Goal: Task Accomplishment & Management: Manage account settings

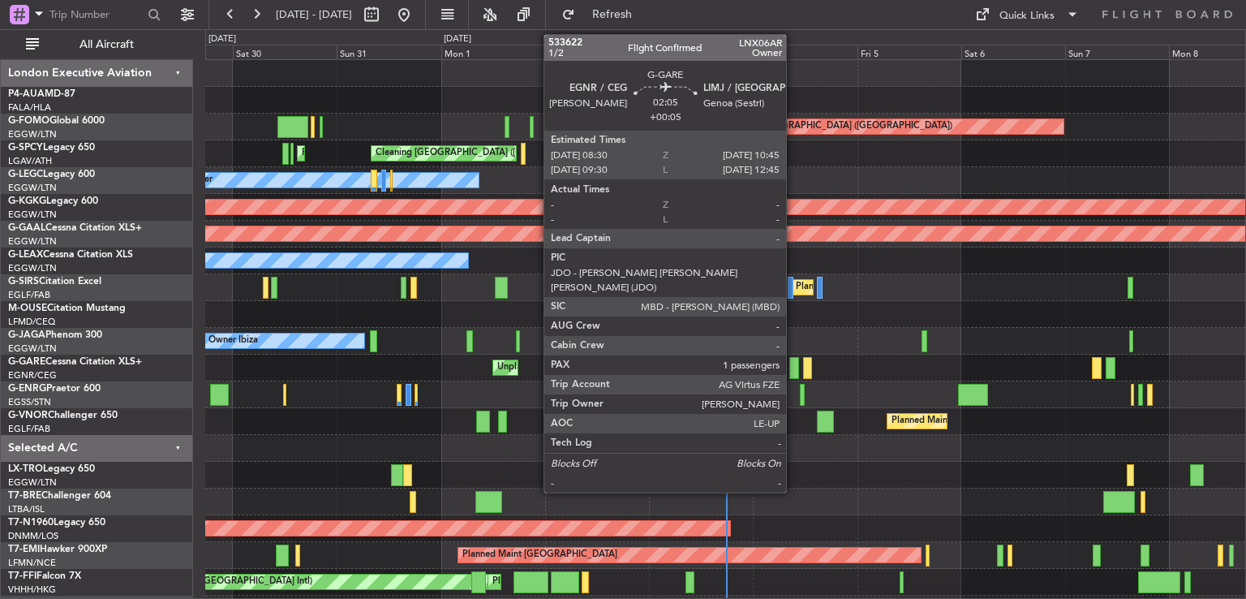
click at [793, 371] on div at bounding box center [794, 368] width 11 height 22
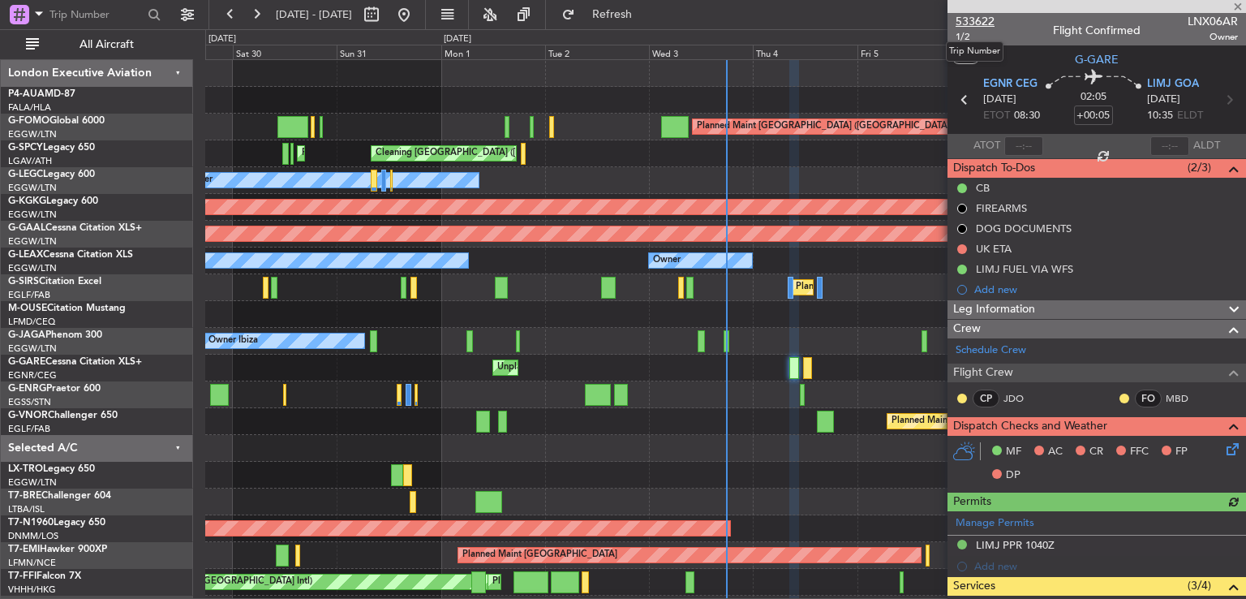
click at [987, 24] on span "533622" at bounding box center [975, 21] width 39 height 17
click at [1237, 5] on span at bounding box center [1238, 7] width 16 height 15
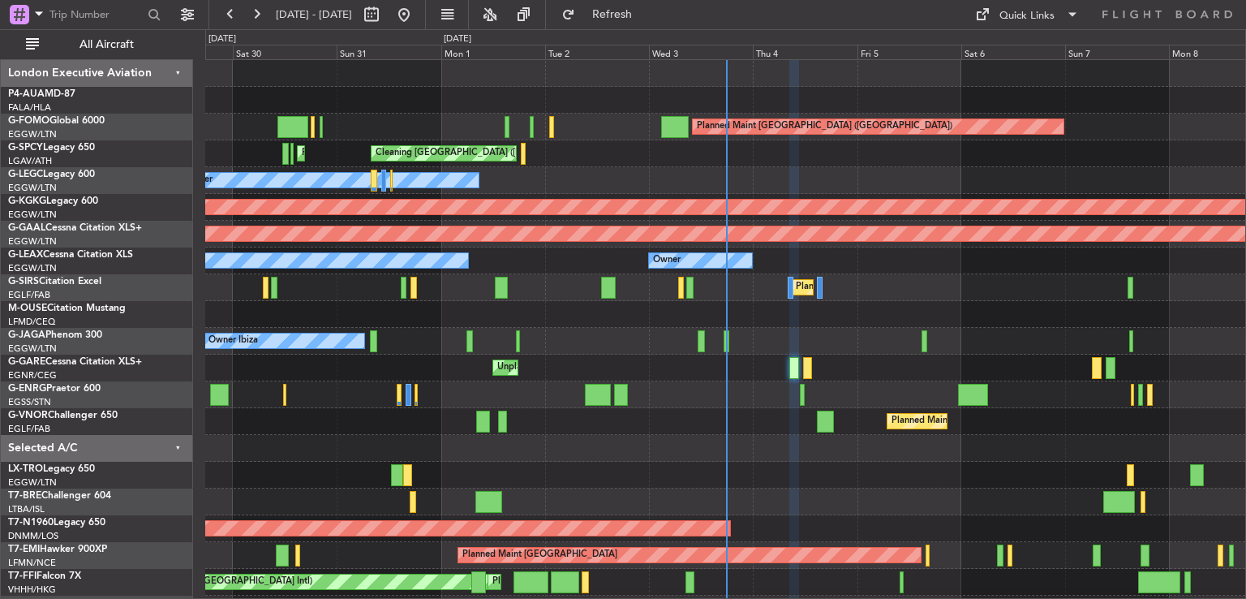
type input "0"
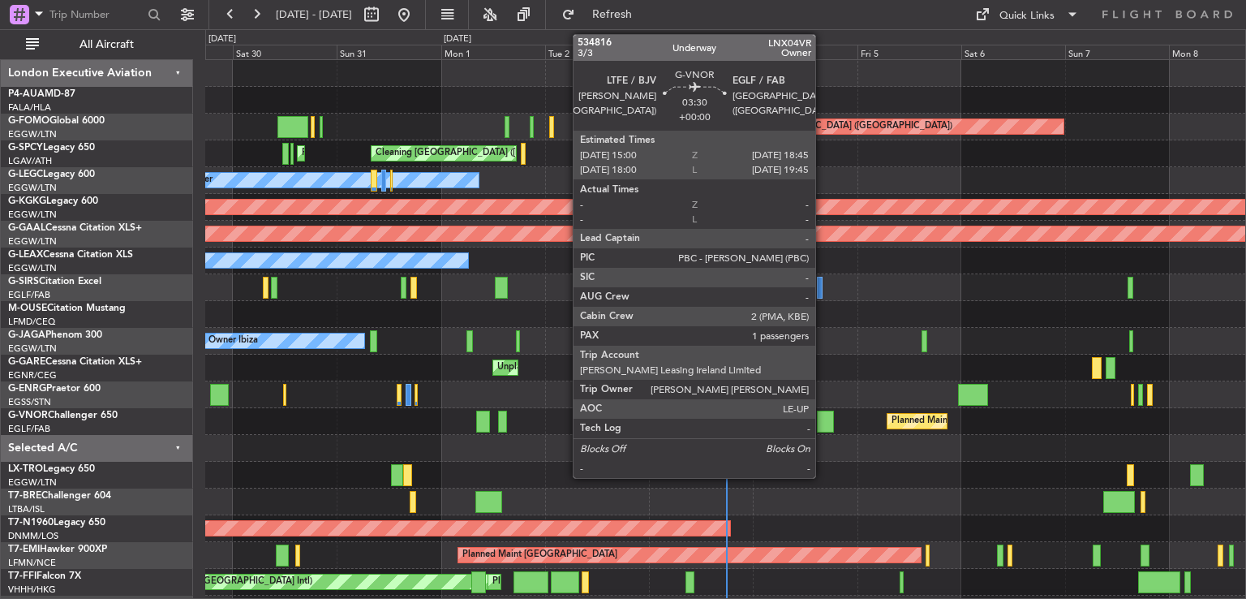
click at [823, 417] on div at bounding box center [825, 421] width 17 height 22
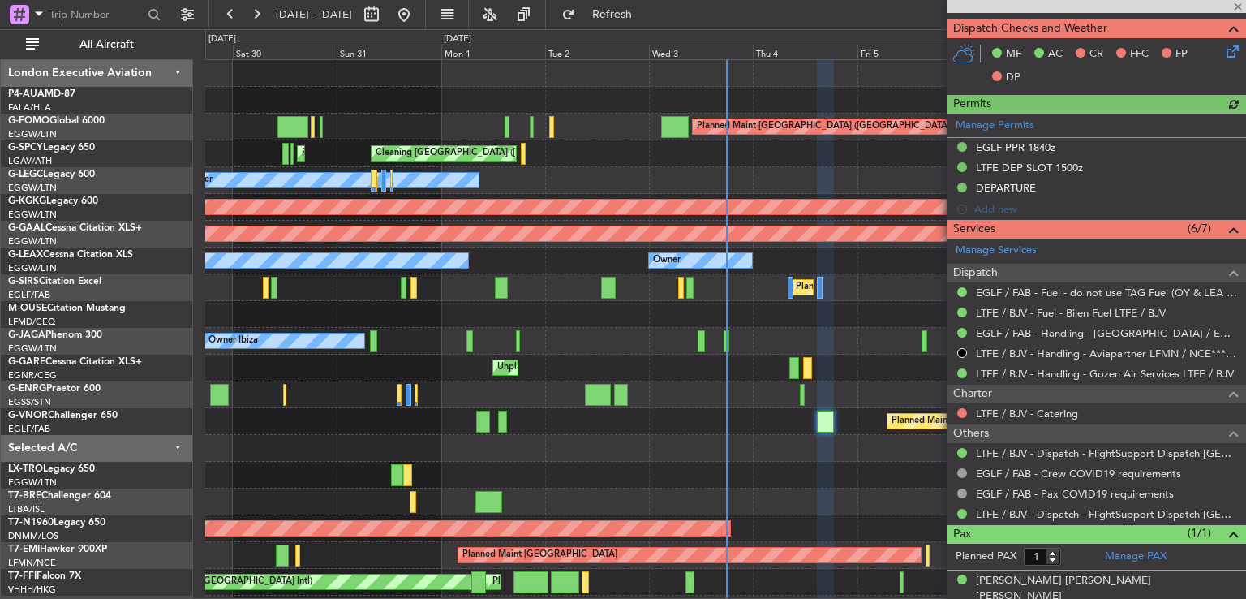
scroll to position [389, 0]
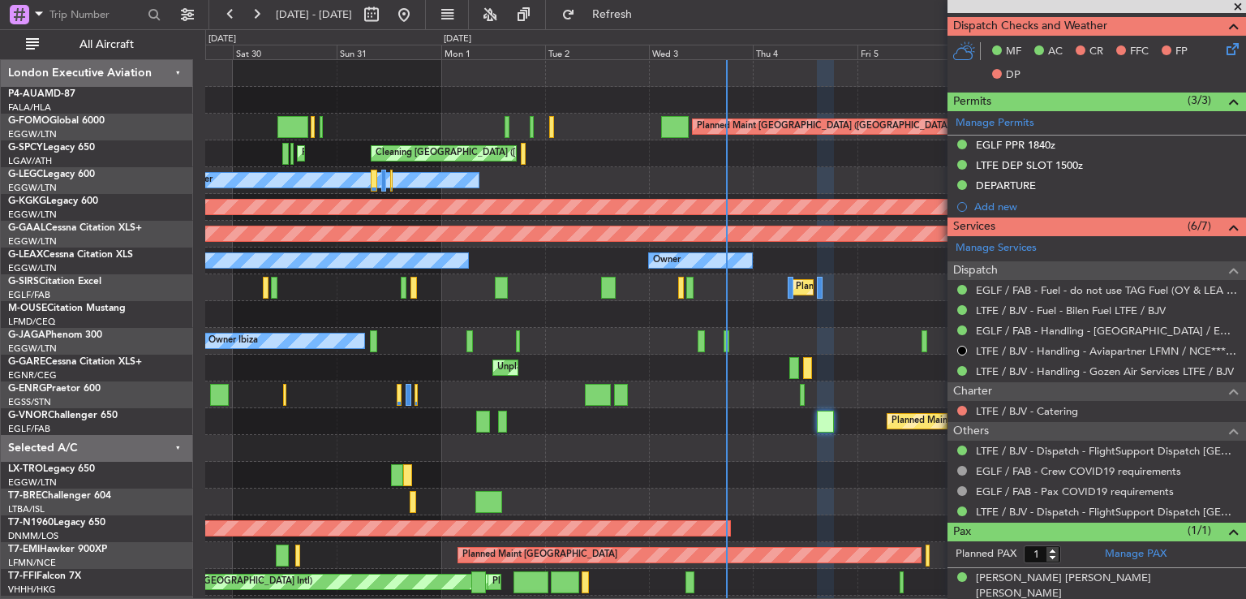
click at [1236, 4] on span at bounding box center [1238, 7] width 16 height 15
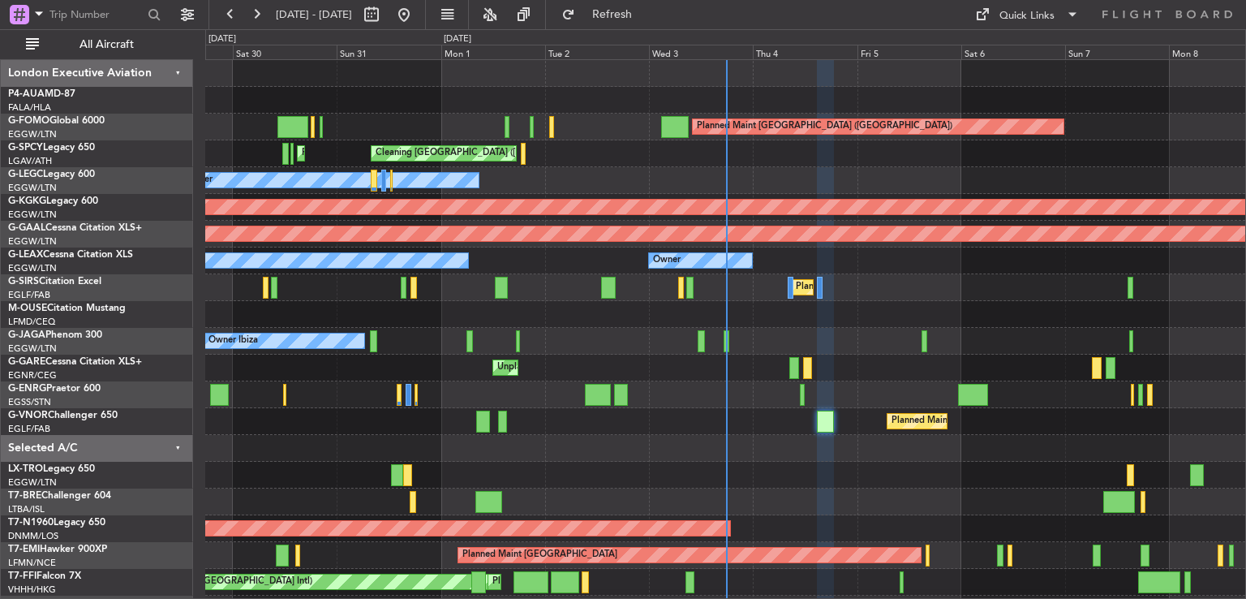
type input "0"
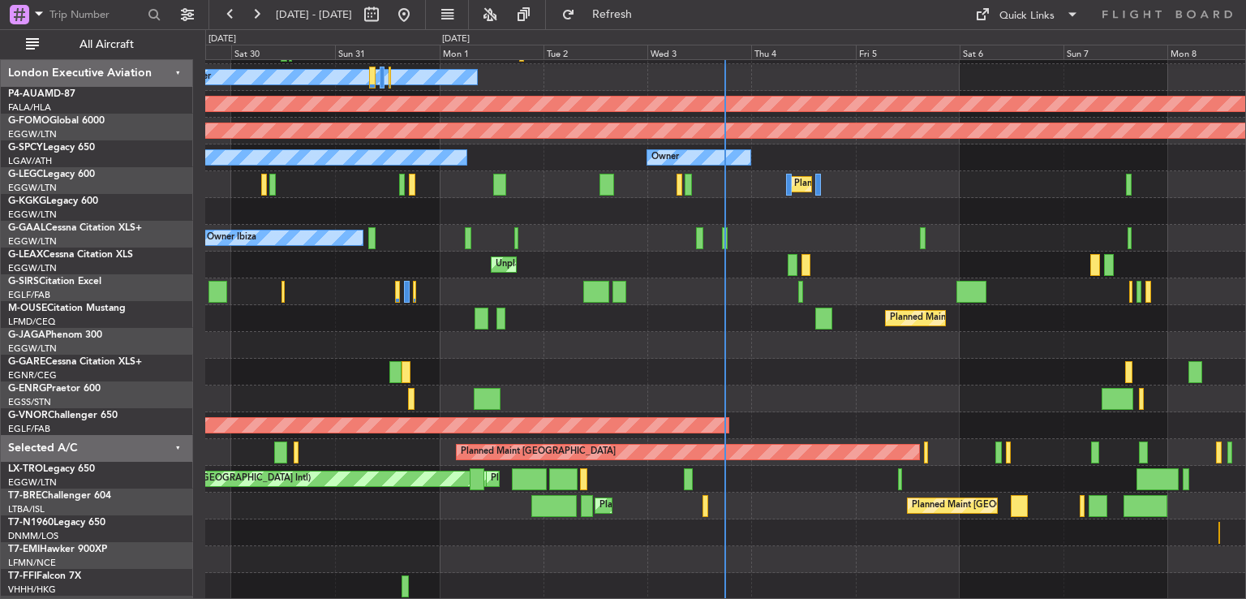
scroll to position [103, 0]
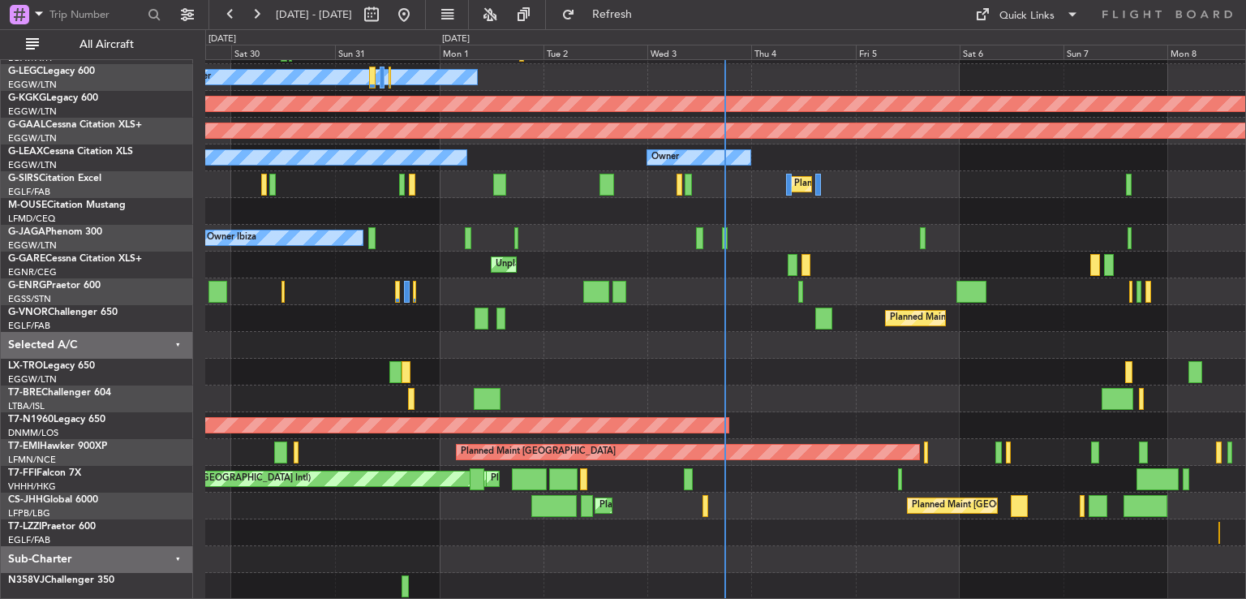
click at [823, 368] on div "Planned Maint Athens ([PERSON_NAME] Intl) Cleaning [GEOGRAPHIC_DATA] ([PERSON_N…" at bounding box center [725, 278] width 1040 height 643
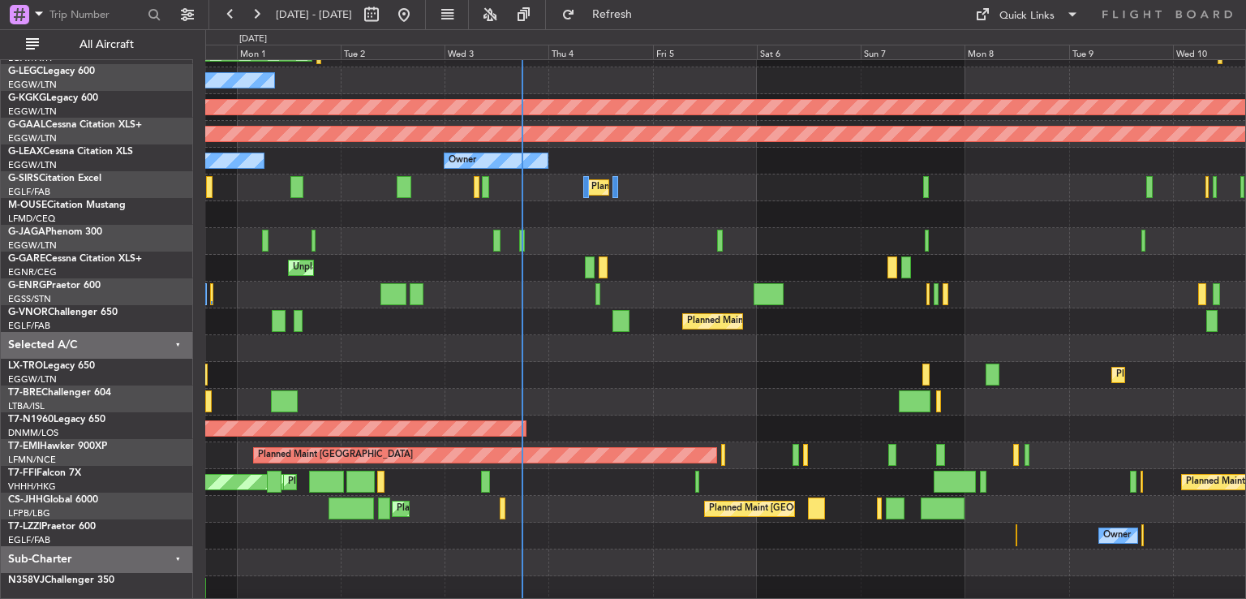
click at [746, 557] on div at bounding box center [725, 562] width 1040 height 27
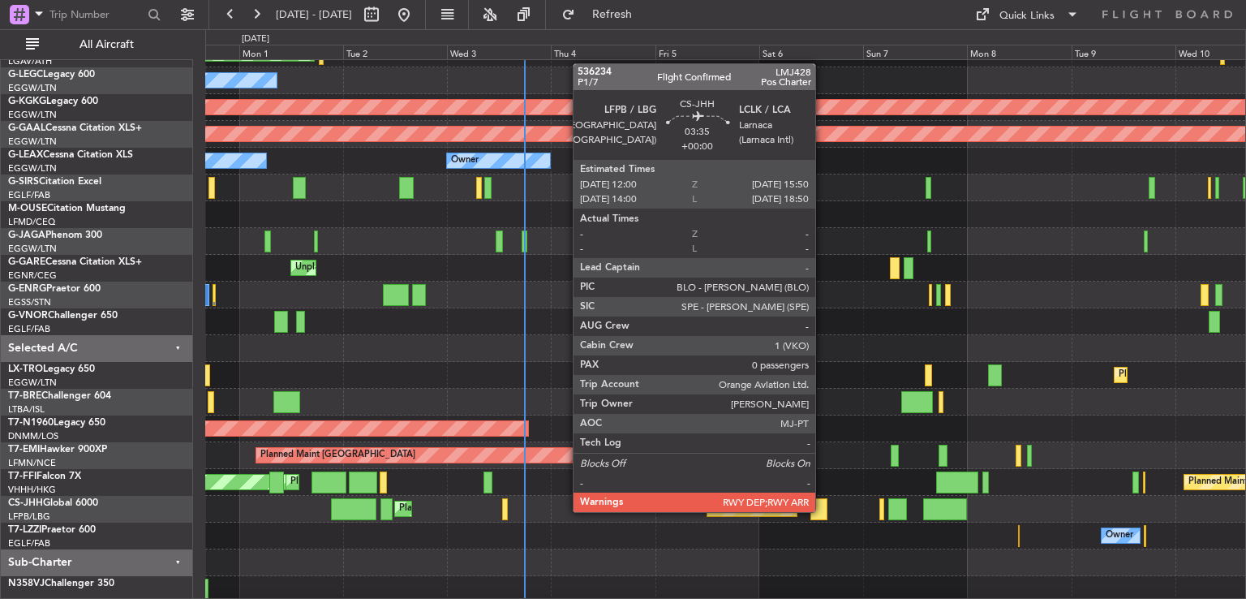
click at [823, 510] on div at bounding box center [818, 509] width 17 height 22
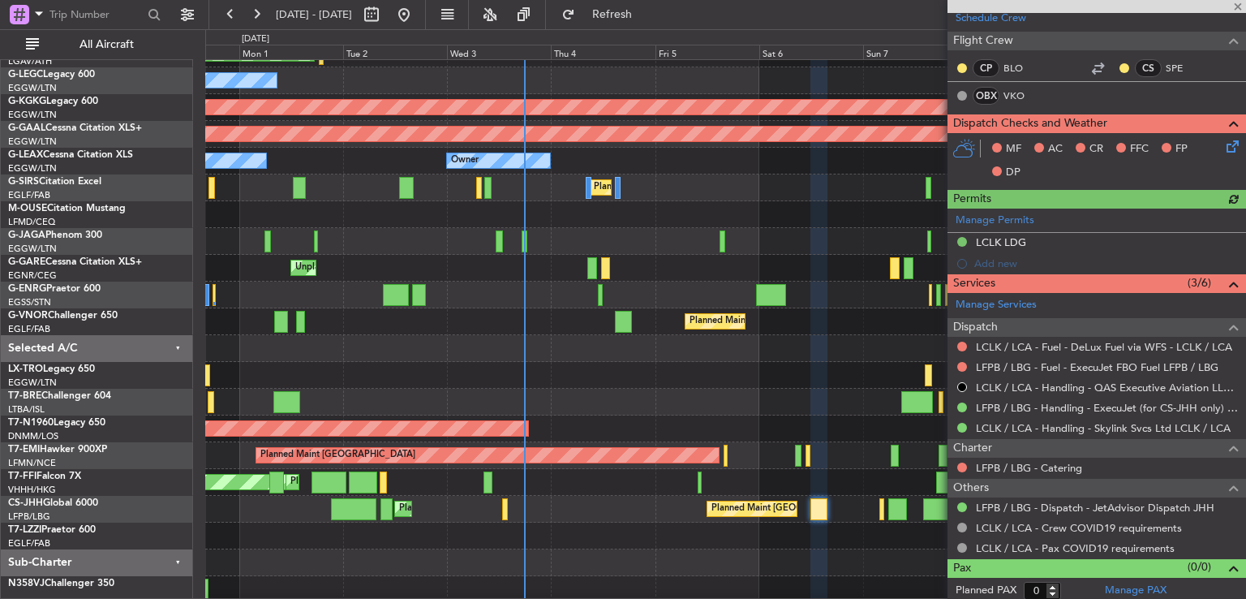
scroll to position [334, 0]
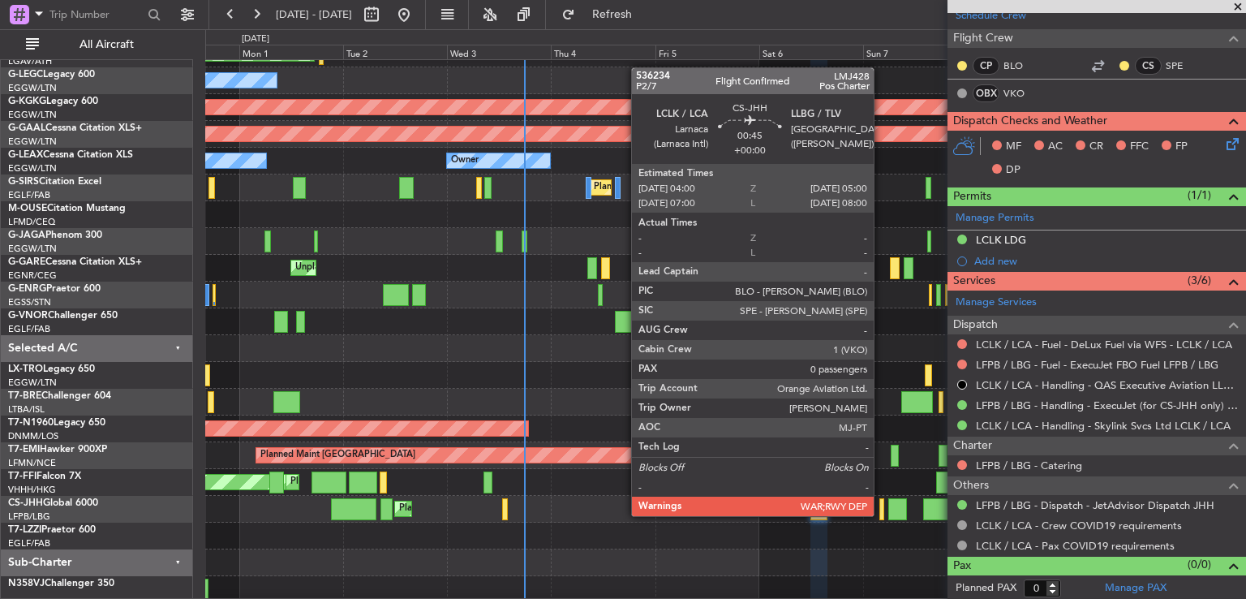
click at [881, 514] on div at bounding box center [881, 509] width 5 height 22
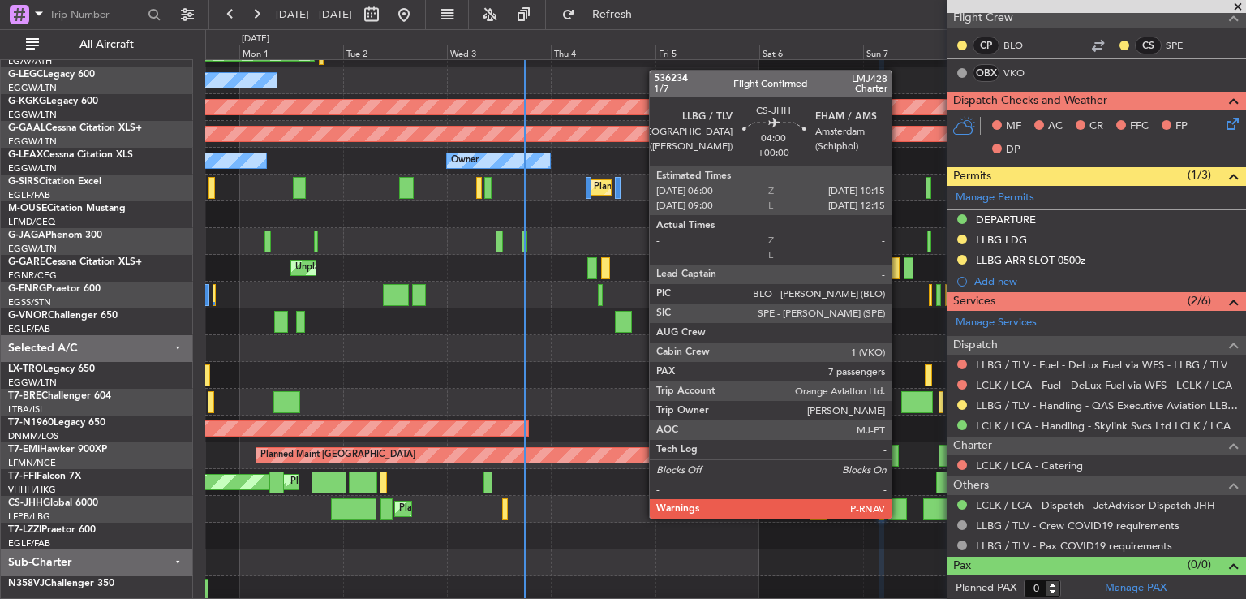
click at [899, 517] on div at bounding box center [897, 509] width 19 height 22
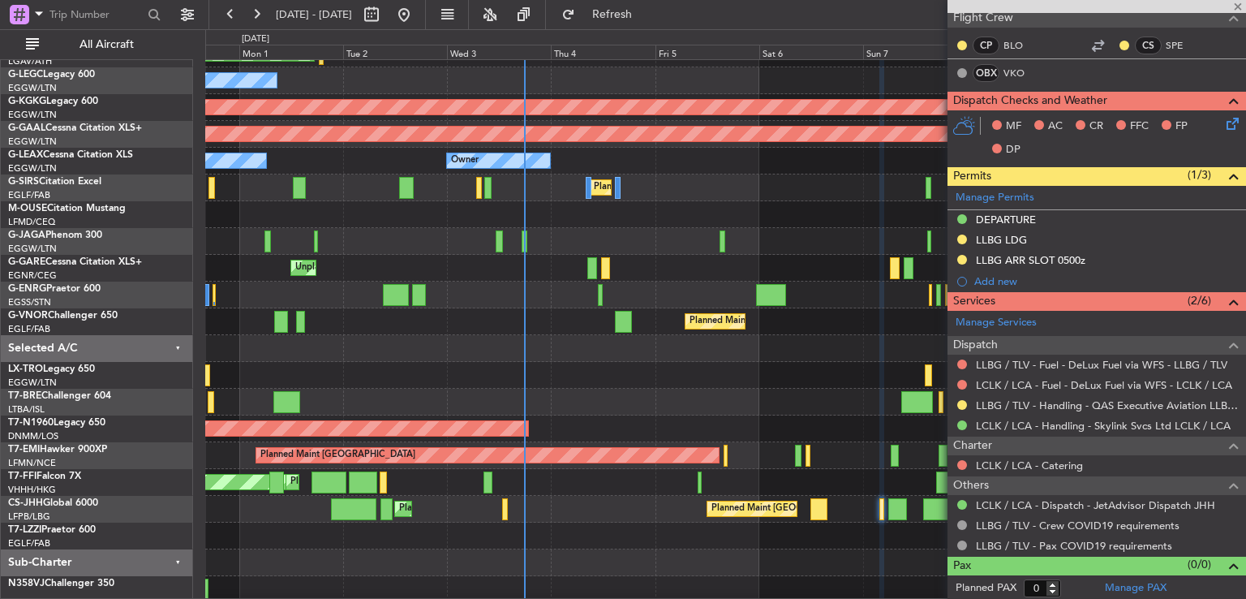
type input "7"
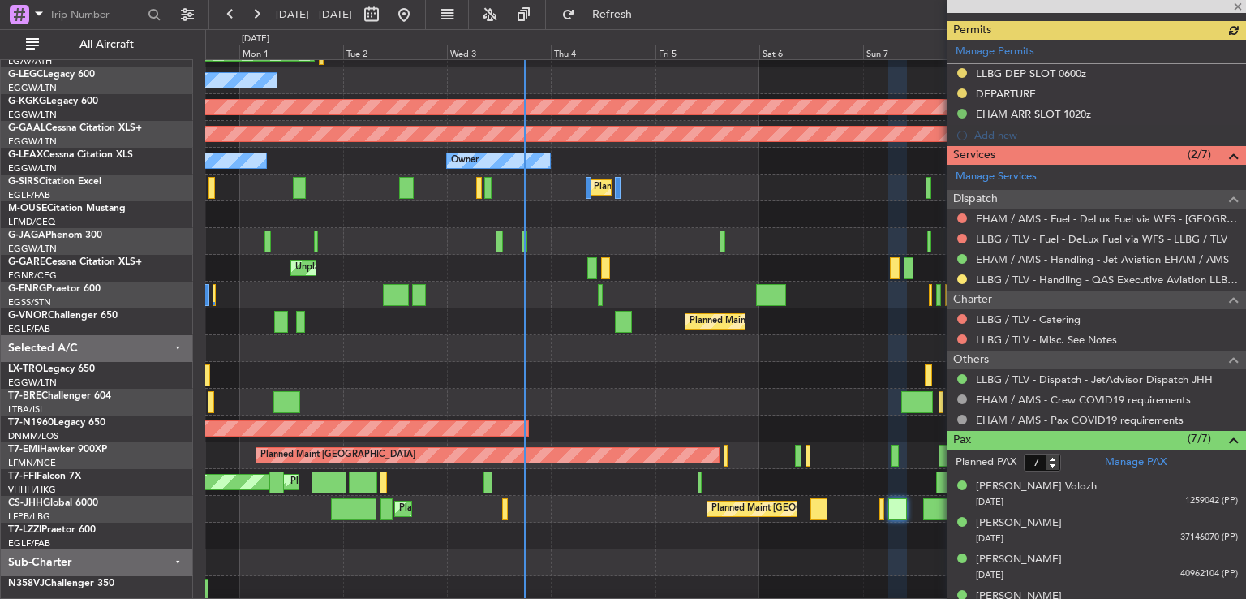
scroll to position [538, 0]
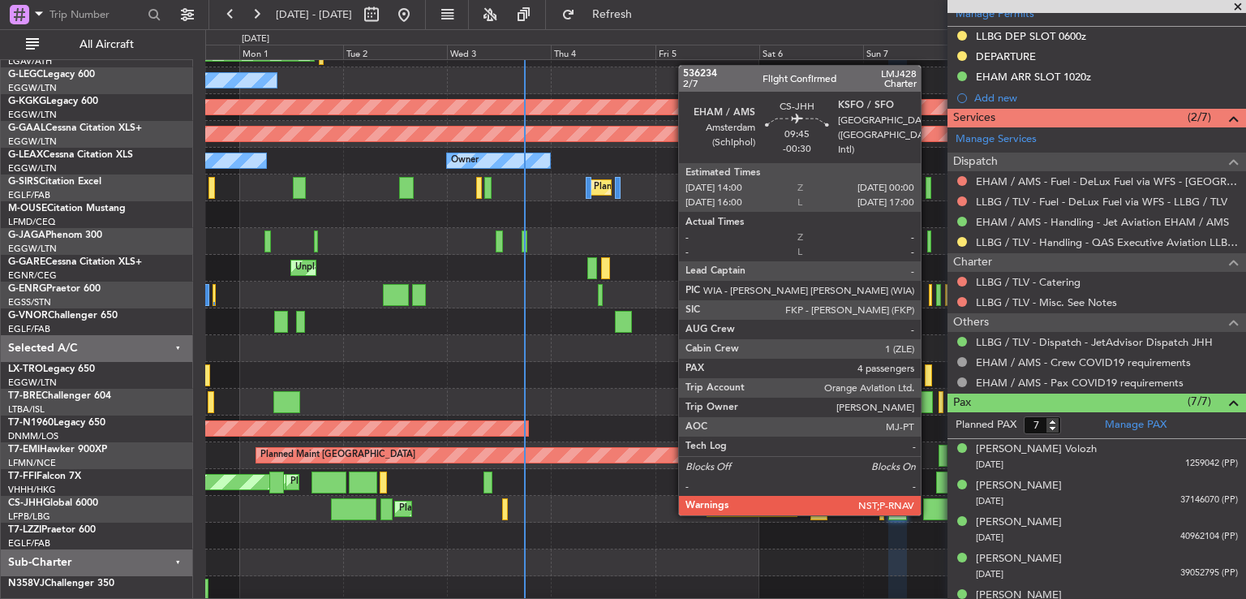
click at [928, 514] on div at bounding box center [945, 509] width 44 height 22
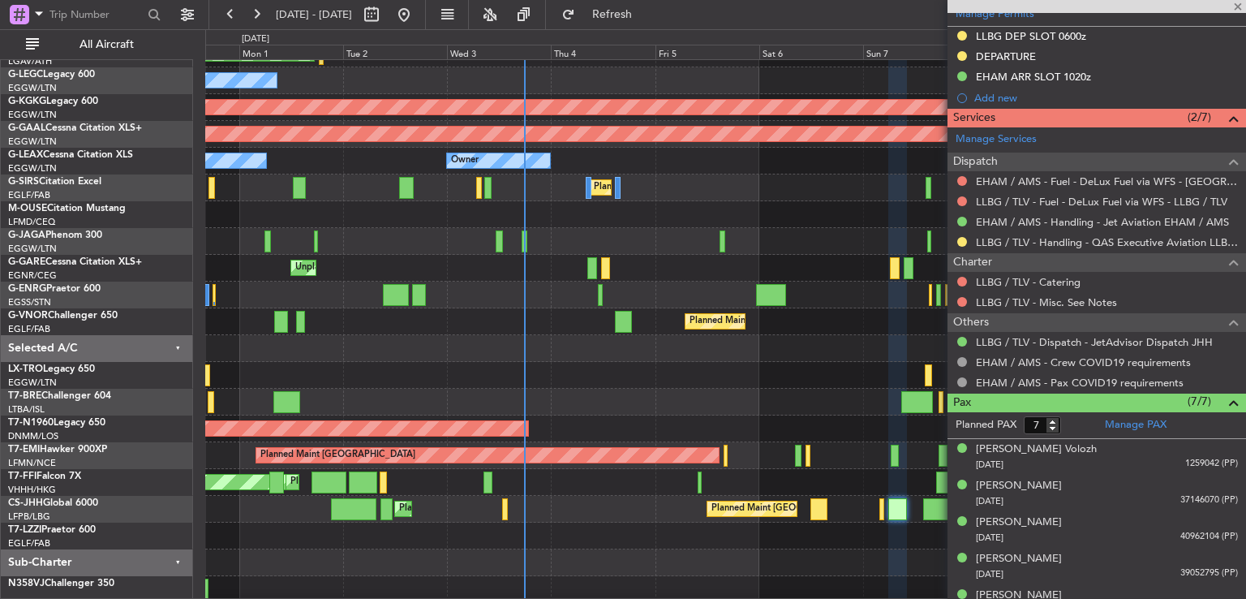
type input "-00:30"
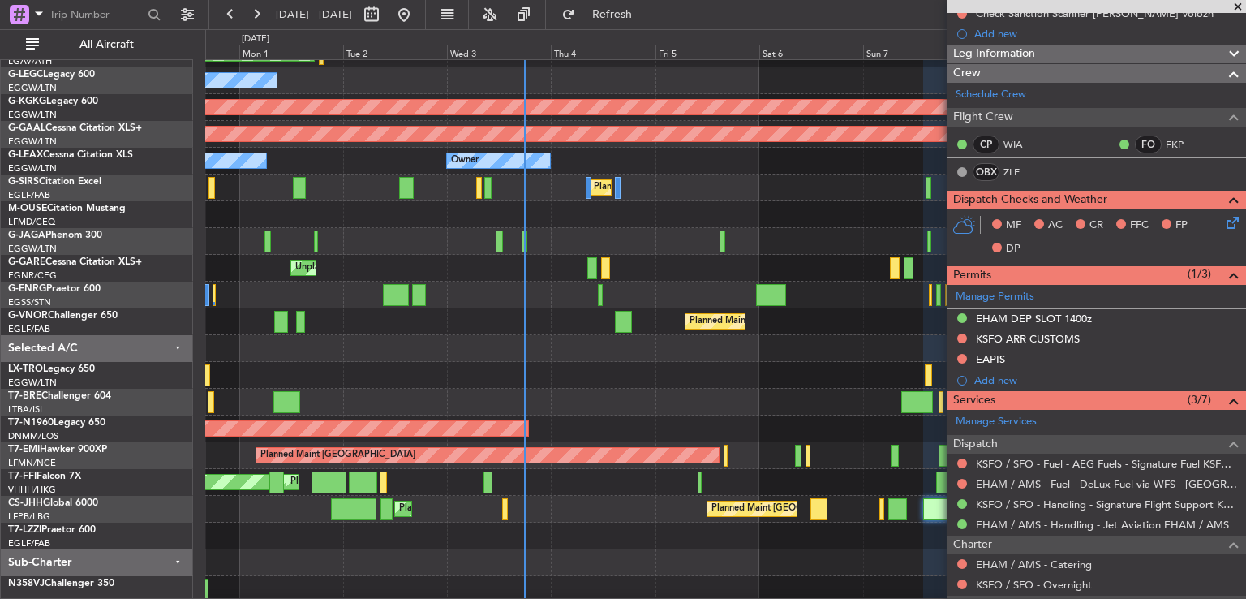
scroll to position [0, 0]
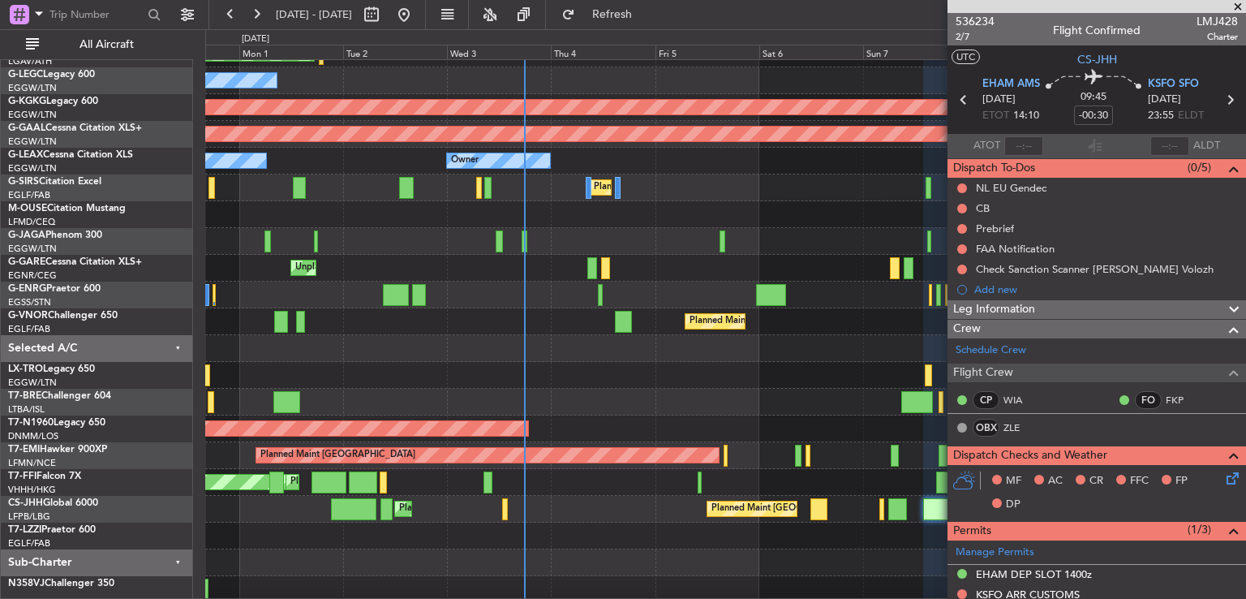
click at [1237, 6] on span at bounding box center [1238, 7] width 16 height 15
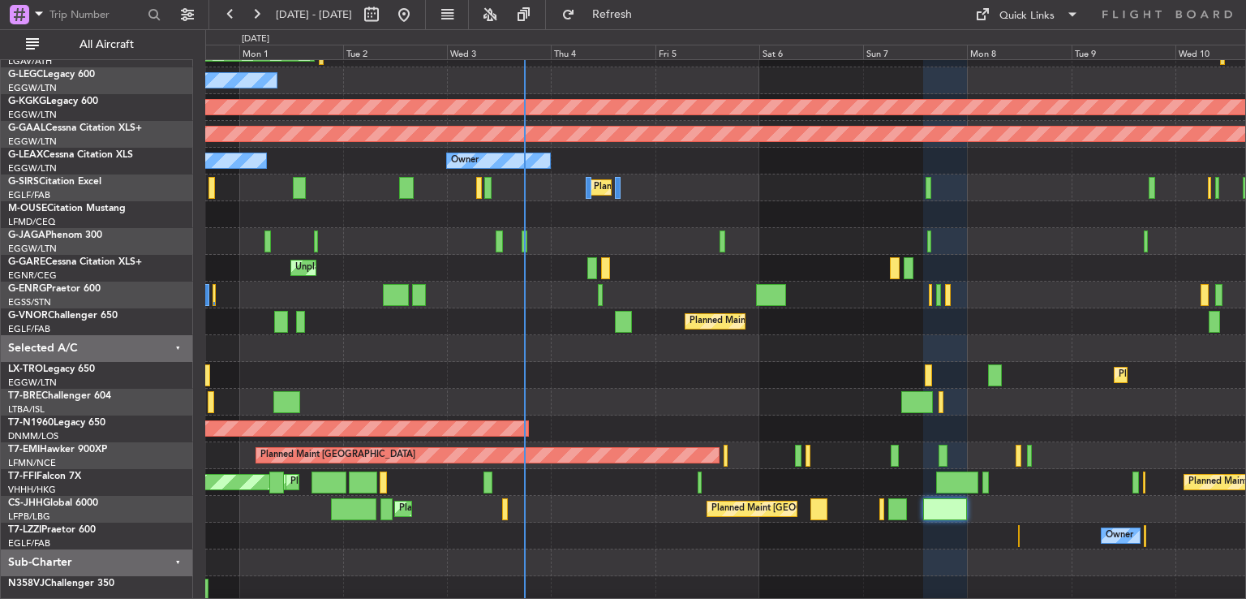
type input "0"
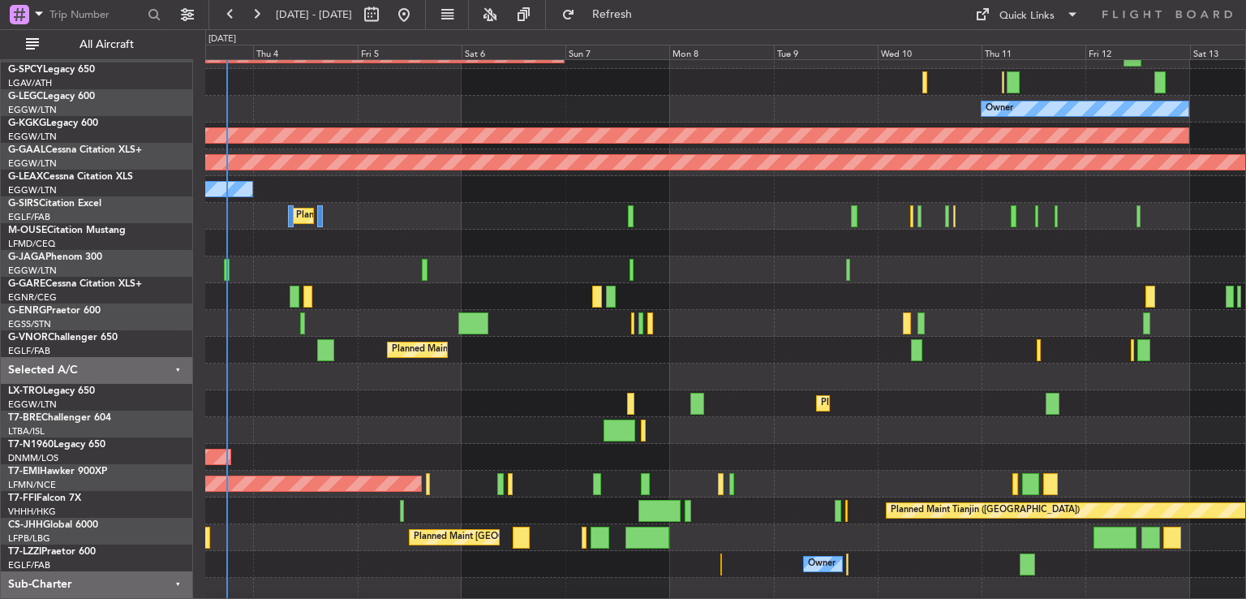
scroll to position [75, 0]
click at [763, 363] on div at bounding box center [725, 376] width 1040 height 27
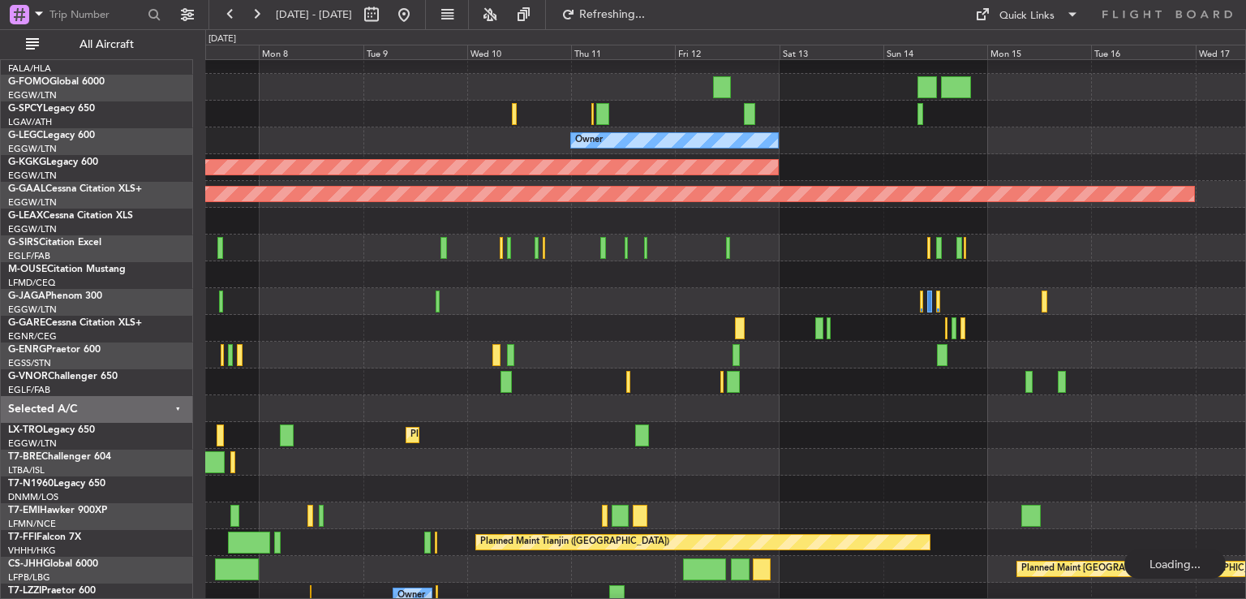
scroll to position [42, 0]
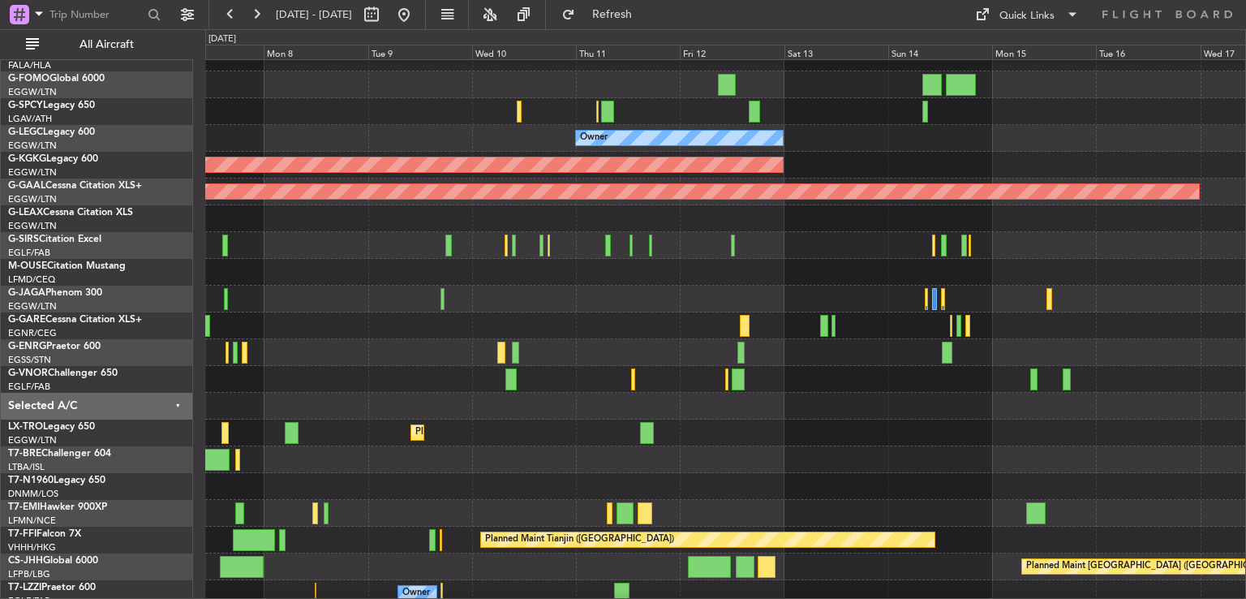
click at [681, 380] on div "Planned Maint [GEOGRAPHIC_DATA] ([GEOGRAPHIC_DATA])" at bounding box center [725, 379] width 1040 height 27
click at [417, 12] on button at bounding box center [404, 15] width 26 height 26
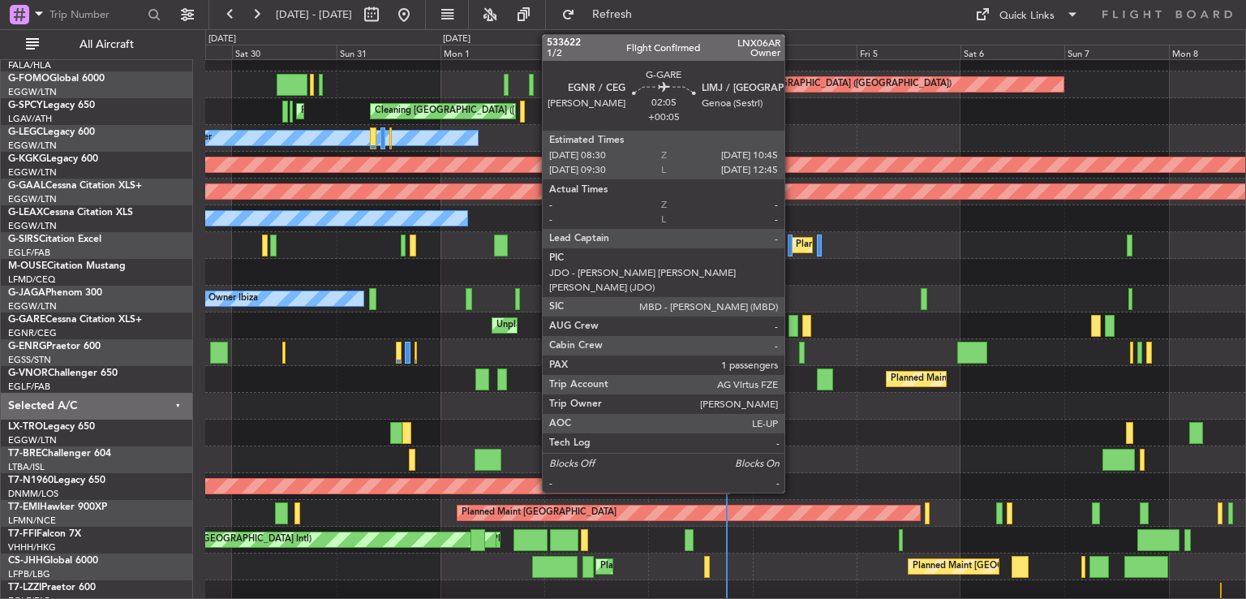
click at [792, 325] on div at bounding box center [794, 326] width 11 height 22
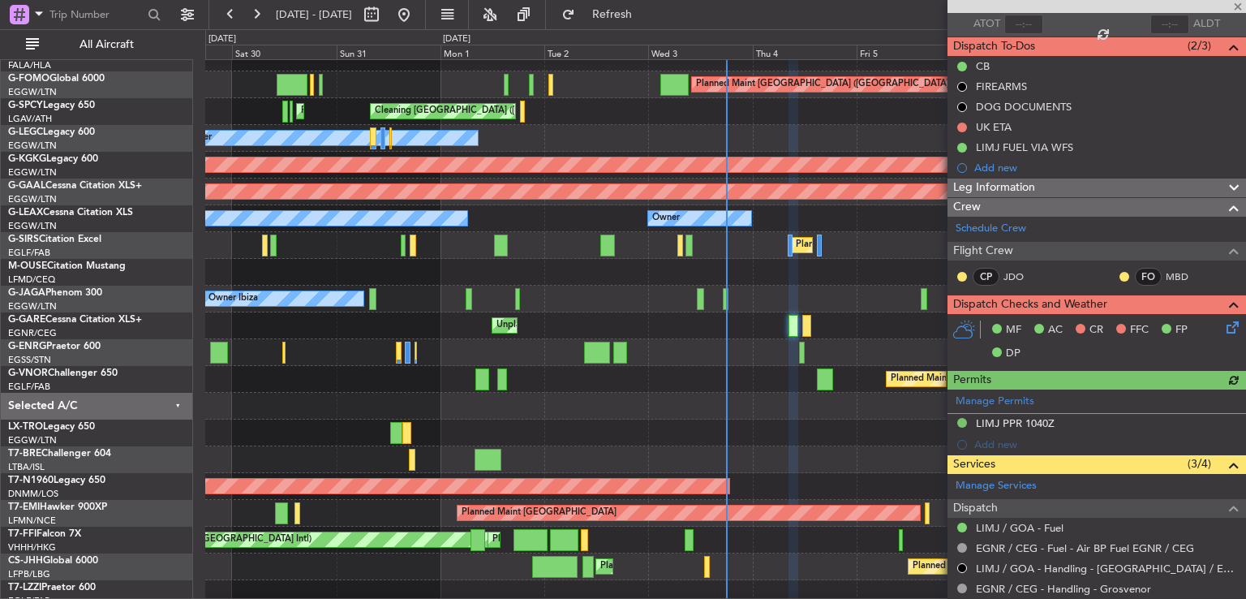
scroll to position [120, 0]
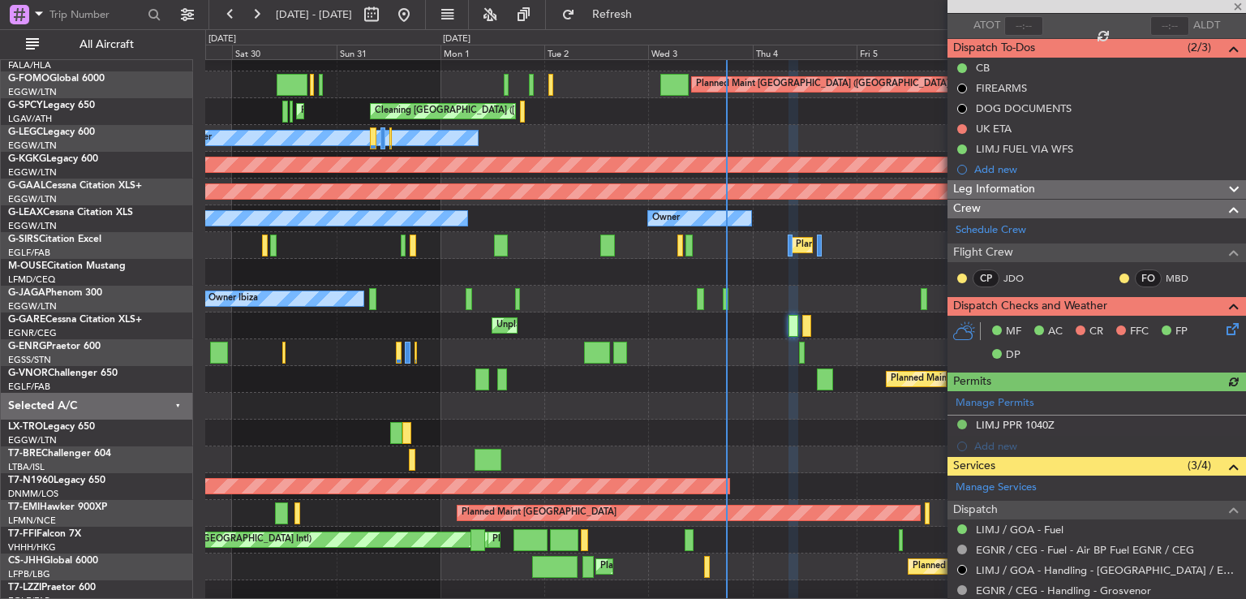
click at [1223, 332] on icon at bounding box center [1229, 326] width 13 height 13
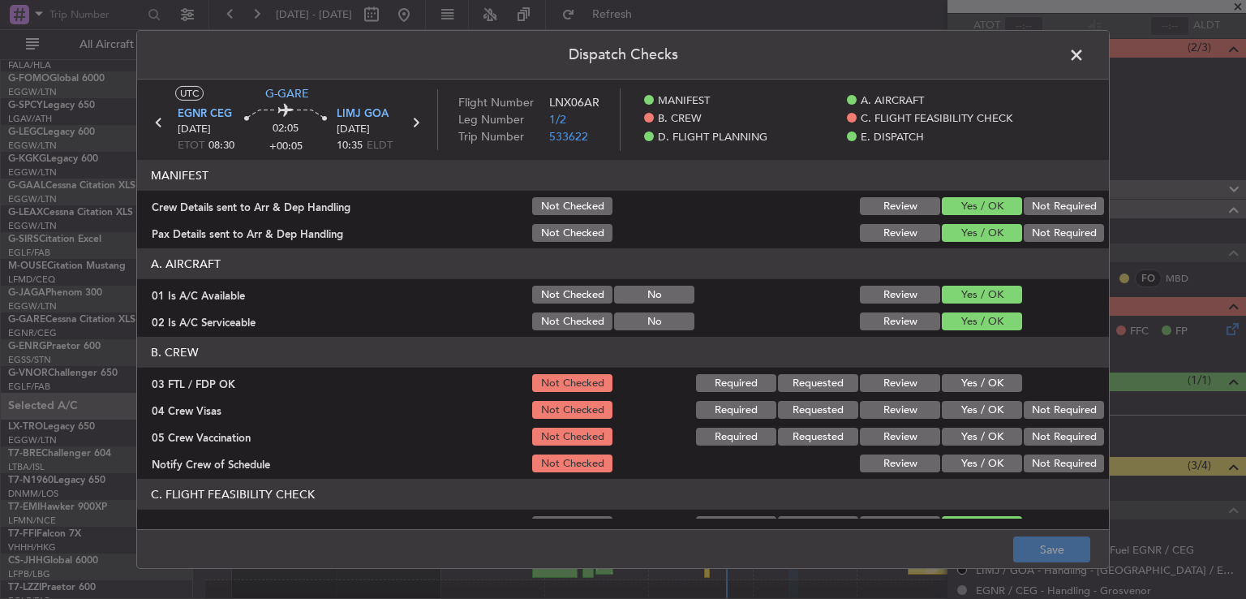
click at [967, 386] on button "Yes / OK" at bounding box center [982, 383] width 80 height 18
click at [1028, 408] on button "Not Required" at bounding box center [1064, 410] width 80 height 18
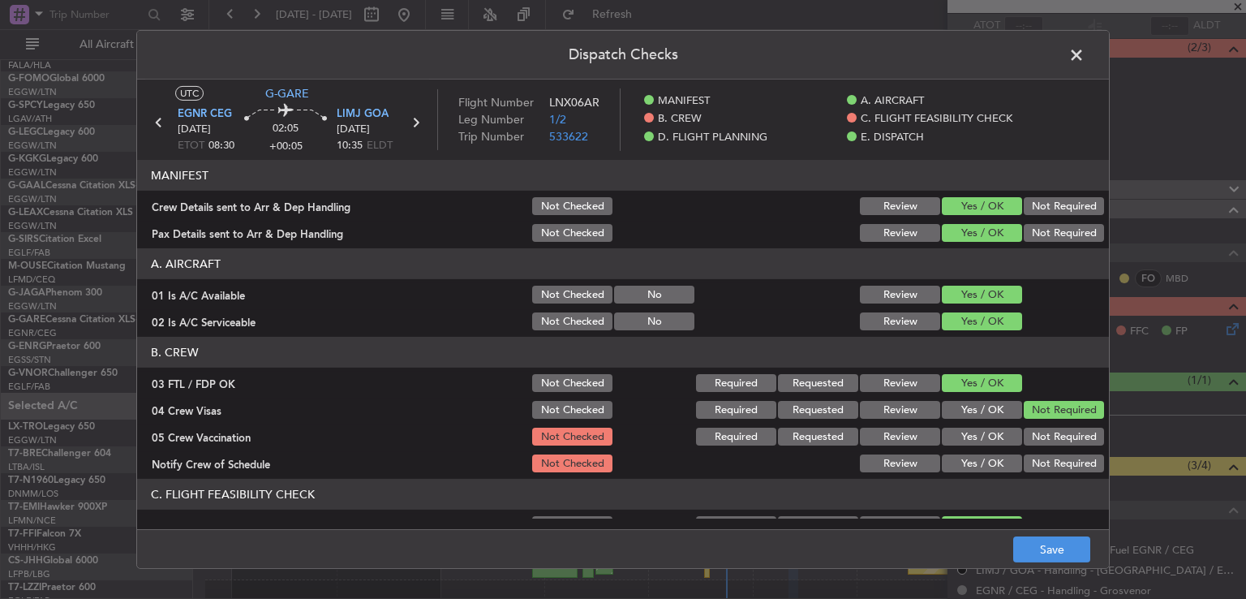
click at [1026, 434] on button "Not Required" at bounding box center [1064, 437] width 80 height 18
click at [987, 458] on button "Yes / OK" at bounding box center [982, 463] width 80 height 18
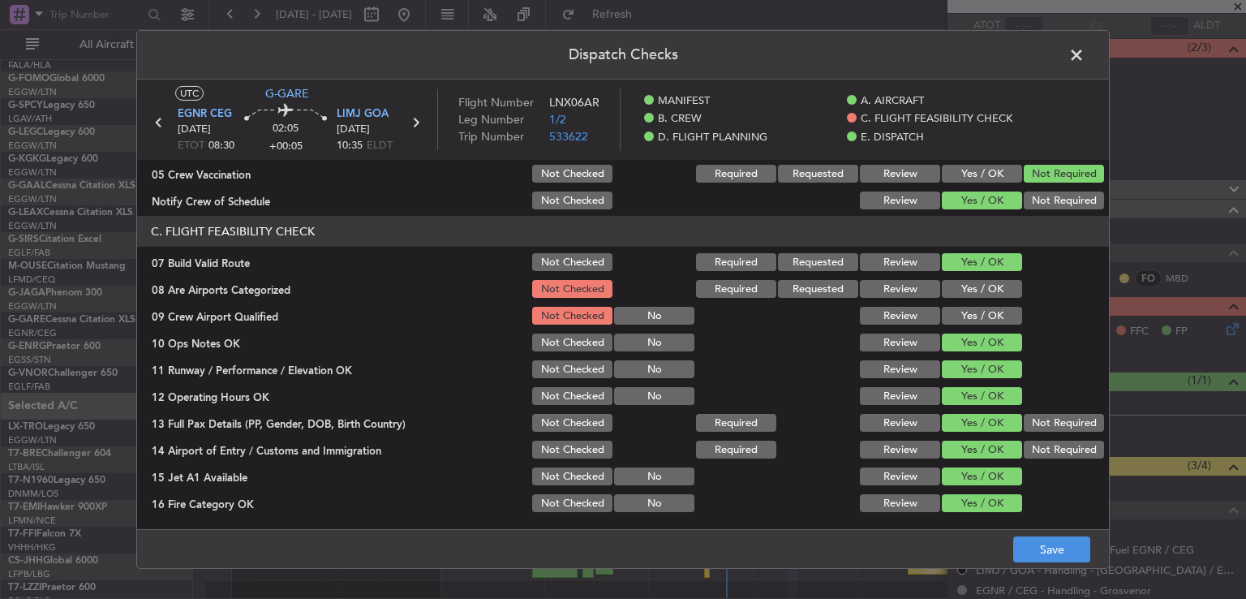
scroll to position [277, 0]
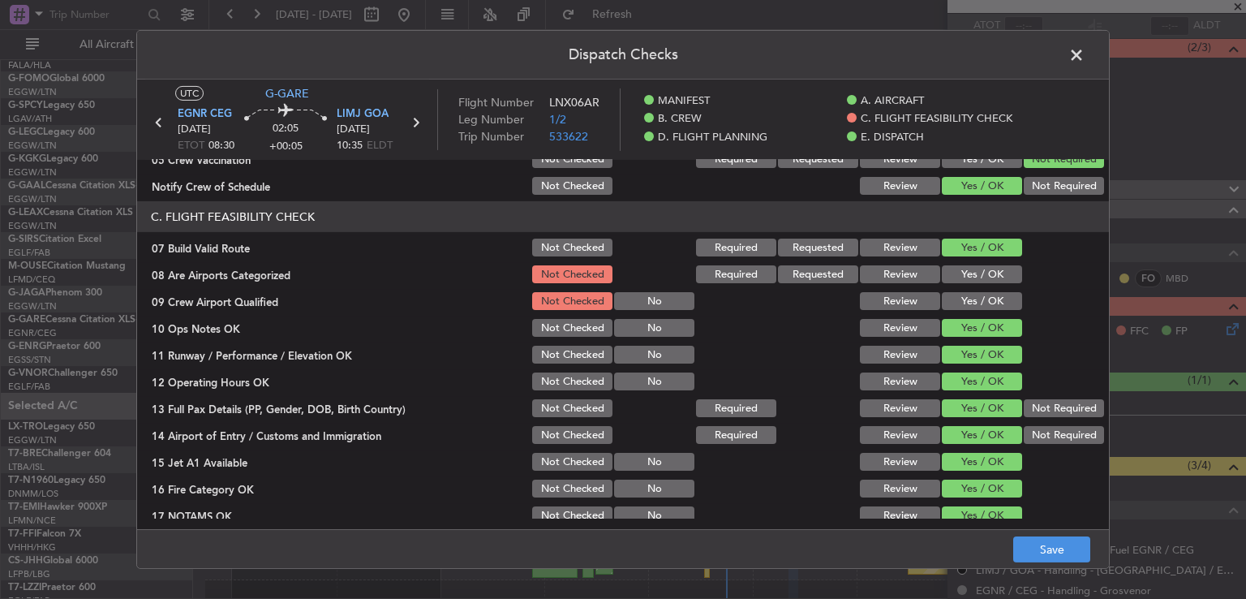
drag, startPoint x: 990, startPoint y: 270, endPoint x: 991, endPoint y: 299, distance: 29.2
click at [990, 271] on button "Yes / OK" at bounding box center [982, 274] width 80 height 18
click at [991, 299] on button "Yes / OK" at bounding box center [982, 301] width 80 height 18
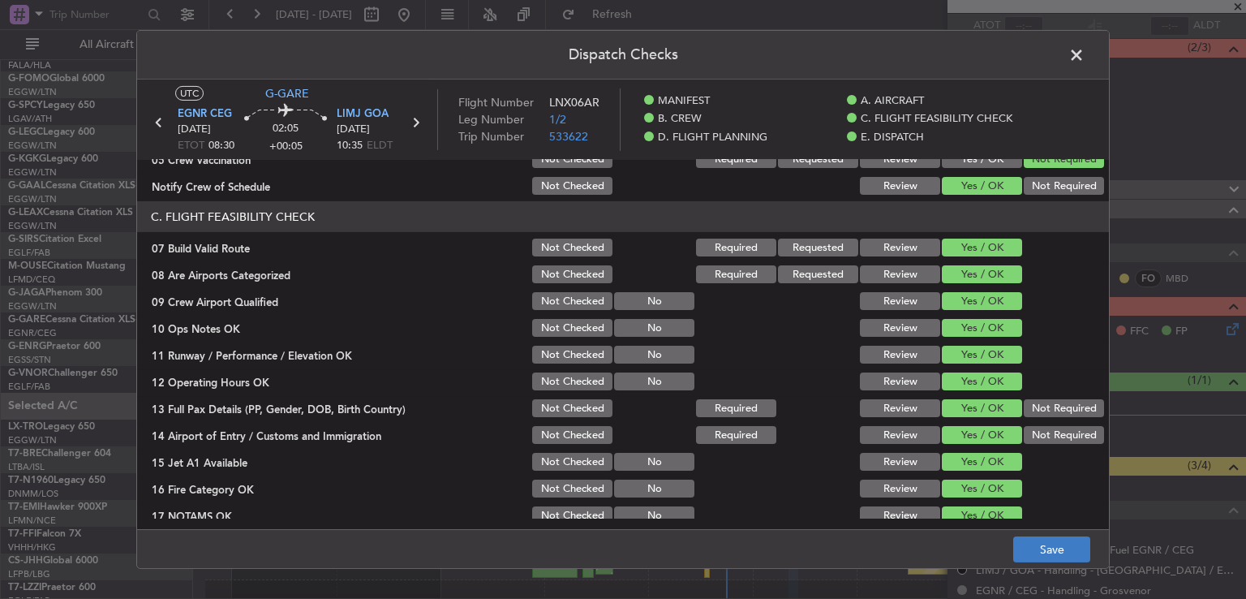
drag, startPoint x: 1051, startPoint y: 578, endPoint x: 1046, endPoint y: 539, distance: 39.4
click at [1047, 553] on div "Dispatch Checks UTC G-[GEOGRAPHIC_DATA] CEG [DATE] ETOT 08:30 02:05 +00:05 LIMJ…" at bounding box center [623, 299] width 1246 height 599
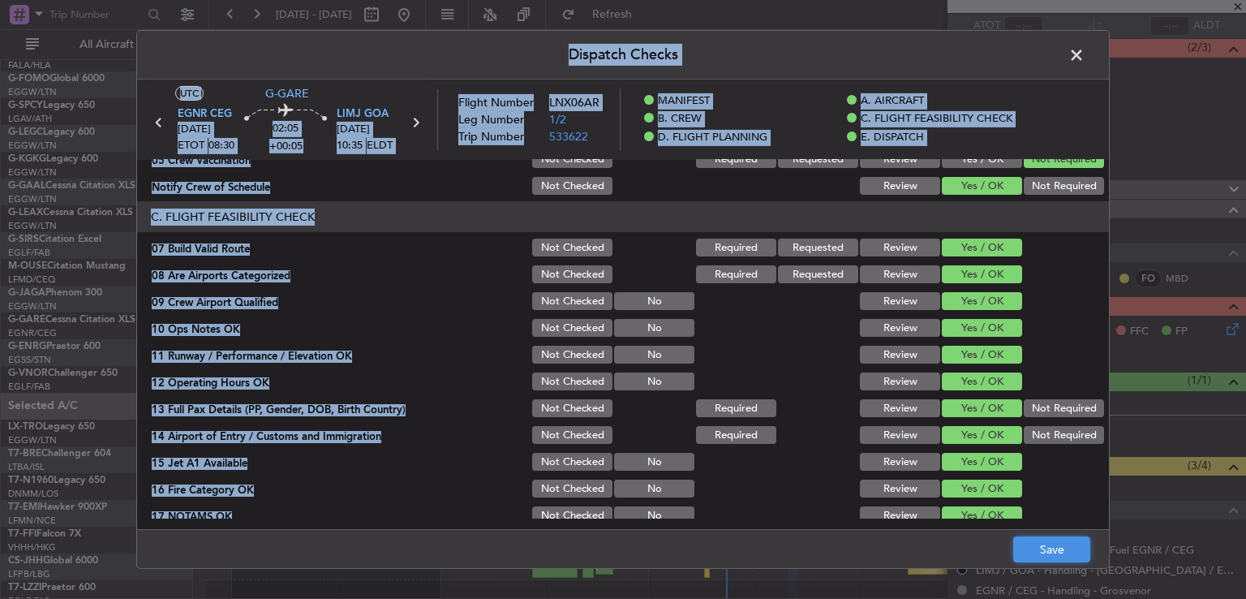
click at [1045, 540] on button "Save" at bounding box center [1051, 549] width 77 height 26
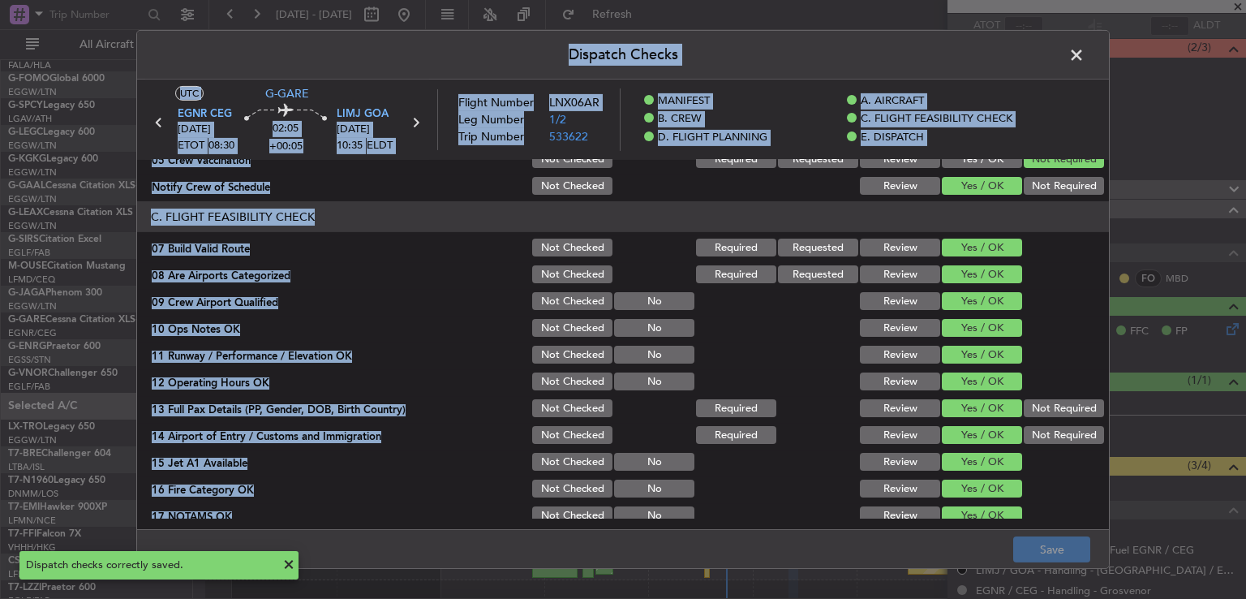
click at [1085, 56] on span at bounding box center [1085, 59] width 0 height 32
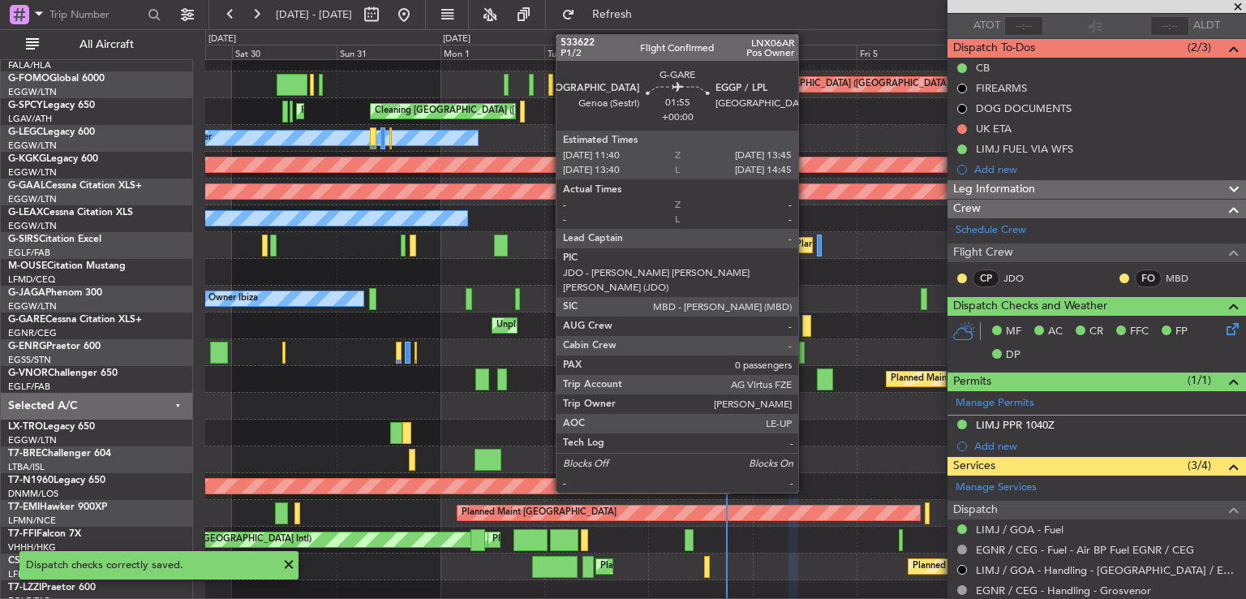
click at [806, 324] on div at bounding box center [807, 326] width 10 height 22
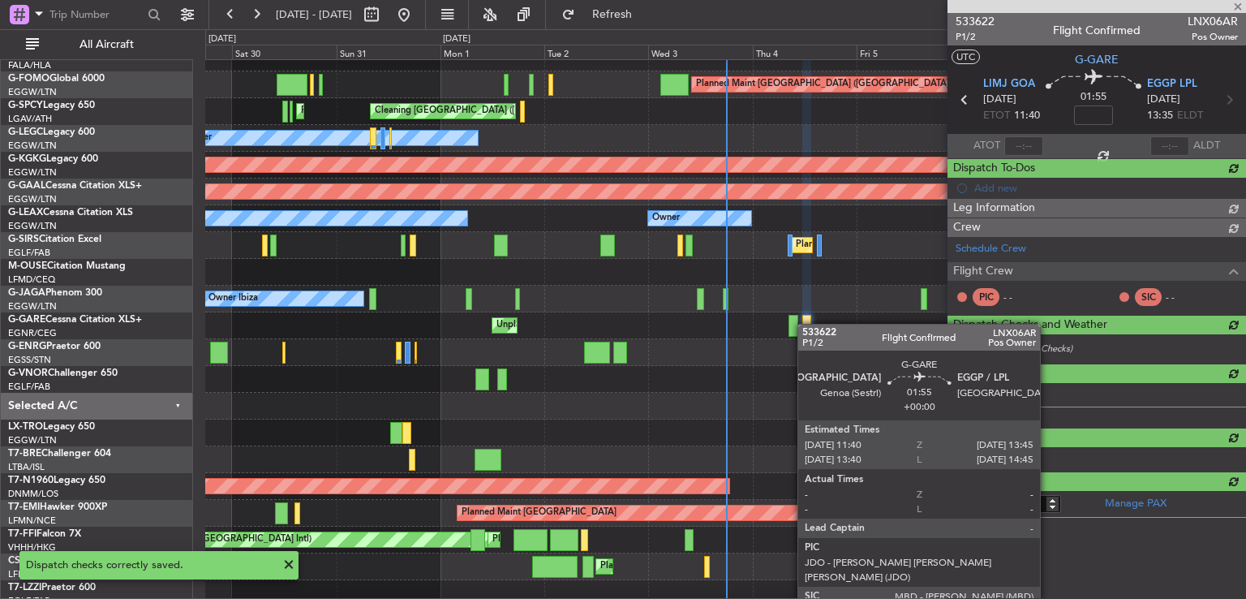
scroll to position [0, 0]
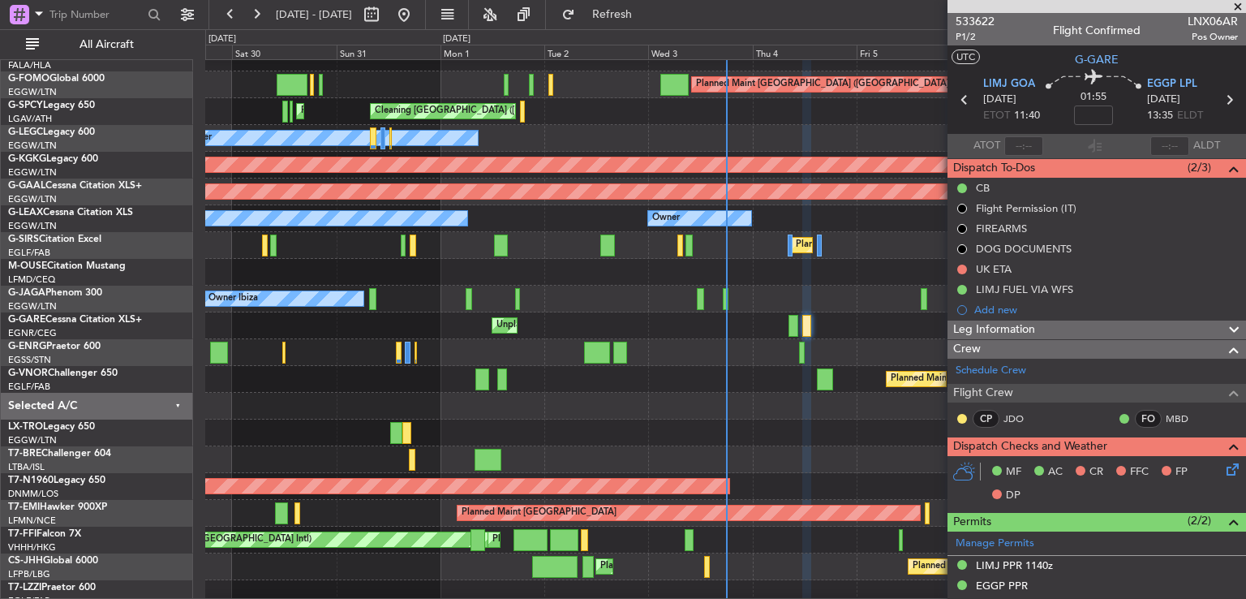
click at [1223, 472] on icon at bounding box center [1229, 466] width 13 height 13
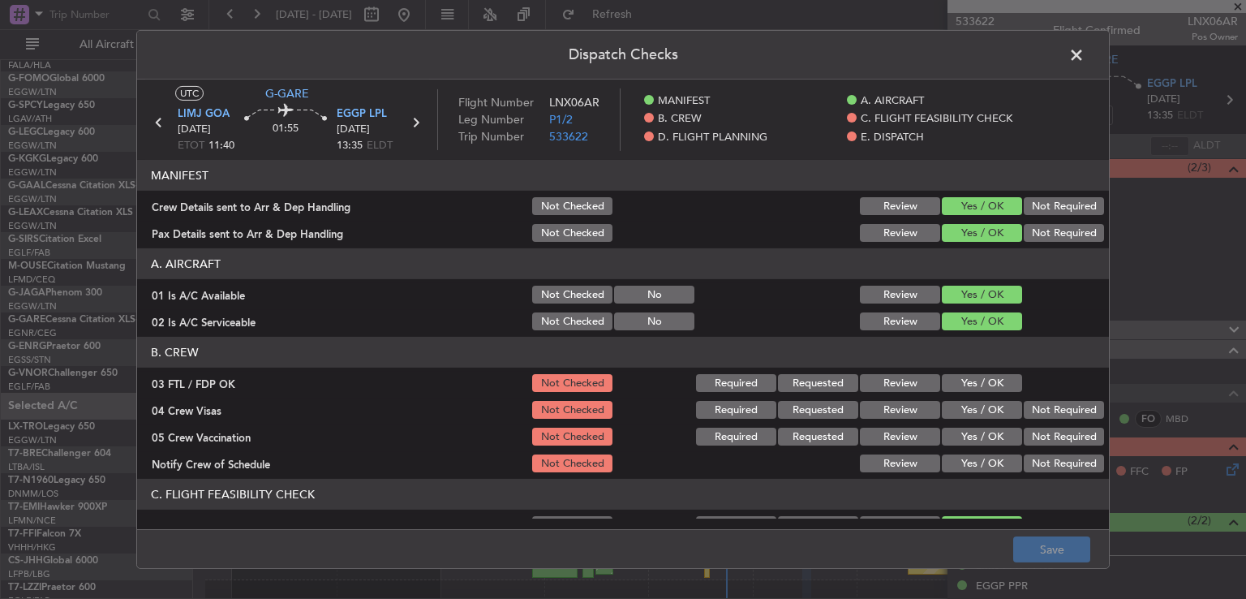
click at [967, 380] on button "Yes / OK" at bounding box center [982, 383] width 80 height 18
click at [1035, 410] on button "Not Required" at bounding box center [1064, 410] width 80 height 18
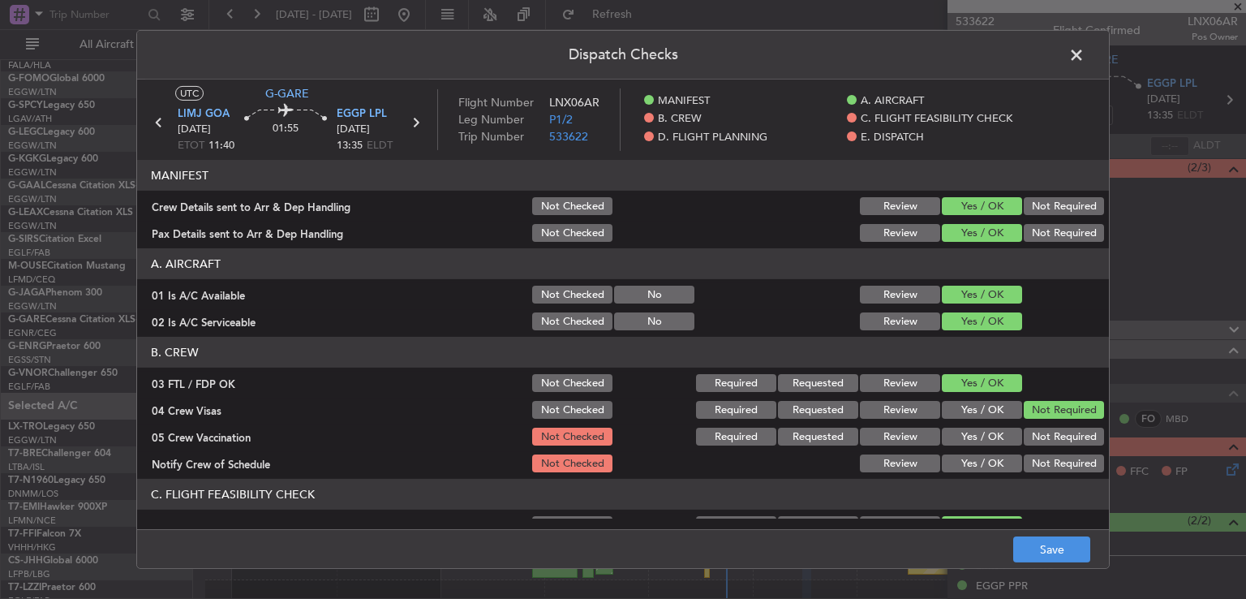
click at [1029, 428] on button "Not Required" at bounding box center [1064, 437] width 80 height 18
click at [996, 455] on button "Yes / OK" at bounding box center [982, 463] width 80 height 18
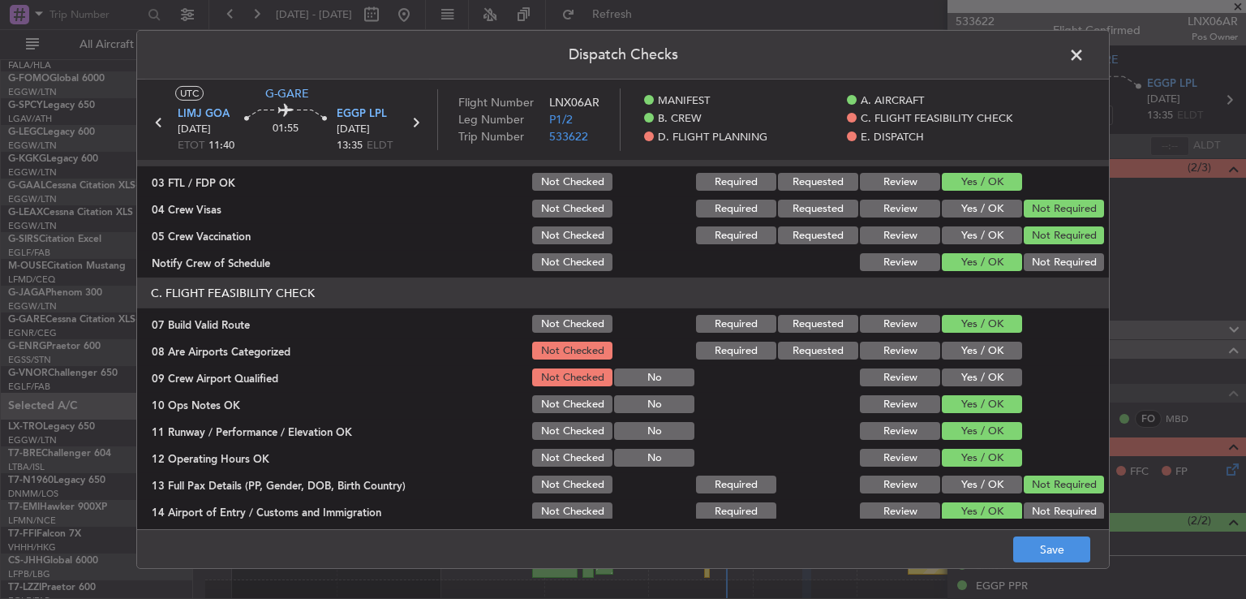
scroll to position [237, 0]
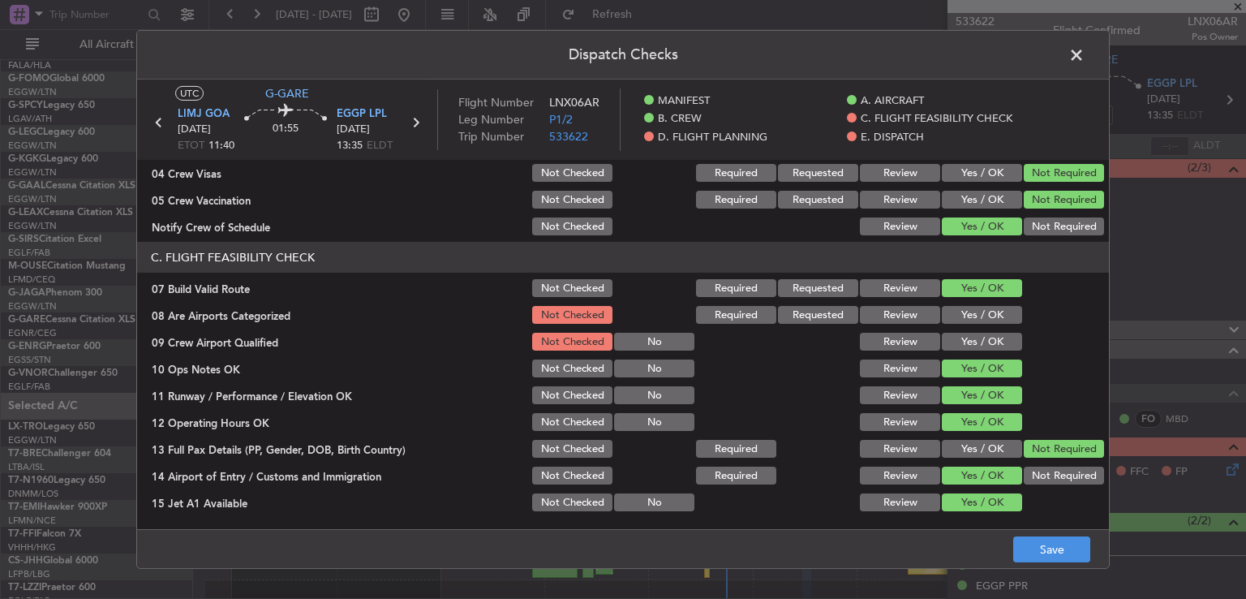
click at [965, 312] on button "Yes / OK" at bounding box center [982, 315] width 80 height 18
click at [964, 333] on button "Yes / OK" at bounding box center [982, 342] width 80 height 18
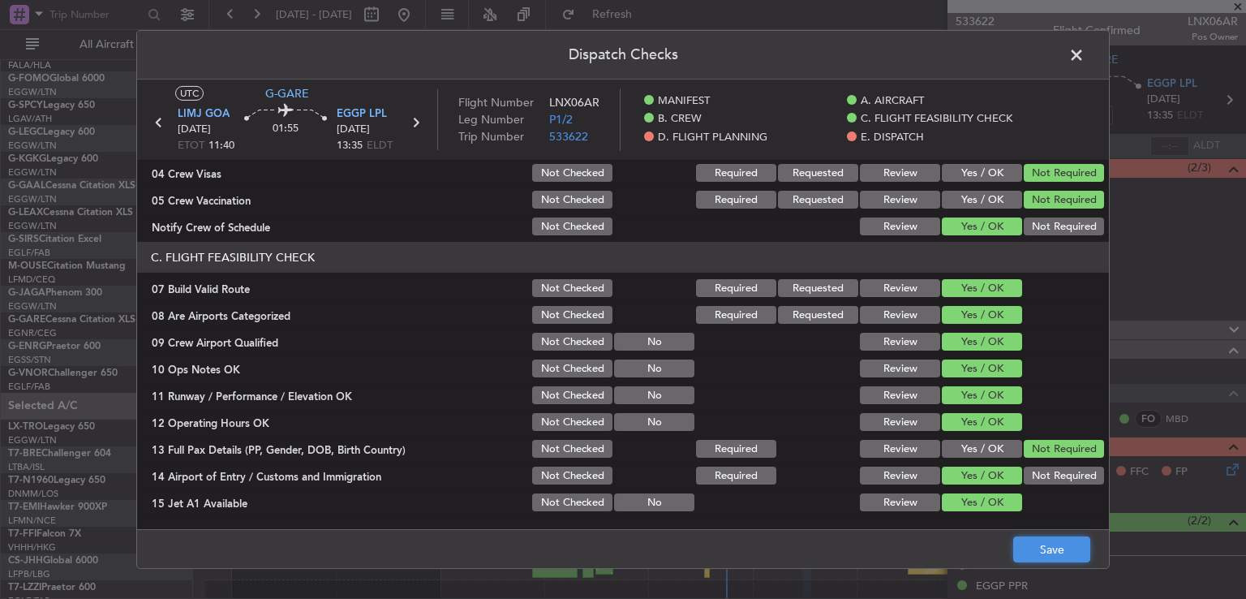
click at [1026, 558] on button "Save" at bounding box center [1051, 549] width 77 height 26
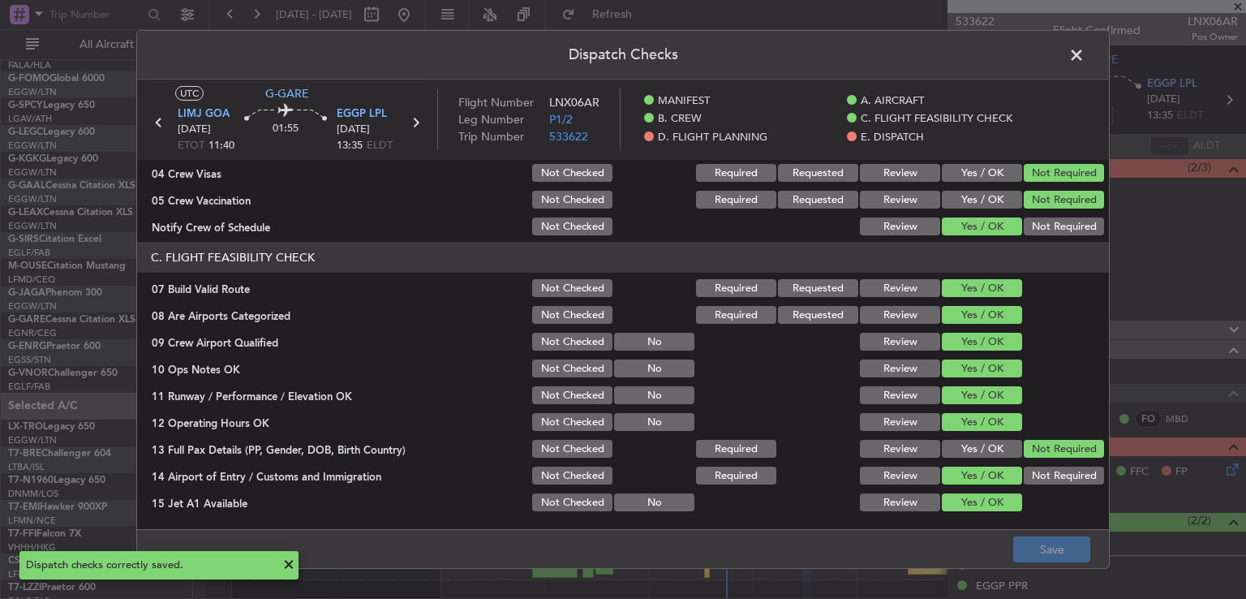
click at [1085, 56] on span at bounding box center [1085, 59] width 0 height 32
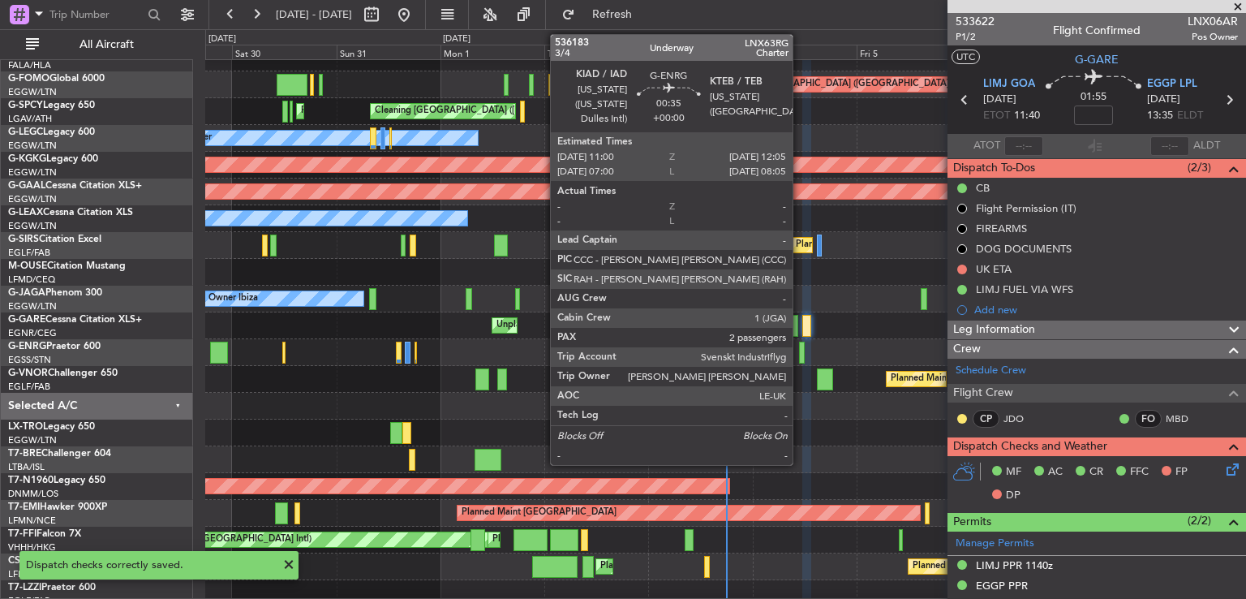
click at [800, 355] on div at bounding box center [801, 353] width 5 height 22
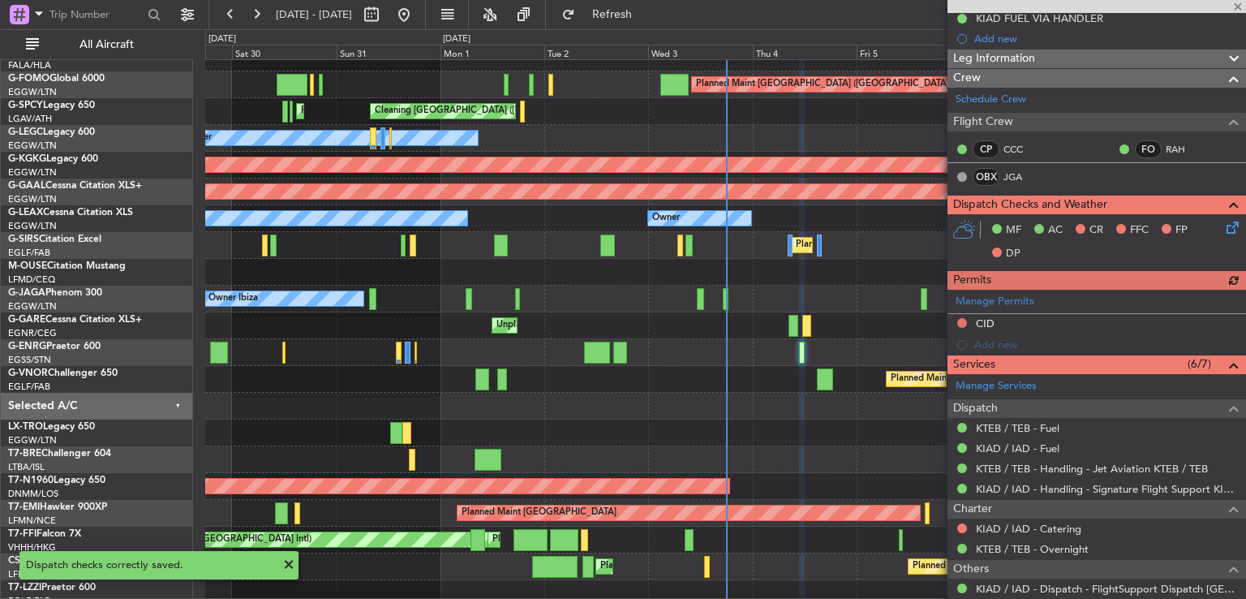
scroll to position [238, 0]
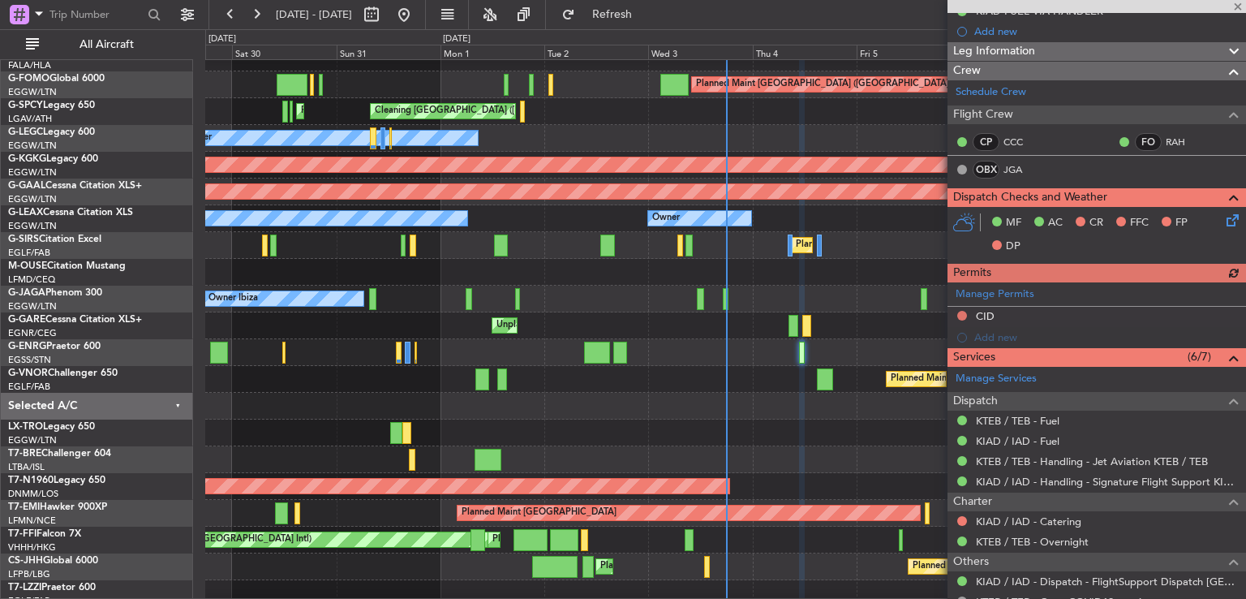
click at [1219, 226] on div "MF AC CR FFC FP DP" at bounding box center [1097, 235] width 299 height 56
click at [1223, 224] on icon at bounding box center [1229, 217] width 13 height 13
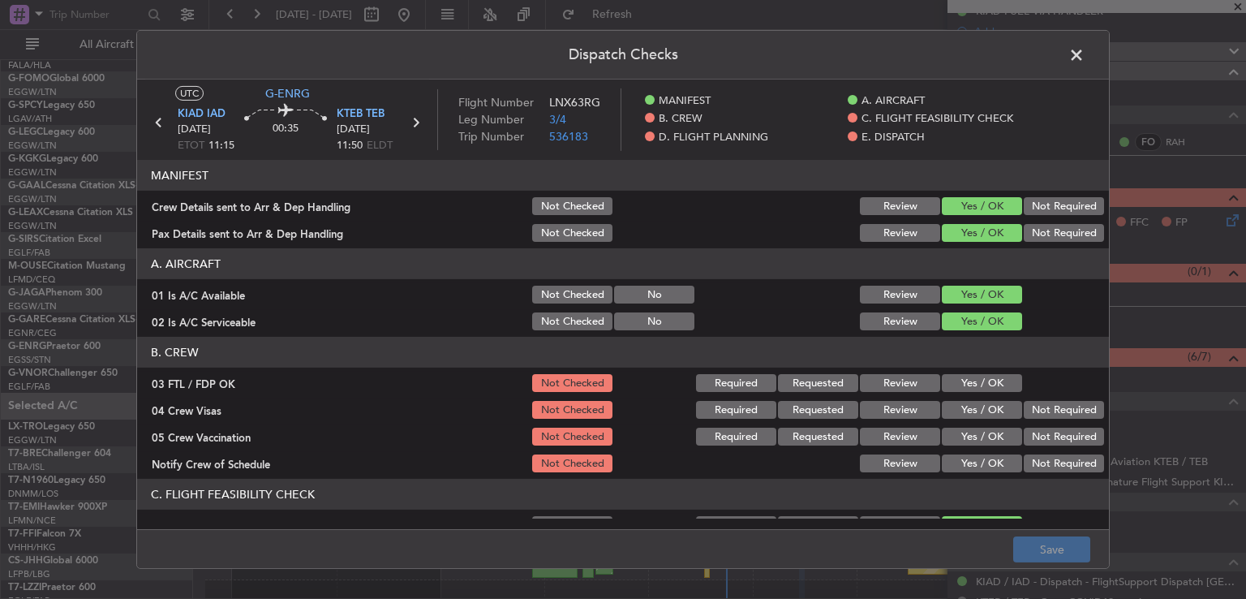
click at [995, 387] on button "Yes / OK" at bounding box center [982, 383] width 80 height 18
click at [1025, 409] on button "Not Required" at bounding box center [1064, 410] width 80 height 18
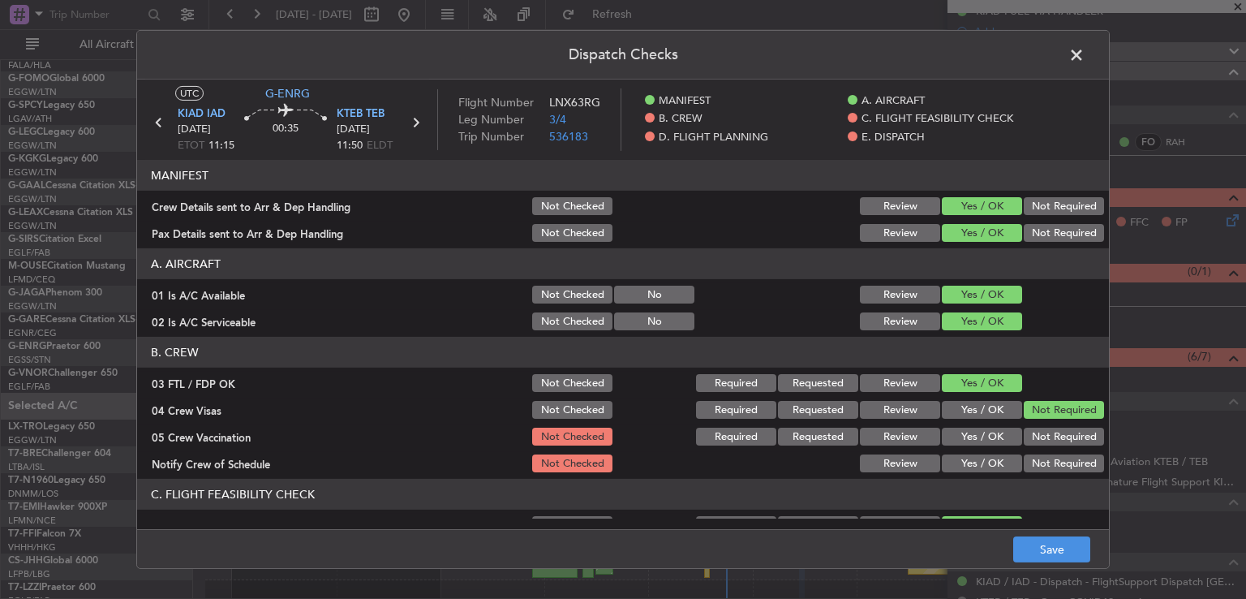
click at [1025, 430] on button "Not Required" at bounding box center [1064, 437] width 80 height 18
click at [990, 456] on button "Yes / OK" at bounding box center [982, 463] width 80 height 18
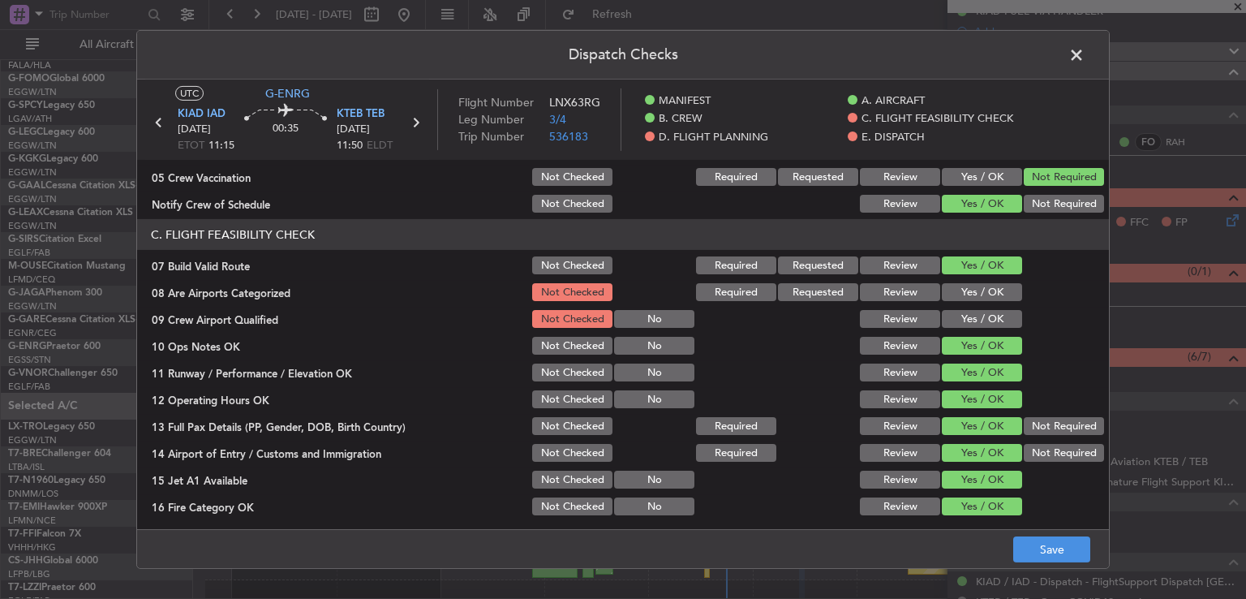
scroll to position [277, 0]
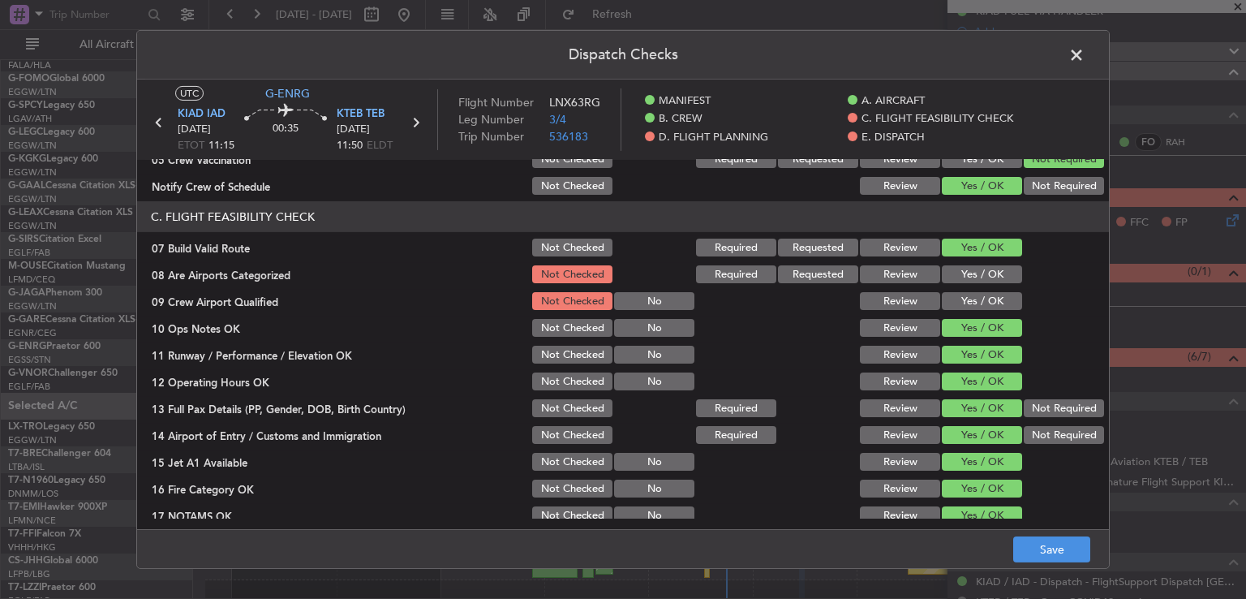
click at [988, 277] on button "Yes / OK" at bounding box center [982, 274] width 80 height 18
click at [992, 302] on button "Yes / OK" at bounding box center [982, 301] width 80 height 18
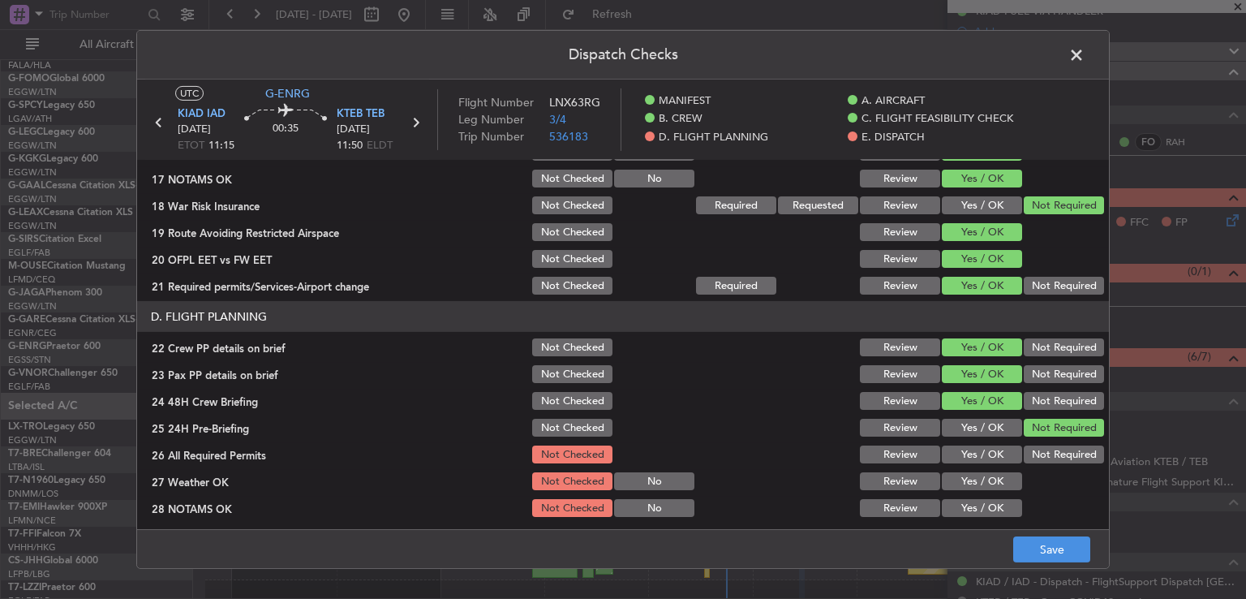
scroll to position [612, 0]
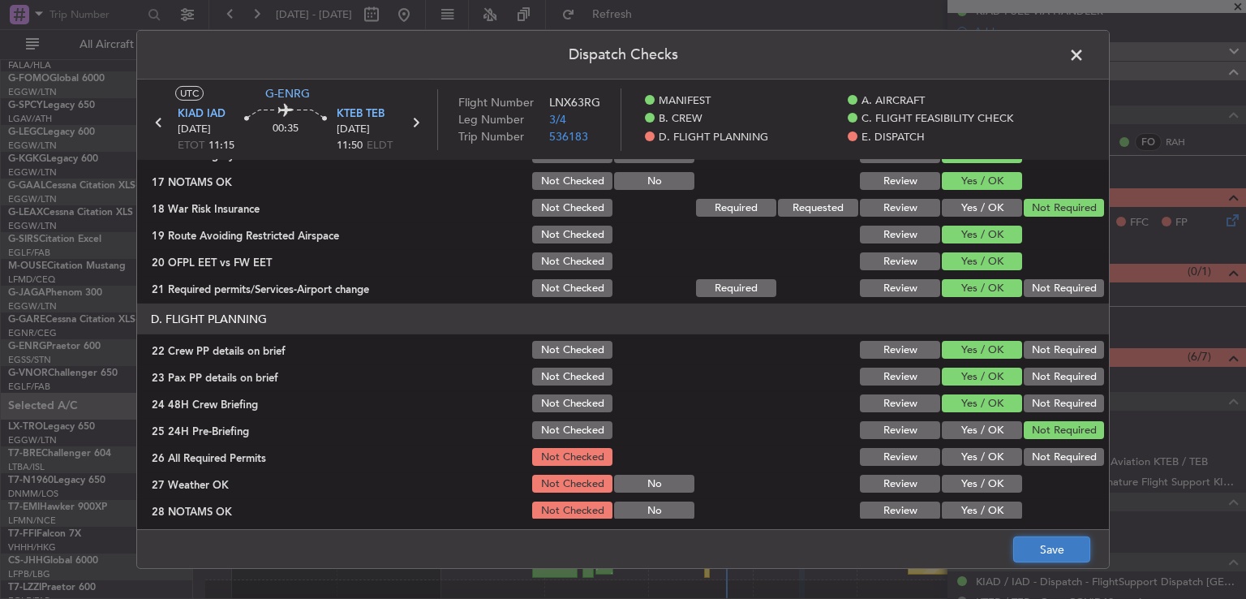
click at [1031, 537] on button "Save" at bounding box center [1051, 549] width 77 height 26
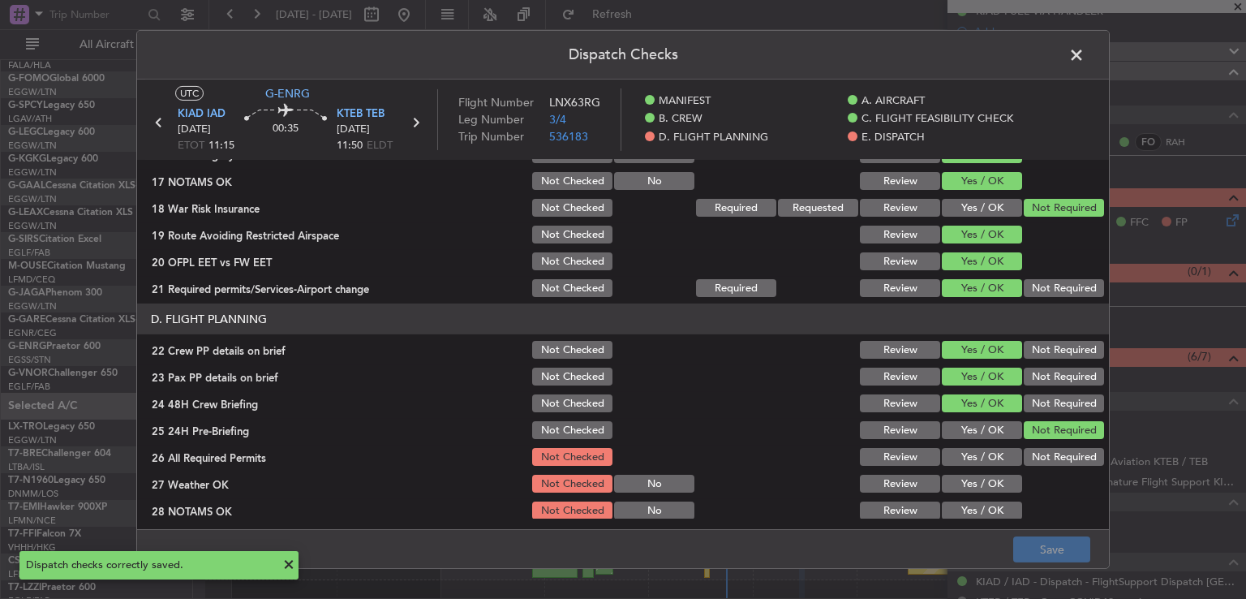
click at [1085, 57] on span at bounding box center [1085, 59] width 0 height 32
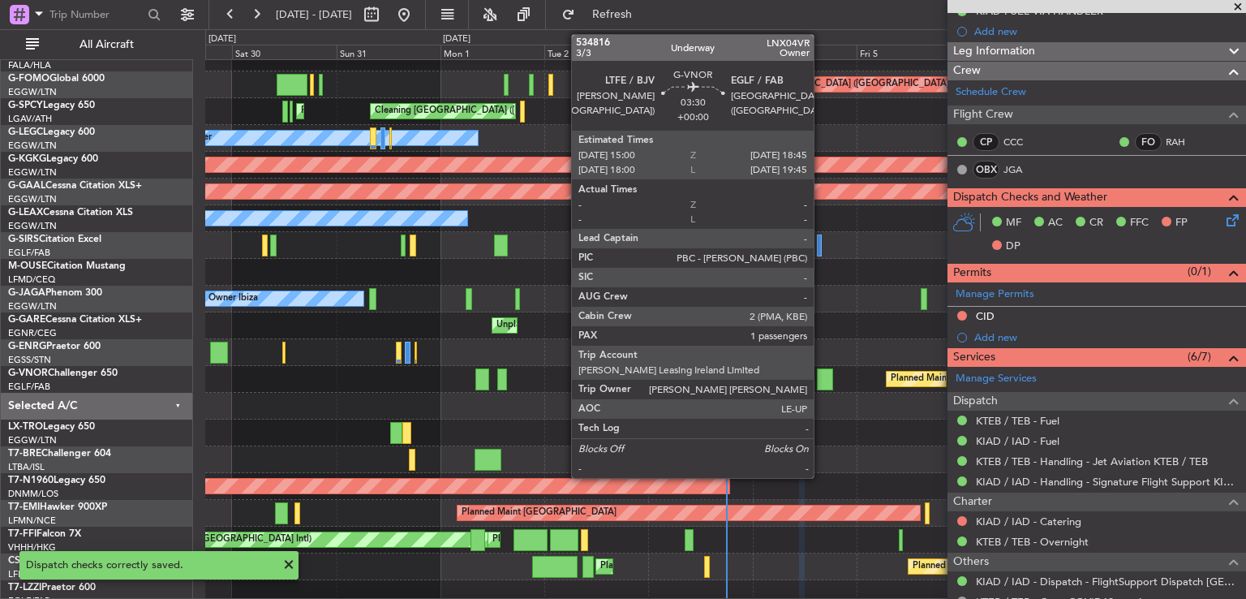
click at [821, 384] on div at bounding box center [825, 379] width 17 height 22
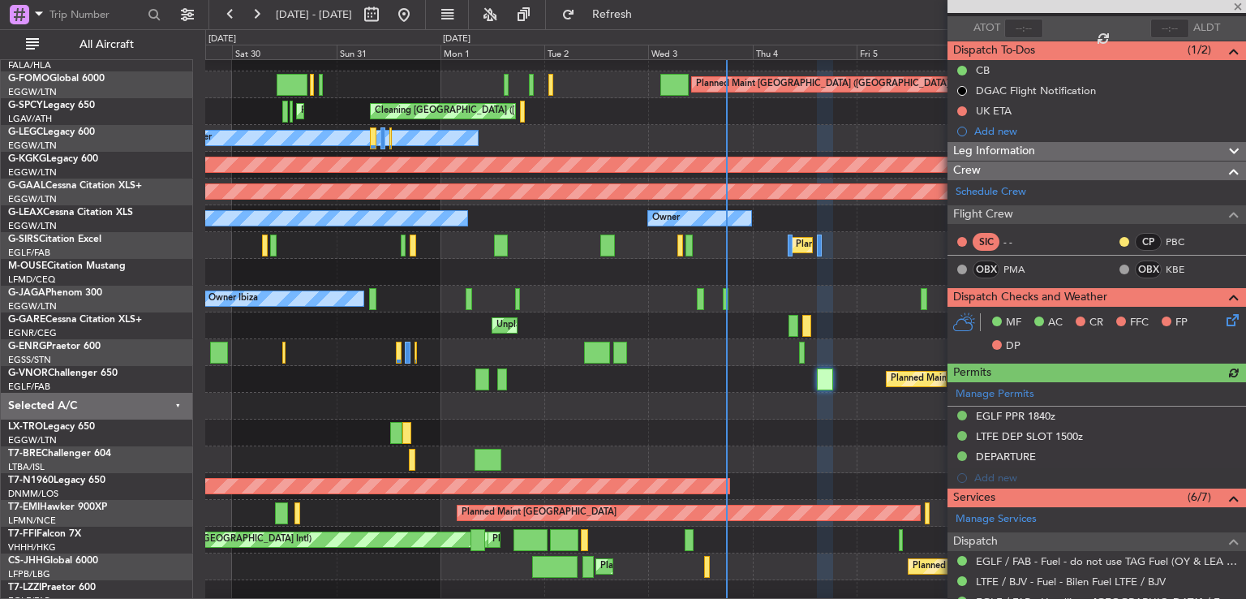
scroll to position [122, 0]
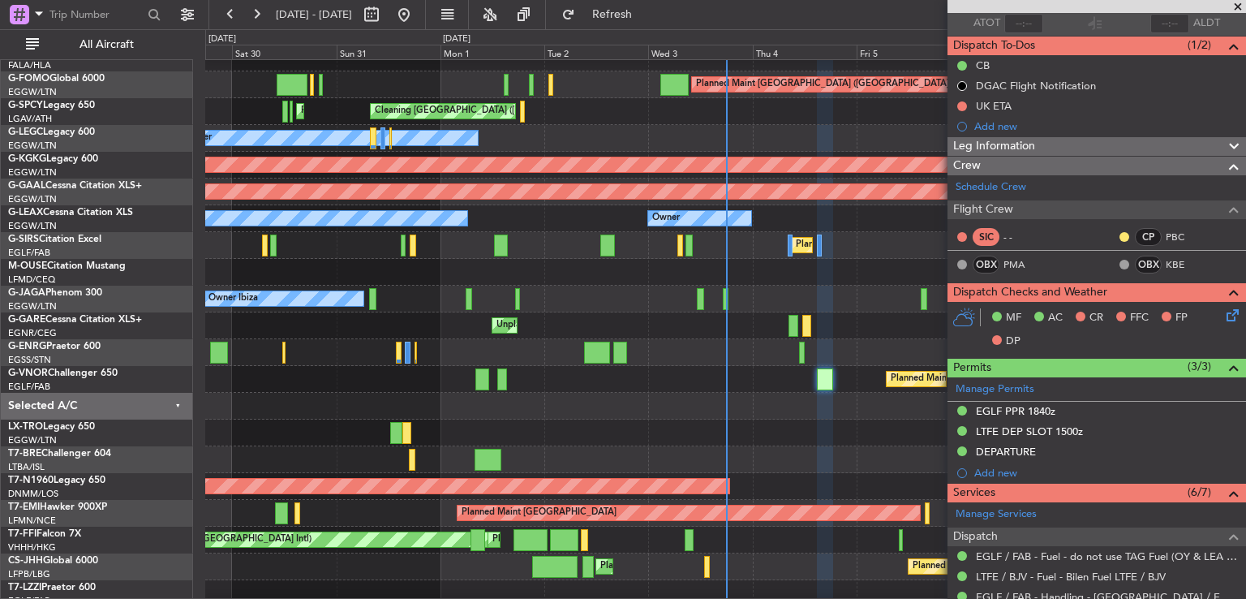
click at [1223, 312] on icon at bounding box center [1229, 312] width 13 height 13
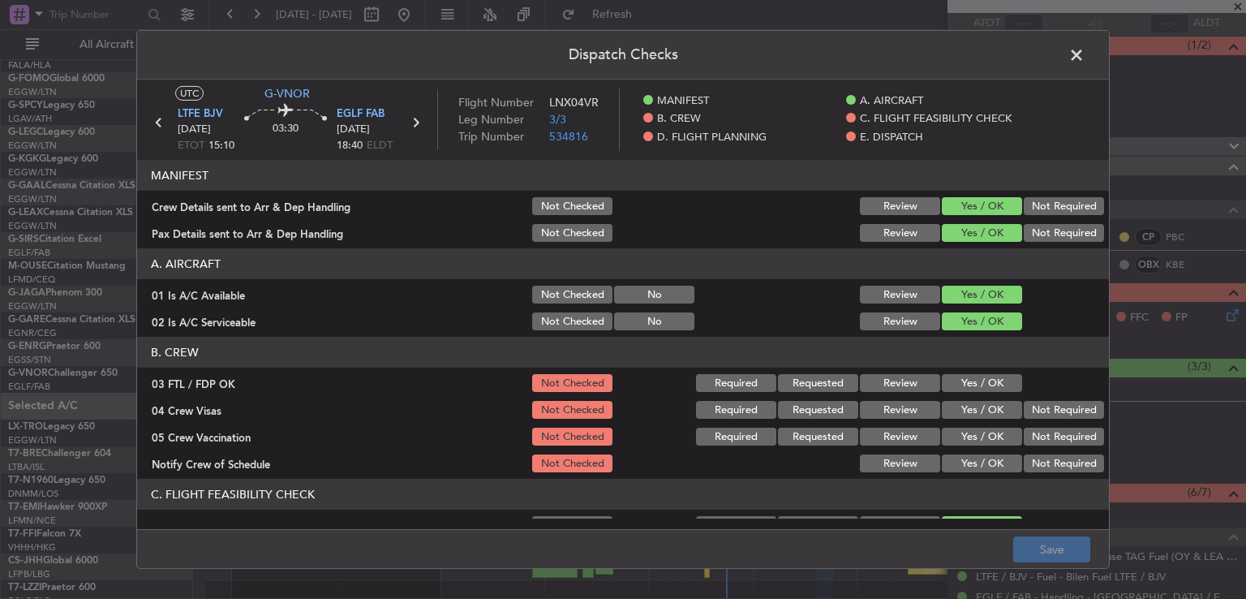
click at [982, 383] on button "Yes / OK" at bounding box center [982, 383] width 80 height 18
click at [1029, 405] on button "Not Required" at bounding box center [1064, 410] width 80 height 18
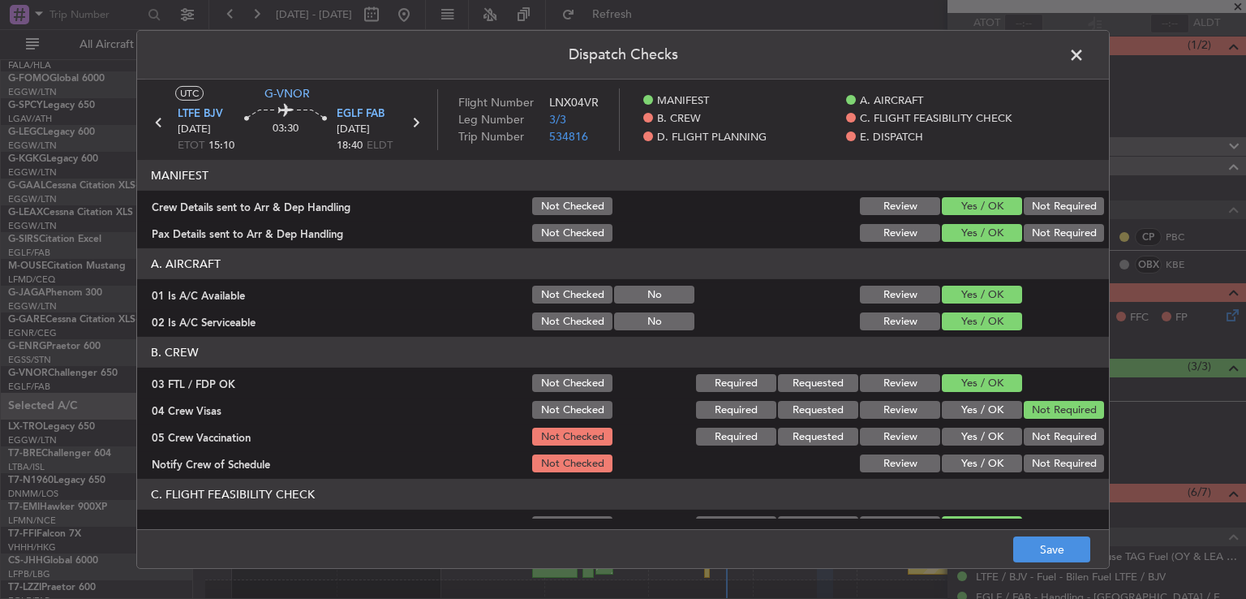
drag, startPoint x: 1024, startPoint y: 425, endPoint x: 1016, endPoint y: 433, distance: 10.9
click at [1024, 426] on div "Not Required" at bounding box center [1062, 436] width 82 height 23
click at [1024, 436] on button "Not Required" at bounding box center [1064, 437] width 80 height 18
click at [977, 458] on button "Yes / OK" at bounding box center [982, 463] width 80 height 18
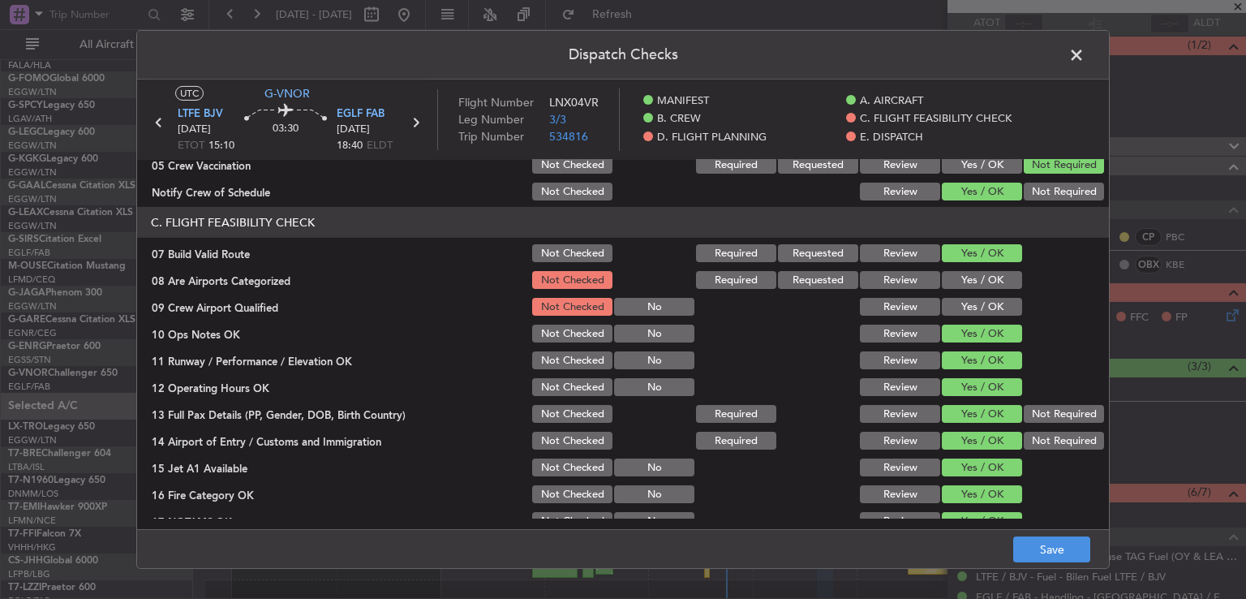
scroll to position [277, 0]
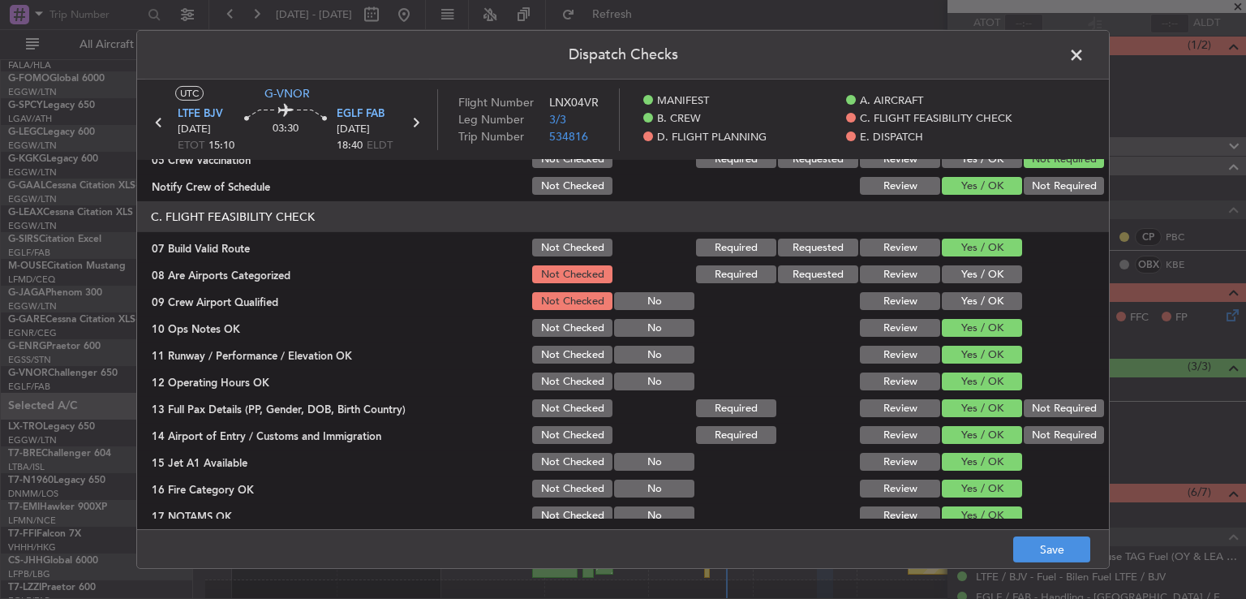
click at [992, 277] on button "Yes / OK" at bounding box center [982, 274] width 80 height 18
click at [993, 296] on button "Yes / OK" at bounding box center [982, 301] width 80 height 18
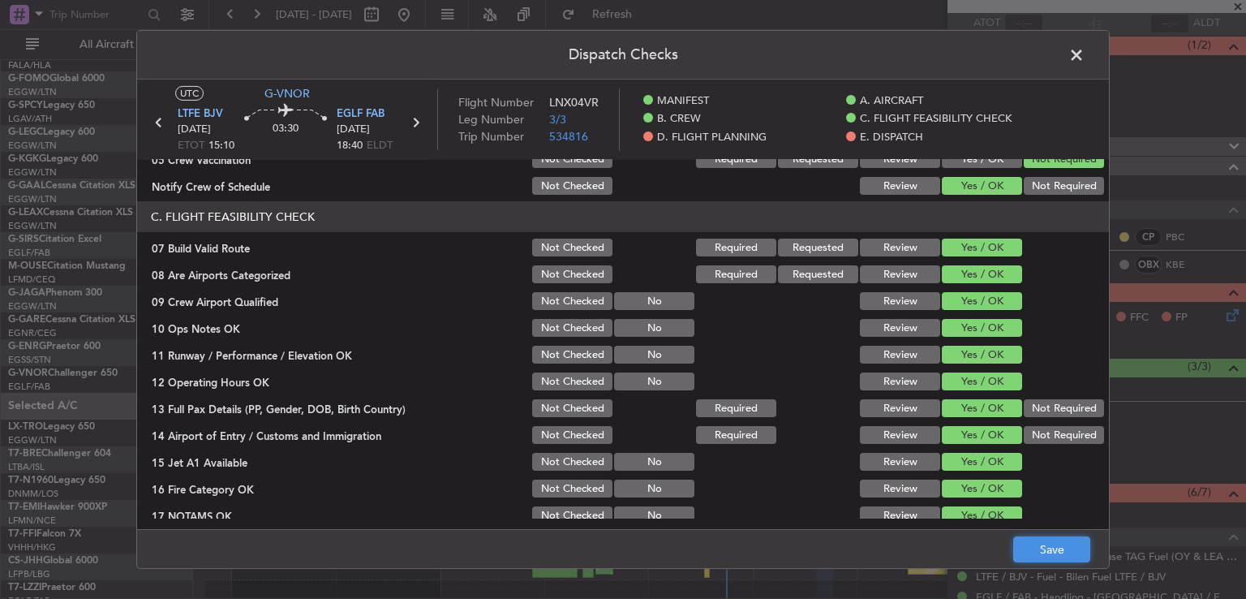
click at [1031, 538] on button "Save" at bounding box center [1051, 549] width 77 height 26
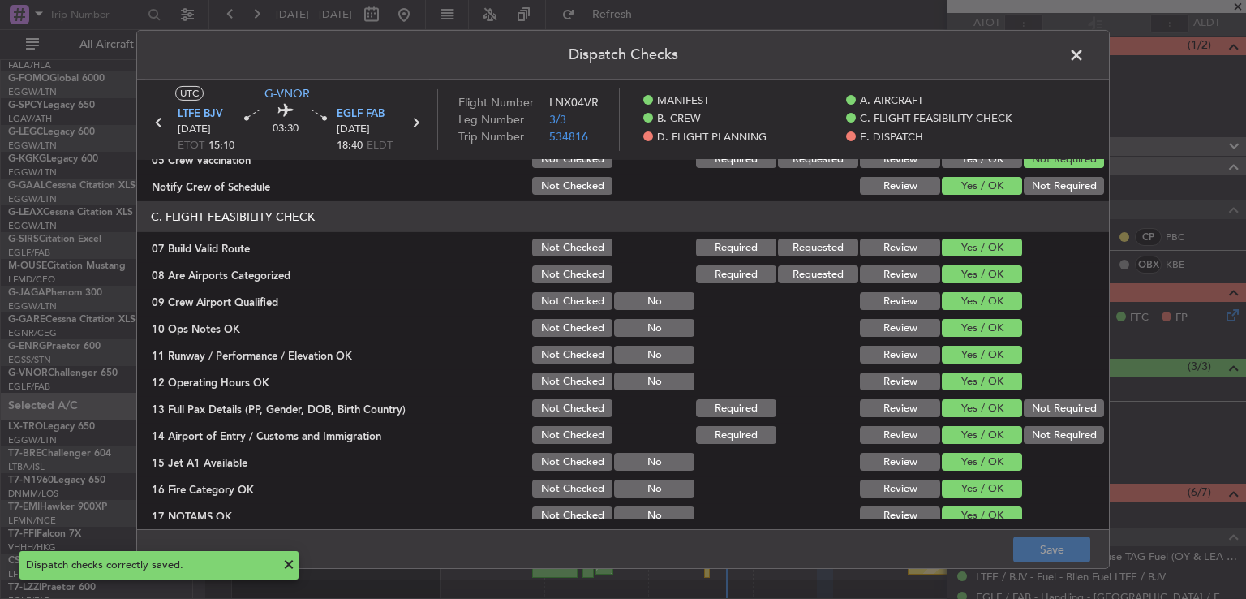
click at [1085, 54] on span at bounding box center [1085, 59] width 0 height 32
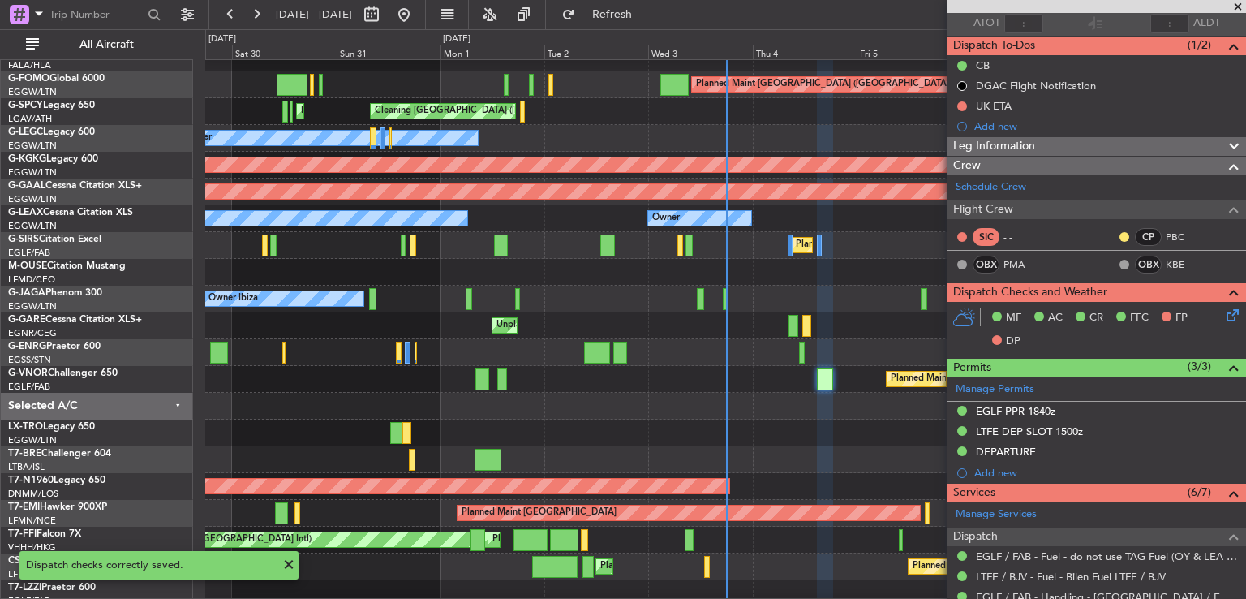
scroll to position [391, 0]
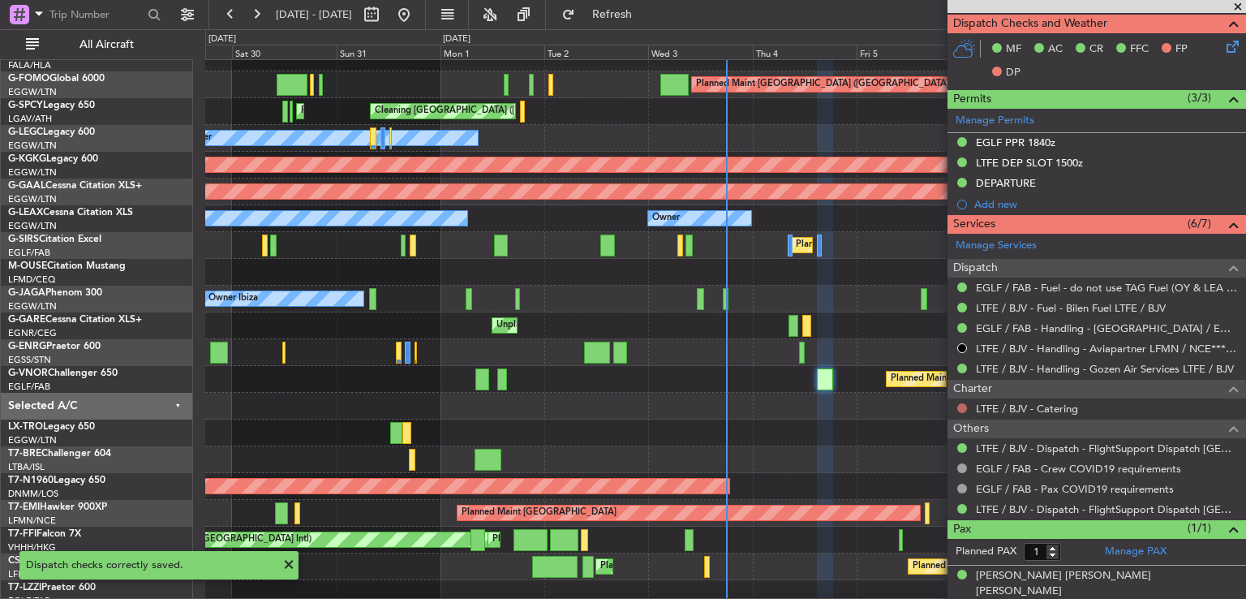
click at [965, 408] on button at bounding box center [962, 408] width 10 height 10
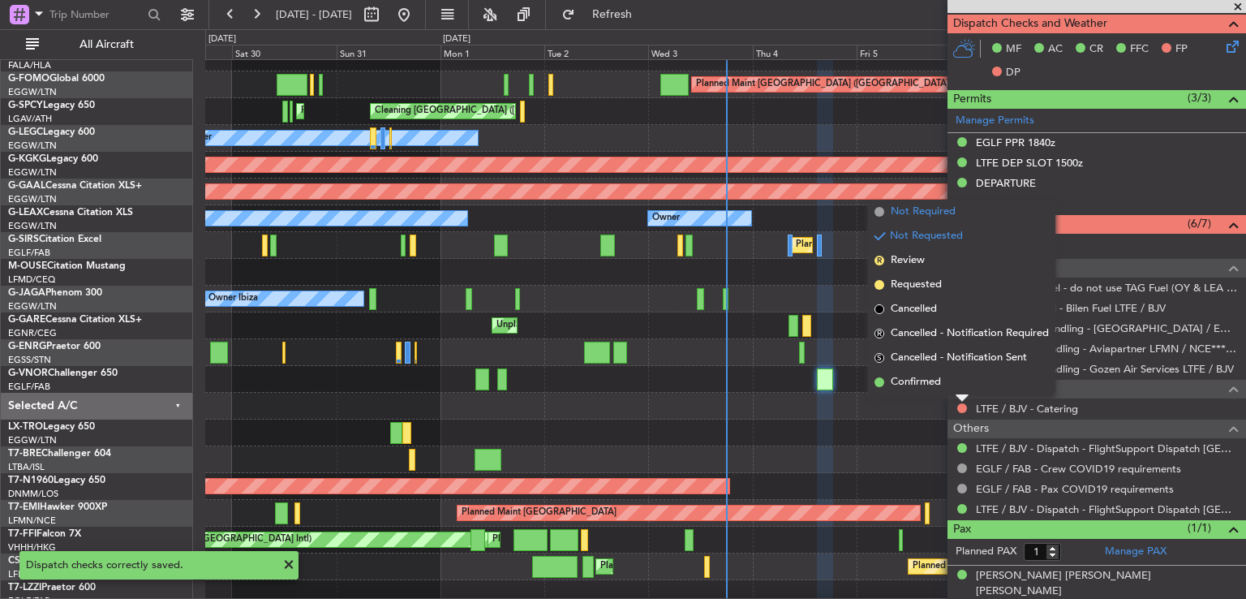
click at [942, 210] on span "Not Required" at bounding box center [923, 212] width 65 height 16
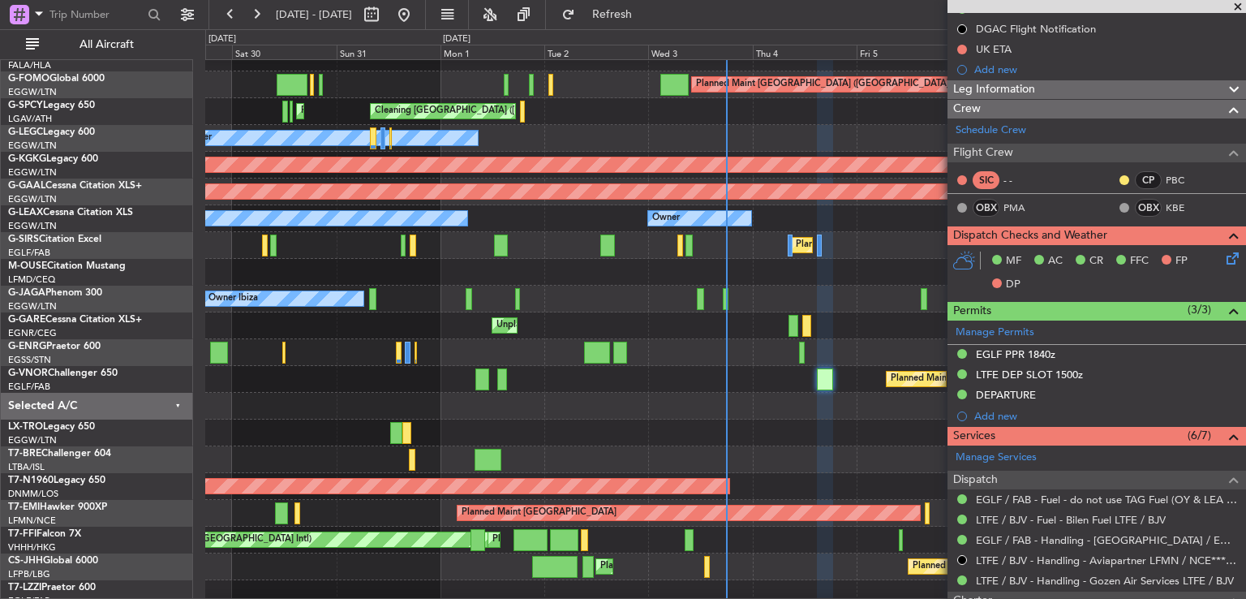
scroll to position [181, 0]
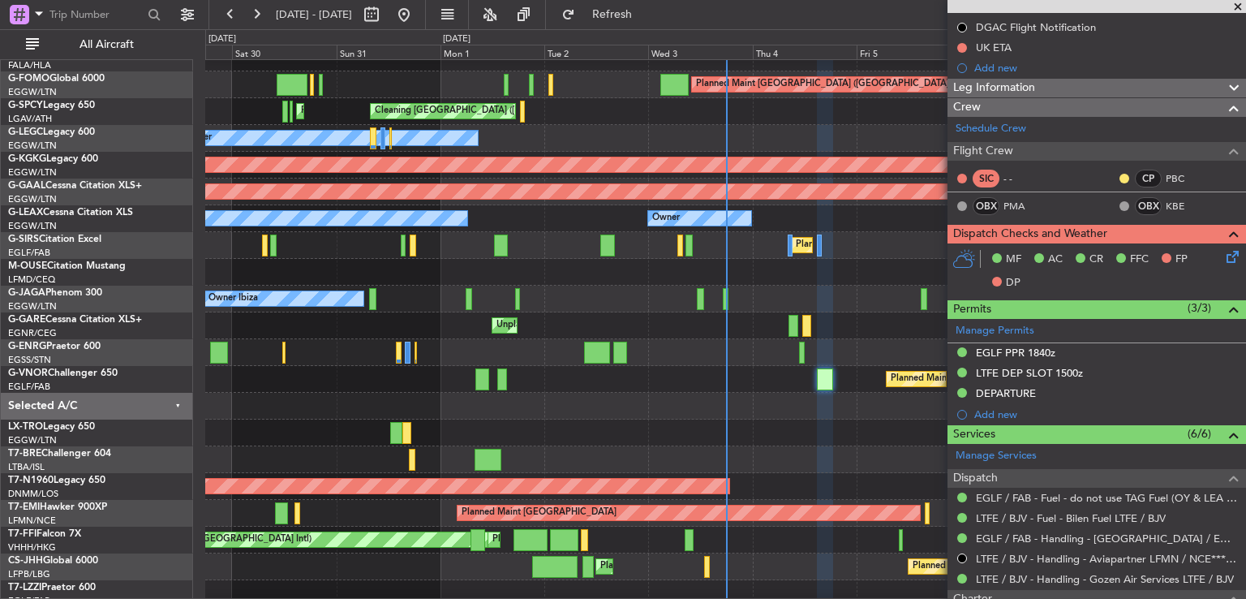
click at [1239, 7] on span at bounding box center [1238, 7] width 16 height 15
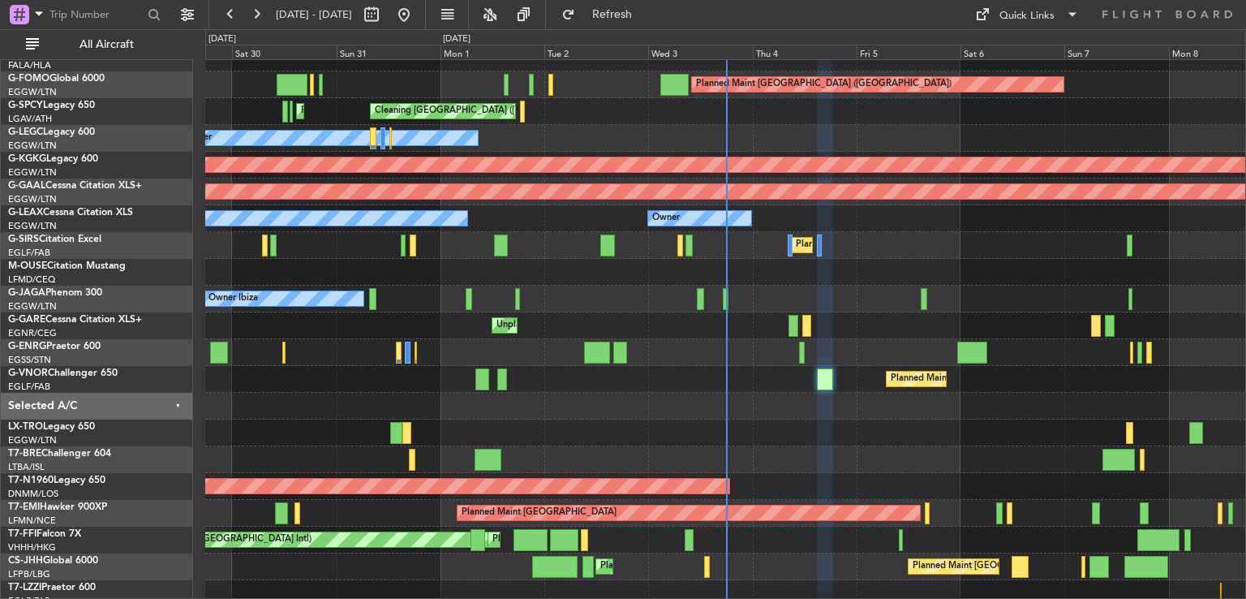
type input "0"
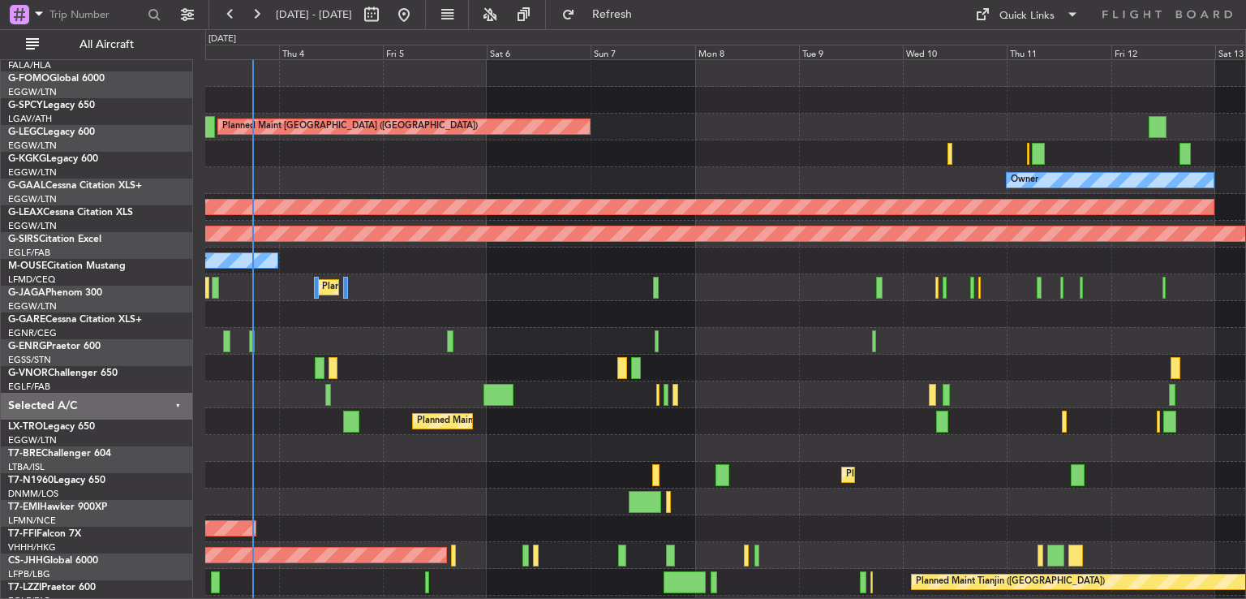
scroll to position [0, 0]
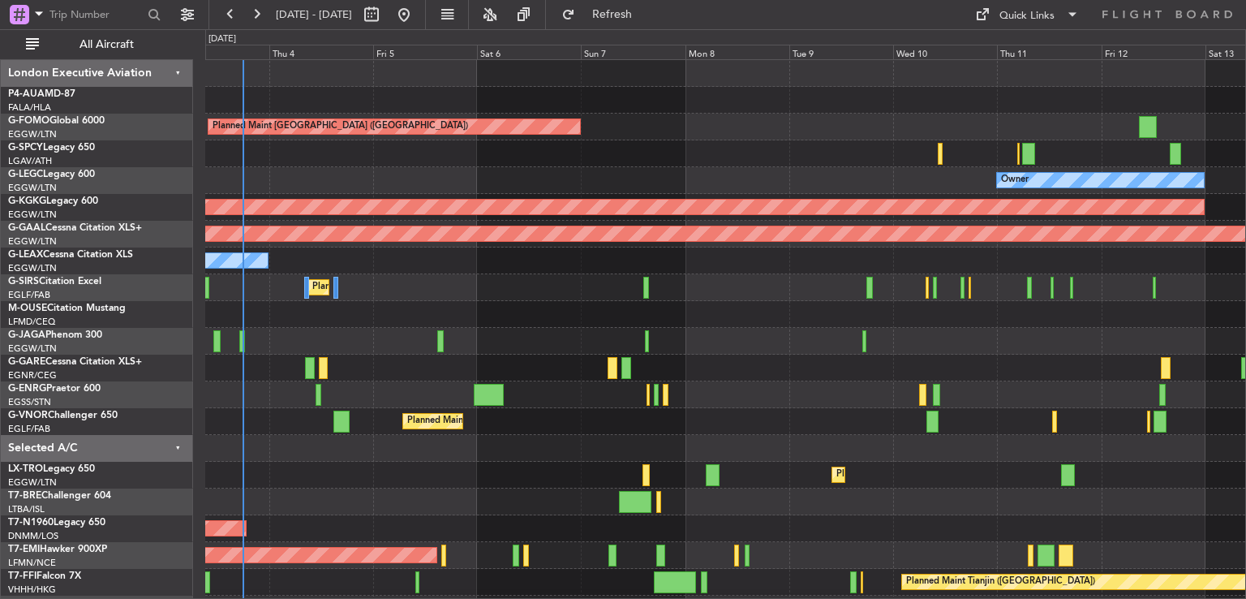
click at [597, 536] on div "Planned Maint [GEOGRAPHIC_DATA] ([GEOGRAPHIC_DATA]) Cleaning [GEOGRAPHIC_DATA] …" at bounding box center [725, 381] width 1040 height 643
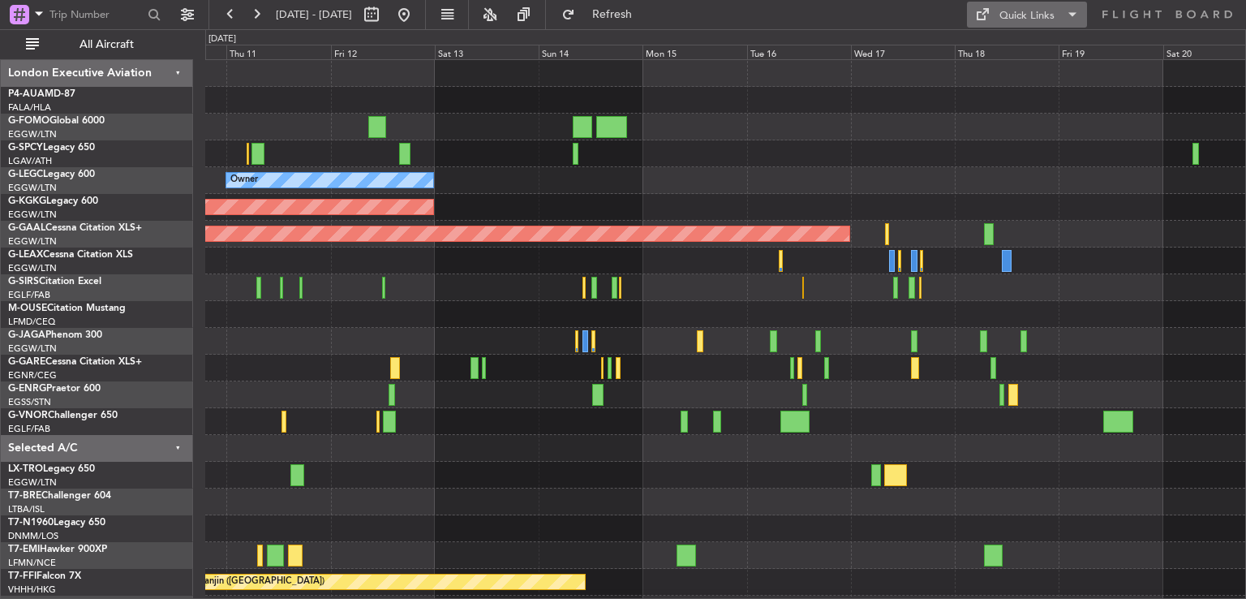
click at [1013, 27] on button "Quick Links" at bounding box center [1027, 15] width 120 height 26
click at [512, 217] on div at bounding box center [623, 299] width 1246 height 599
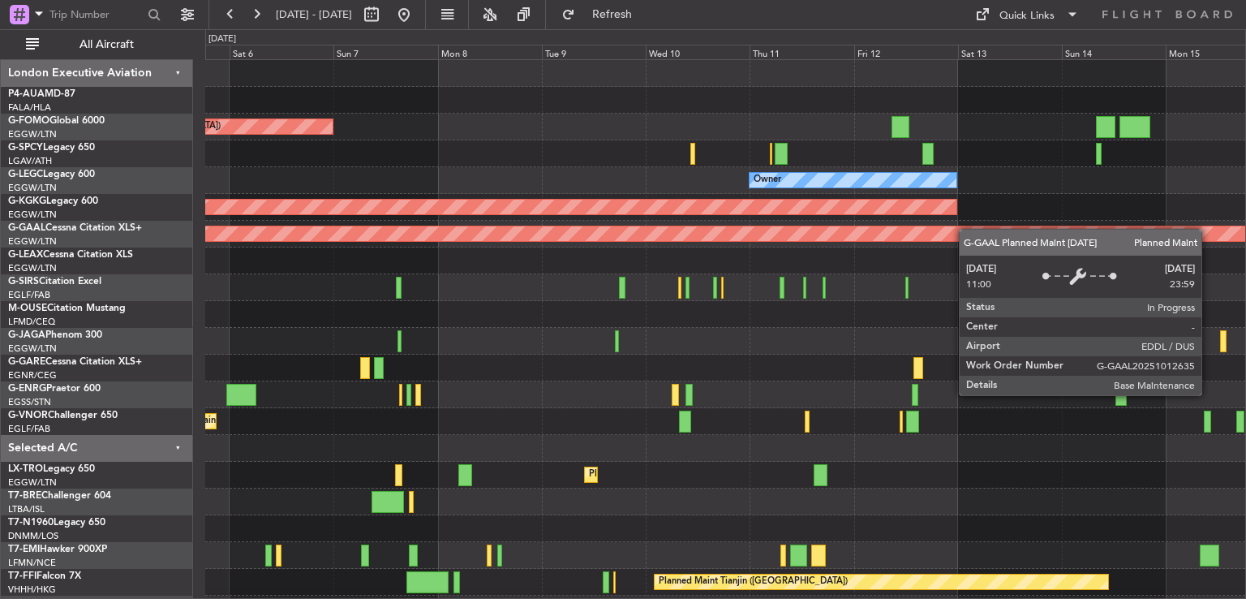
click at [1003, 236] on div "Planned Maint [GEOGRAPHIC_DATA] ([GEOGRAPHIC_DATA]) Owner AOG Maint [GEOGRAPHIC…" at bounding box center [725, 381] width 1040 height 643
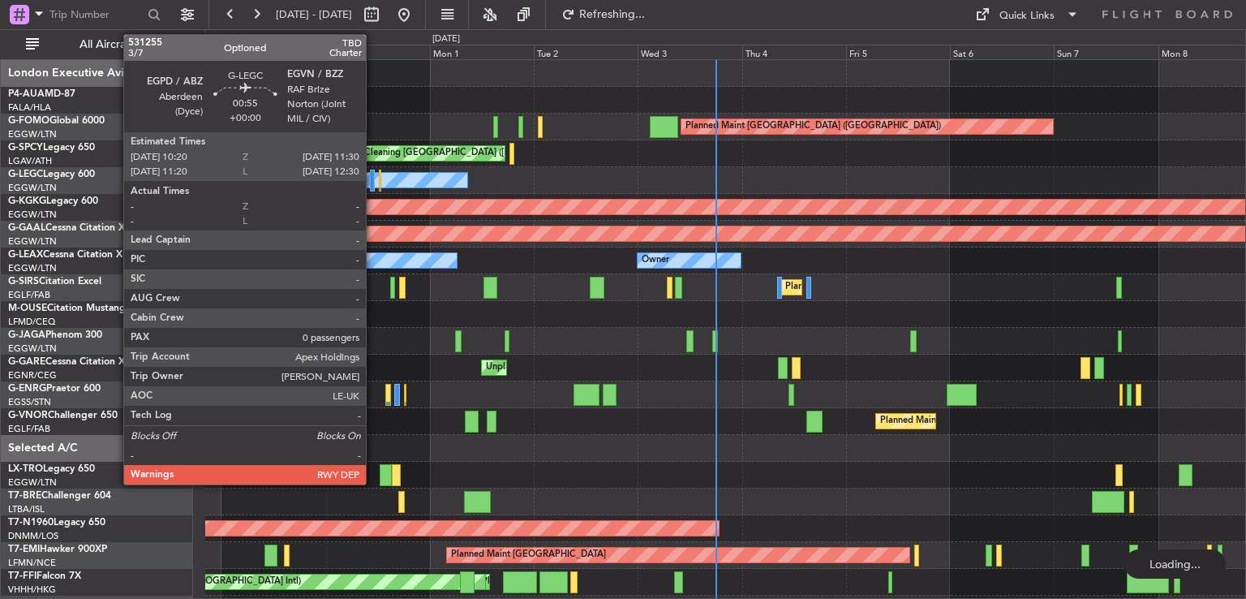
click at [373, 176] on div at bounding box center [373, 181] width 6 height 22
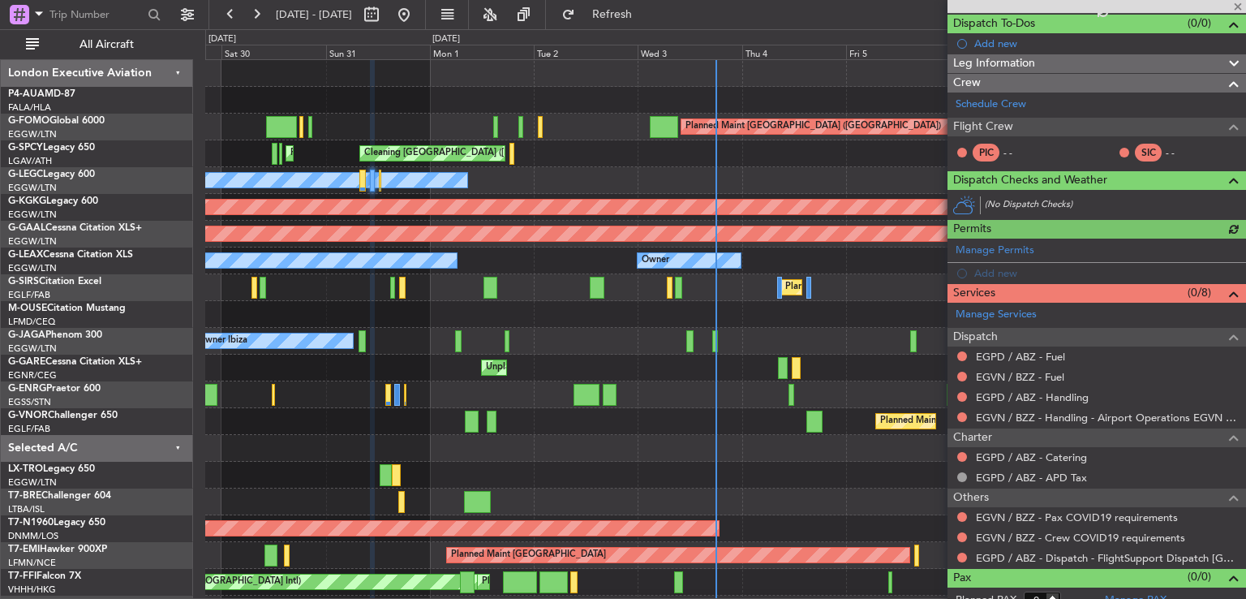
scroll to position [157, 0]
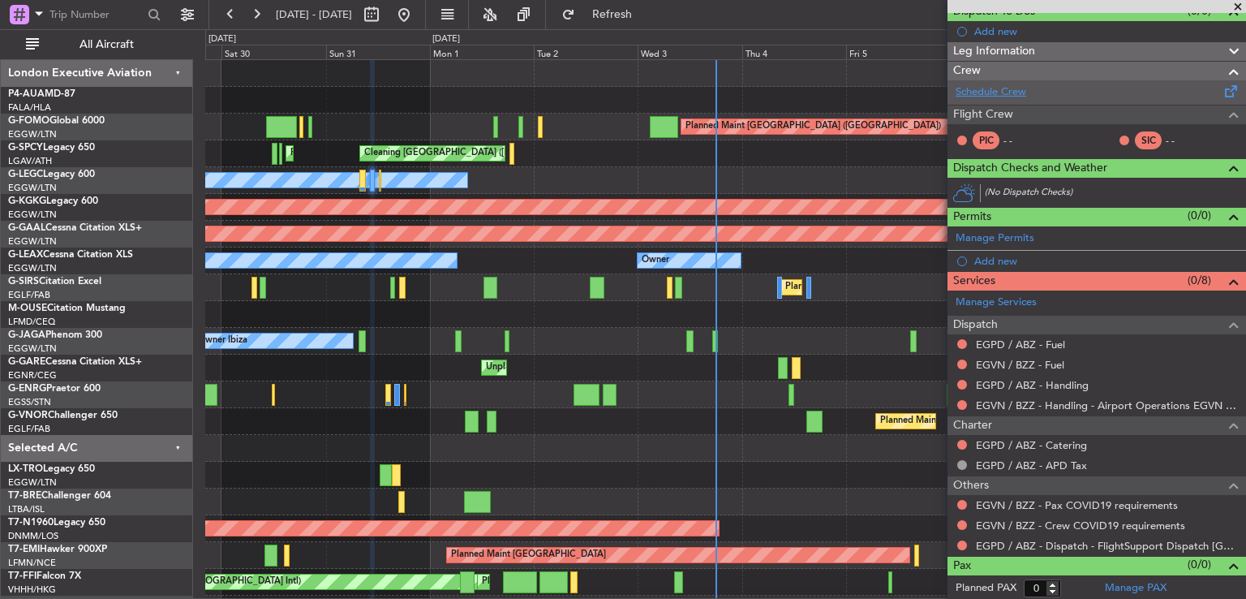
click at [969, 97] on link "Schedule Crew" at bounding box center [991, 92] width 71 height 16
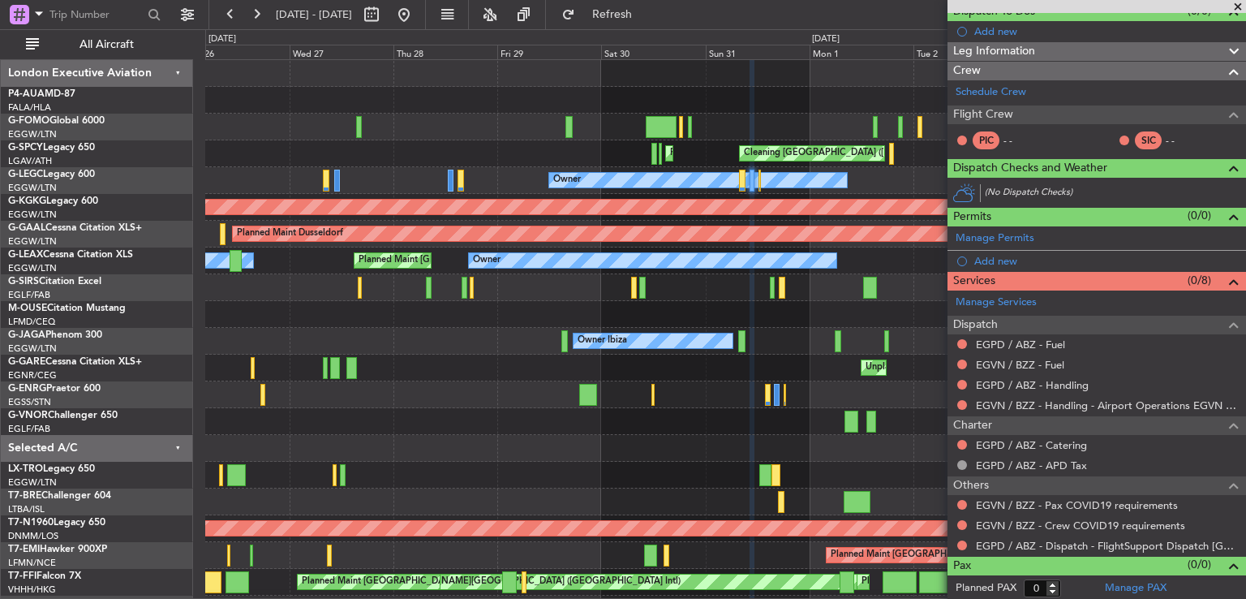
scroll to position [0, 0]
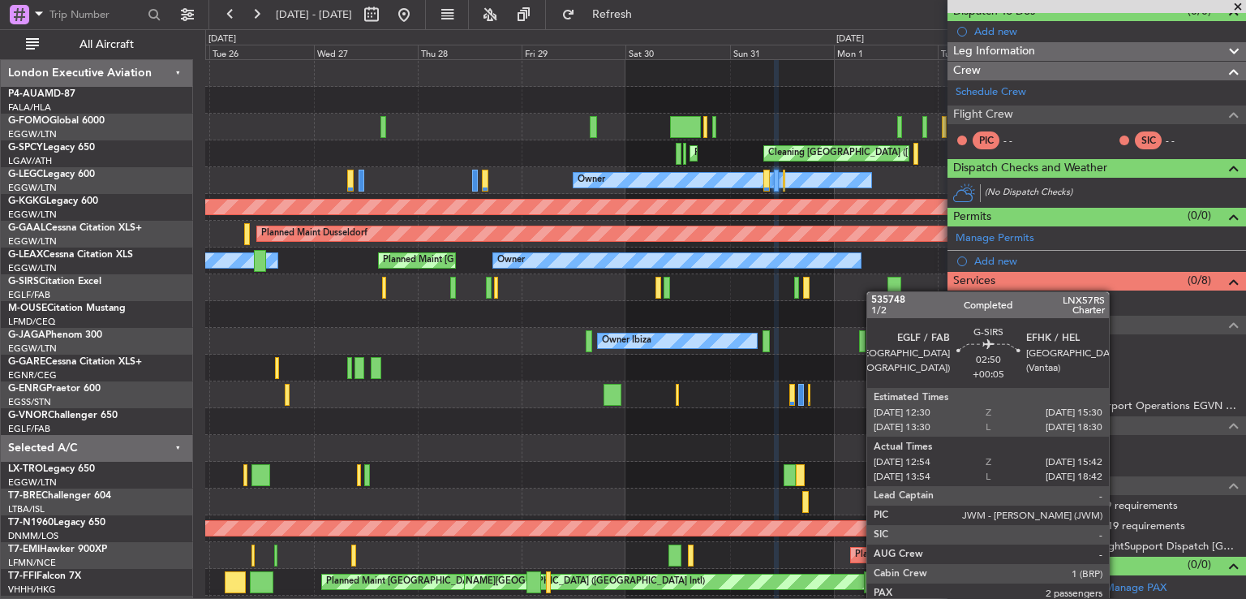
click at [892, 292] on div "Planned Maint [GEOGRAPHIC_DATA] ([GEOGRAPHIC_DATA]) Planned Maint [GEOGRAPHIC_D…" at bounding box center [725, 381] width 1040 height 643
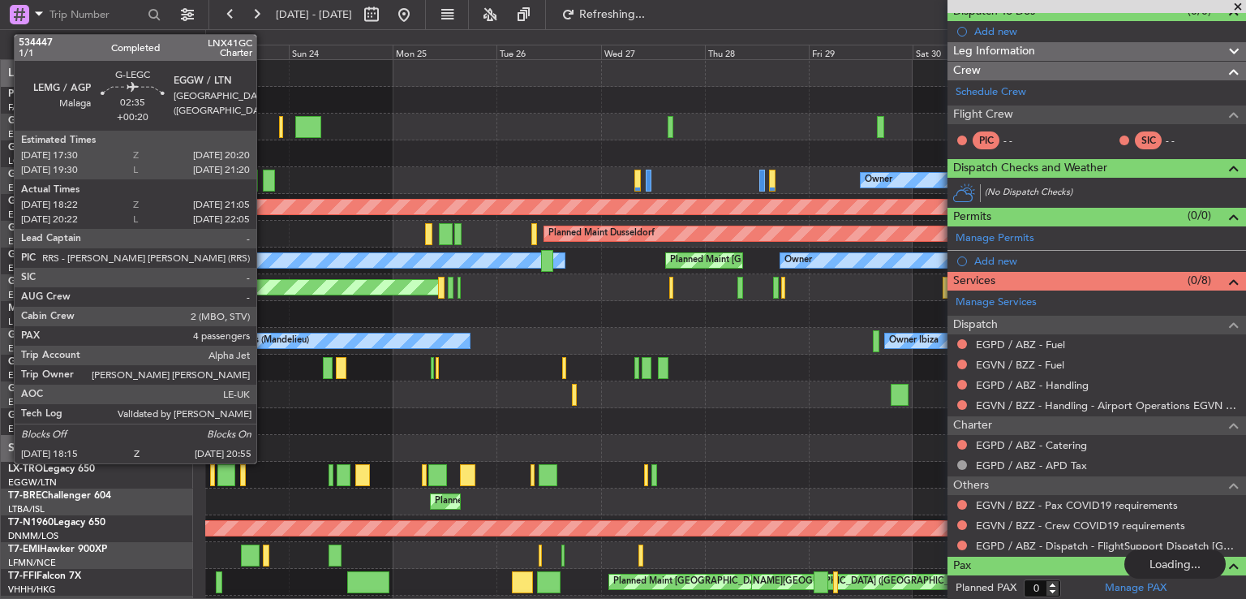
click at [264, 183] on div at bounding box center [269, 181] width 12 height 22
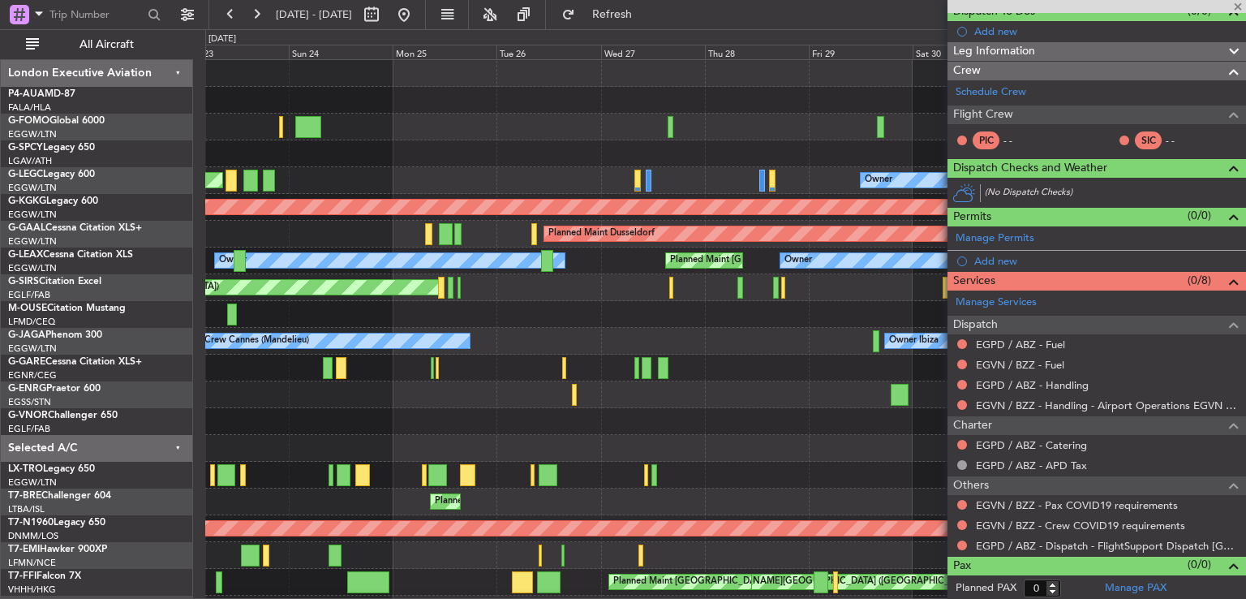
type input "+00:20"
type input "18:22"
type input "20:50"
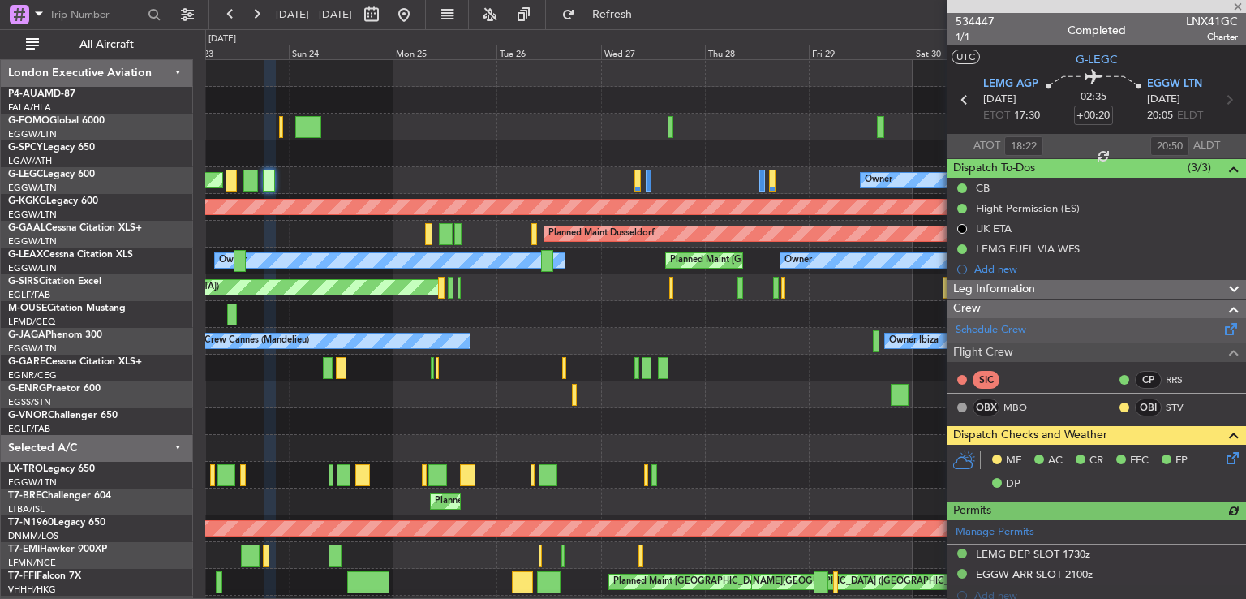
click at [1010, 323] on link "Schedule Crew" at bounding box center [991, 330] width 71 height 16
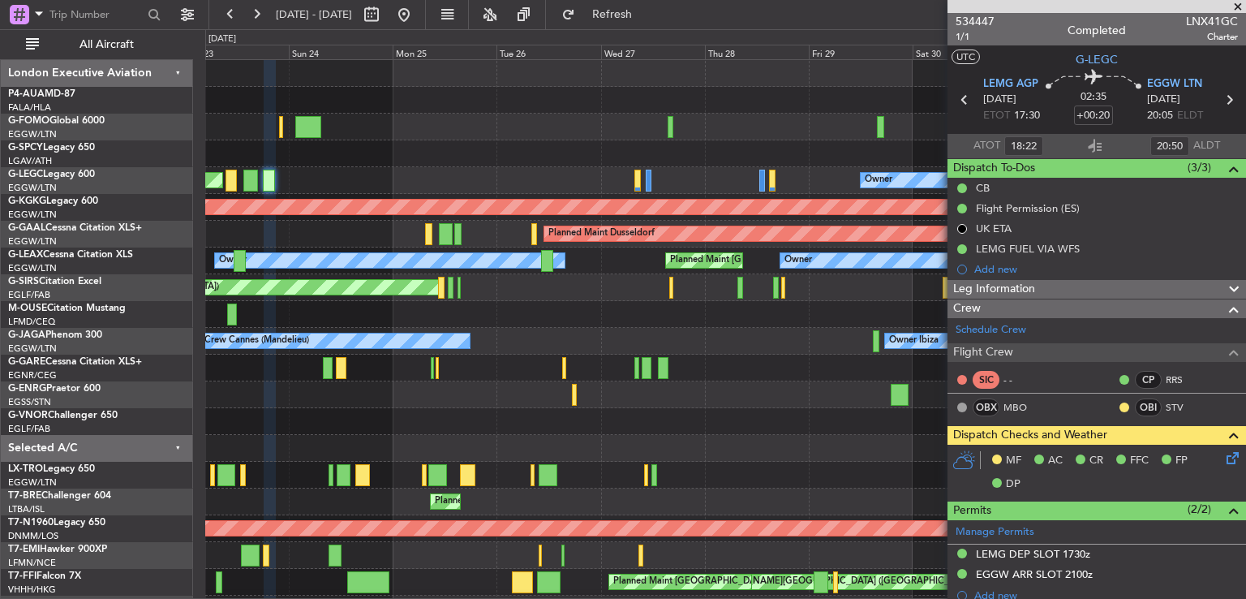
click at [1237, 6] on span at bounding box center [1238, 7] width 16 height 15
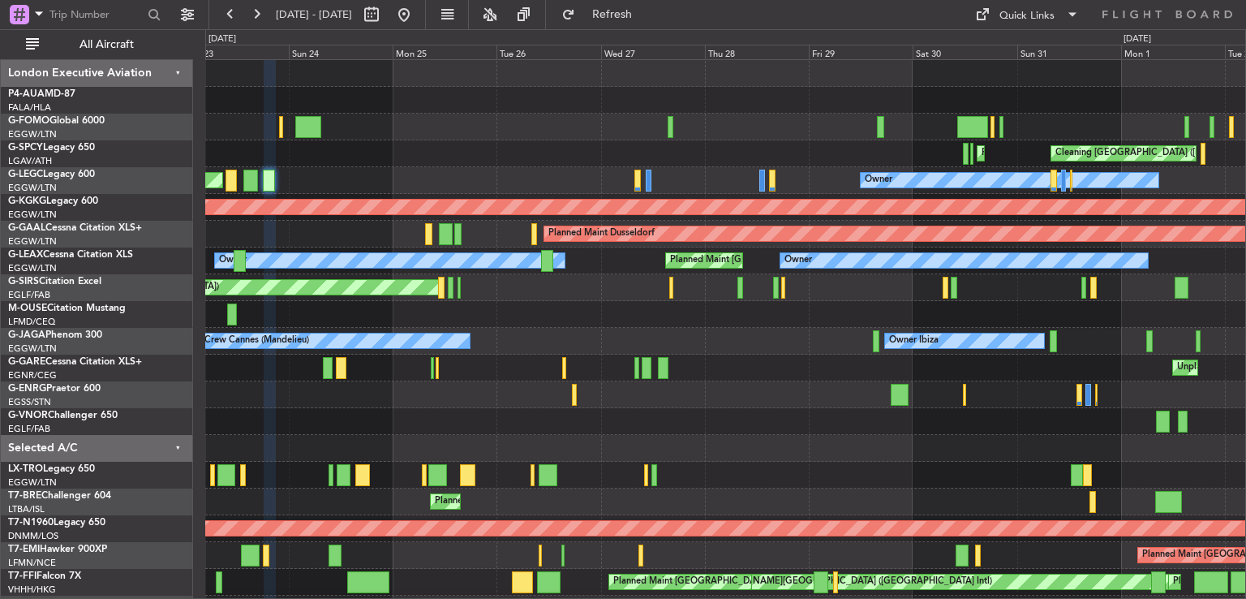
type input "0"
click at [417, 11] on button at bounding box center [404, 15] width 26 height 26
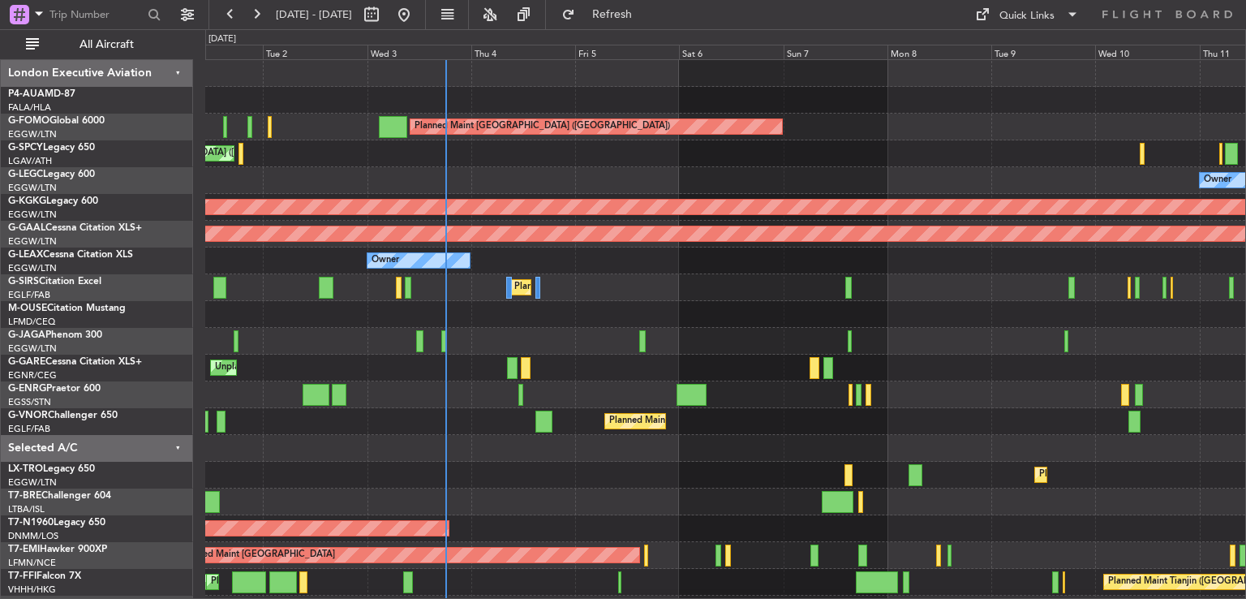
click at [731, 514] on div "Planned Maint [GEOGRAPHIC_DATA] ([GEOGRAPHIC_DATA]) Cleaning [GEOGRAPHIC_DATA] …" at bounding box center [725, 381] width 1040 height 643
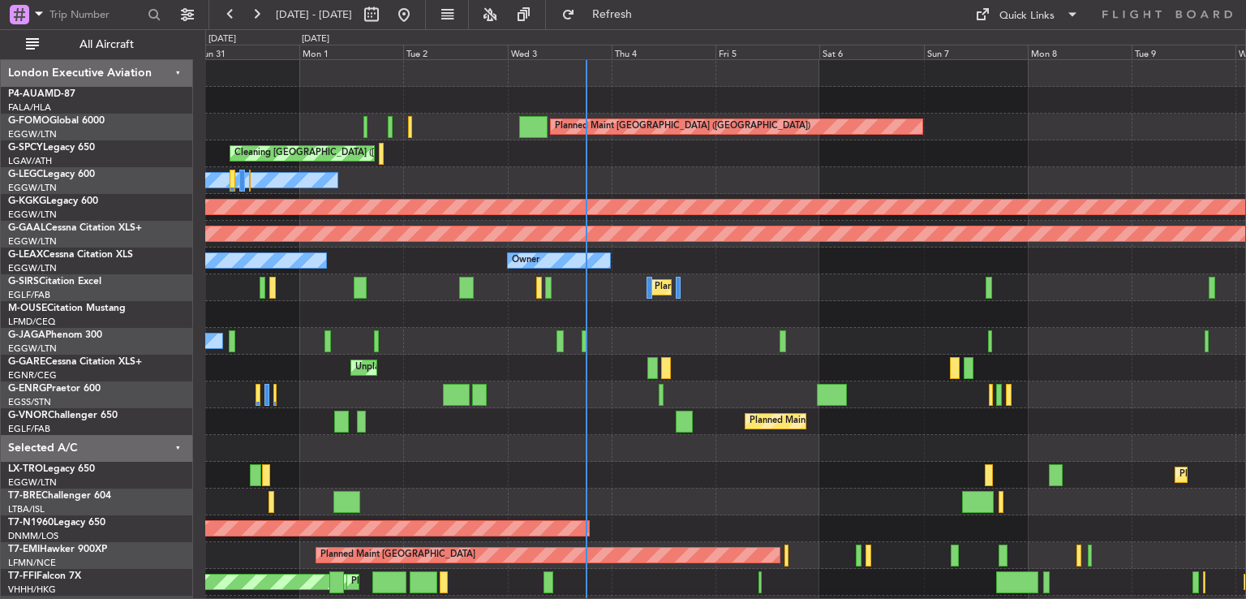
click at [771, 353] on div "Planned Maint [GEOGRAPHIC_DATA] ([GEOGRAPHIC_DATA]) Cleaning [GEOGRAPHIC_DATA] …" at bounding box center [725, 354] width 1040 height 589
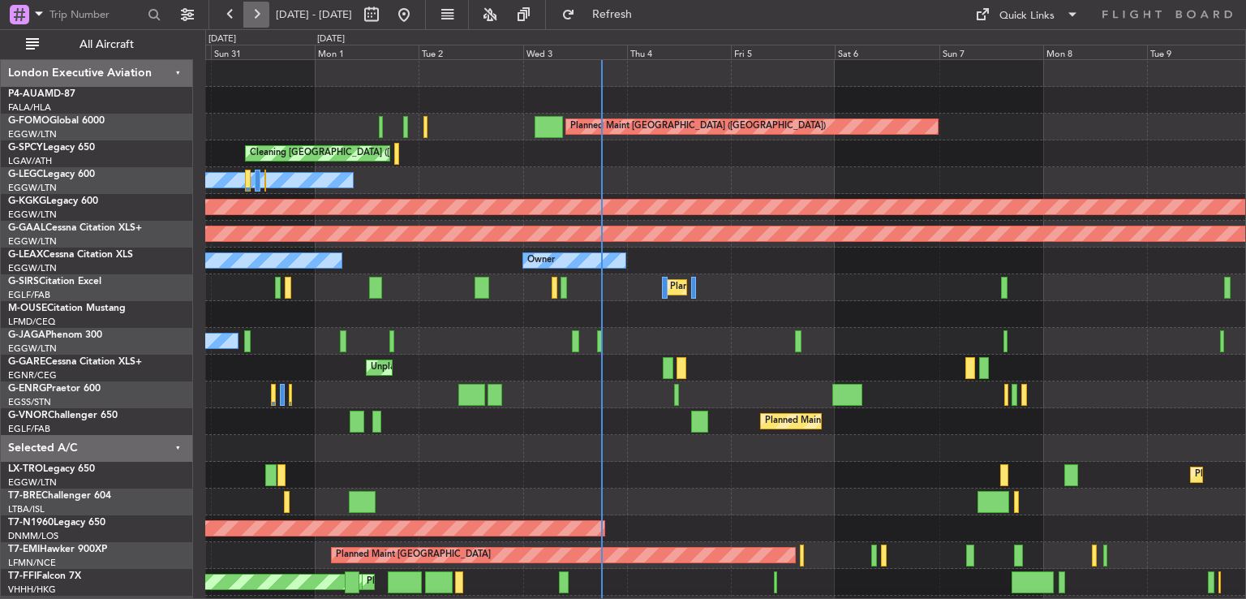
click at [251, 12] on button at bounding box center [256, 15] width 26 height 26
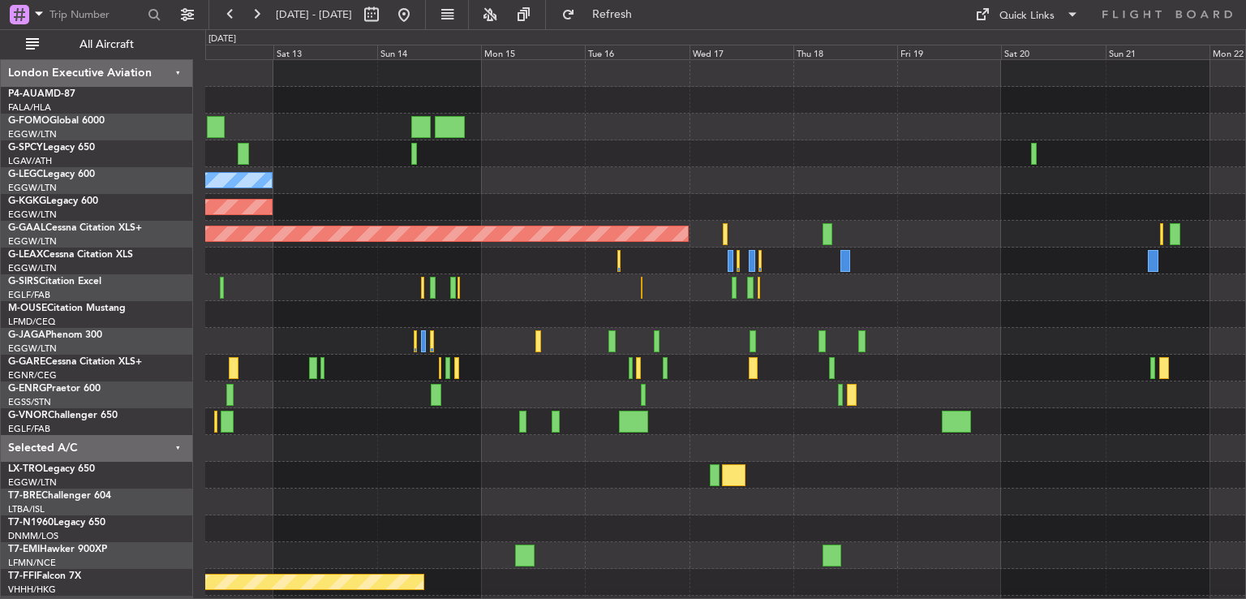
click at [739, 183] on div "Owner A/C Unavailable [GEOGRAPHIC_DATA] ([GEOGRAPHIC_DATA])" at bounding box center [725, 180] width 1040 height 27
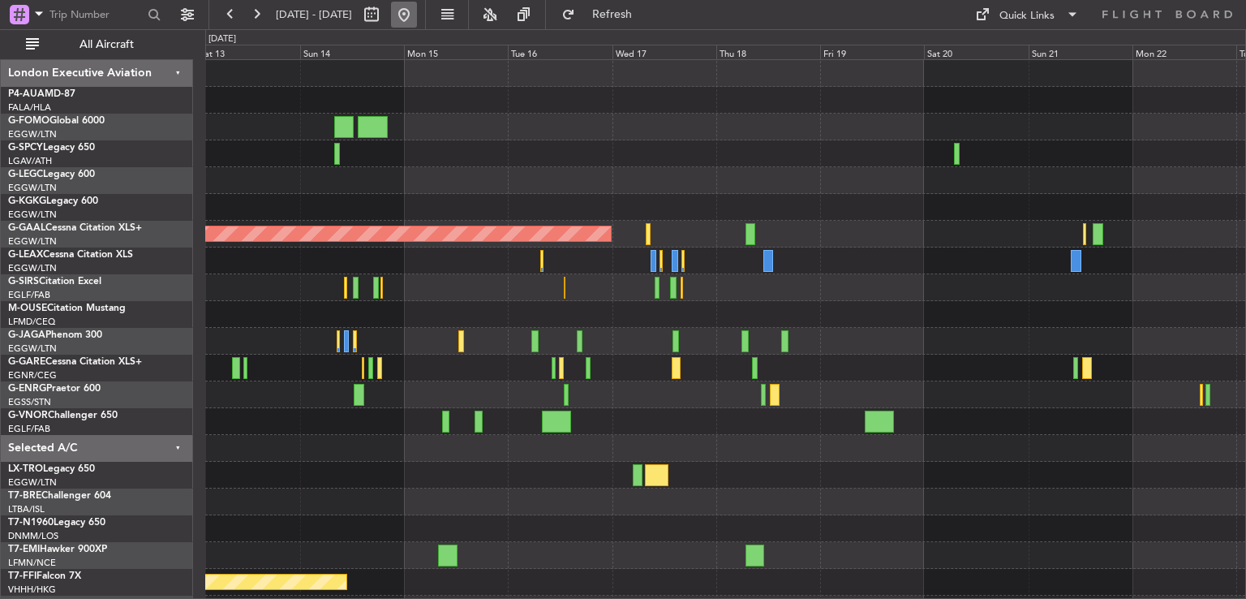
click at [417, 6] on button at bounding box center [404, 15] width 26 height 26
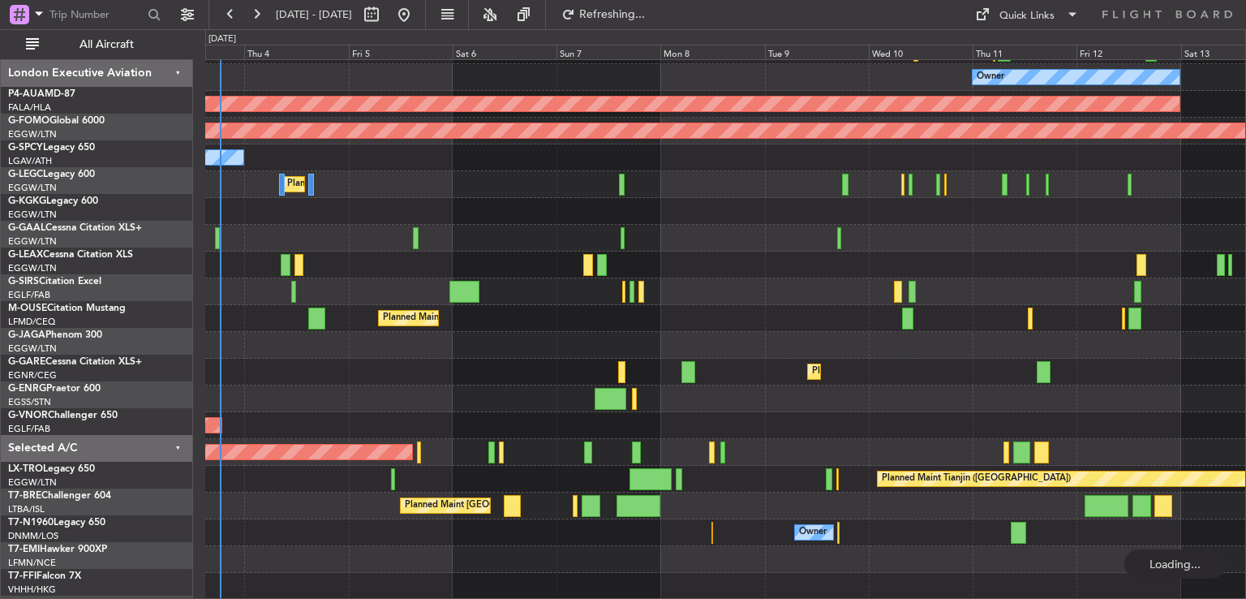
scroll to position [103, 0]
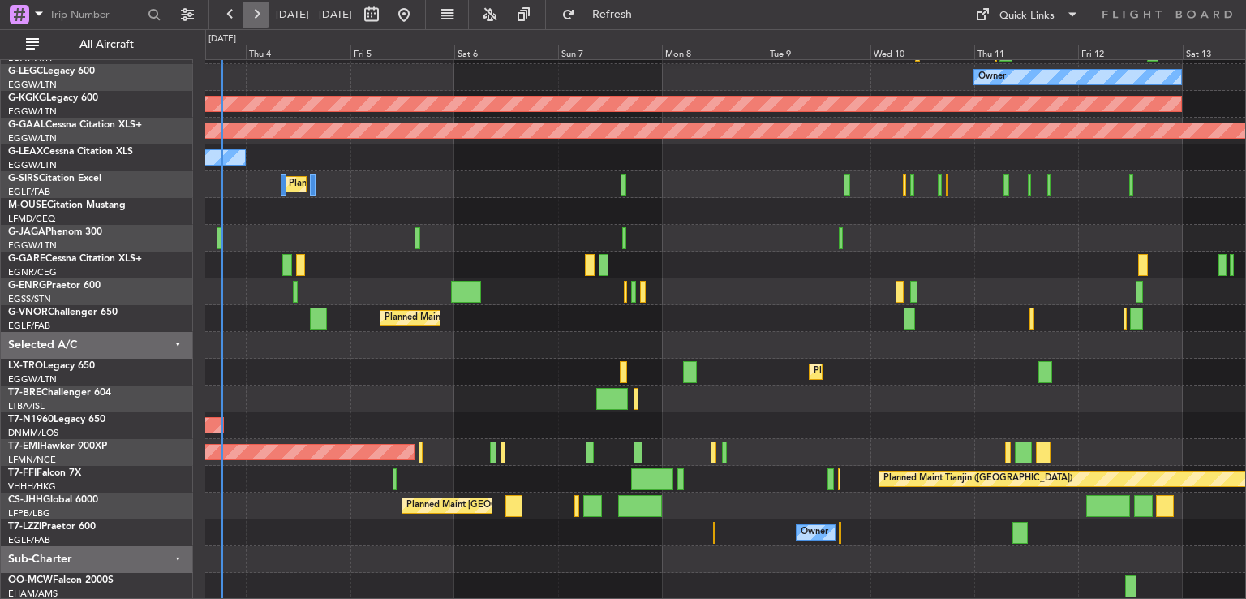
click at [261, 23] on button at bounding box center [256, 15] width 26 height 26
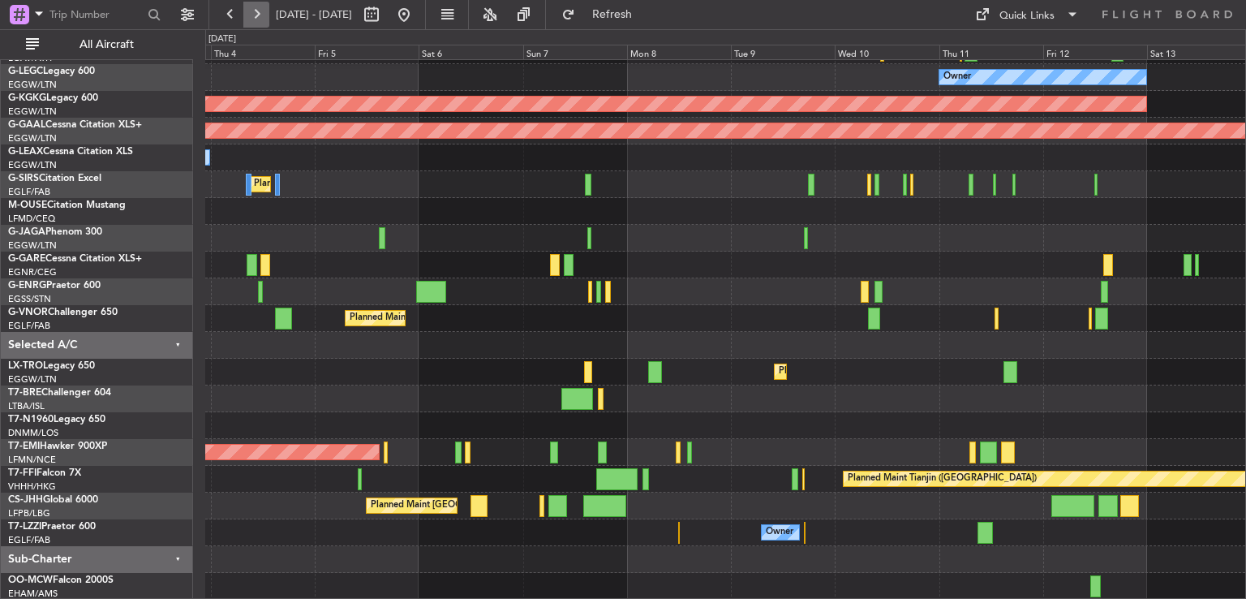
scroll to position [49, 0]
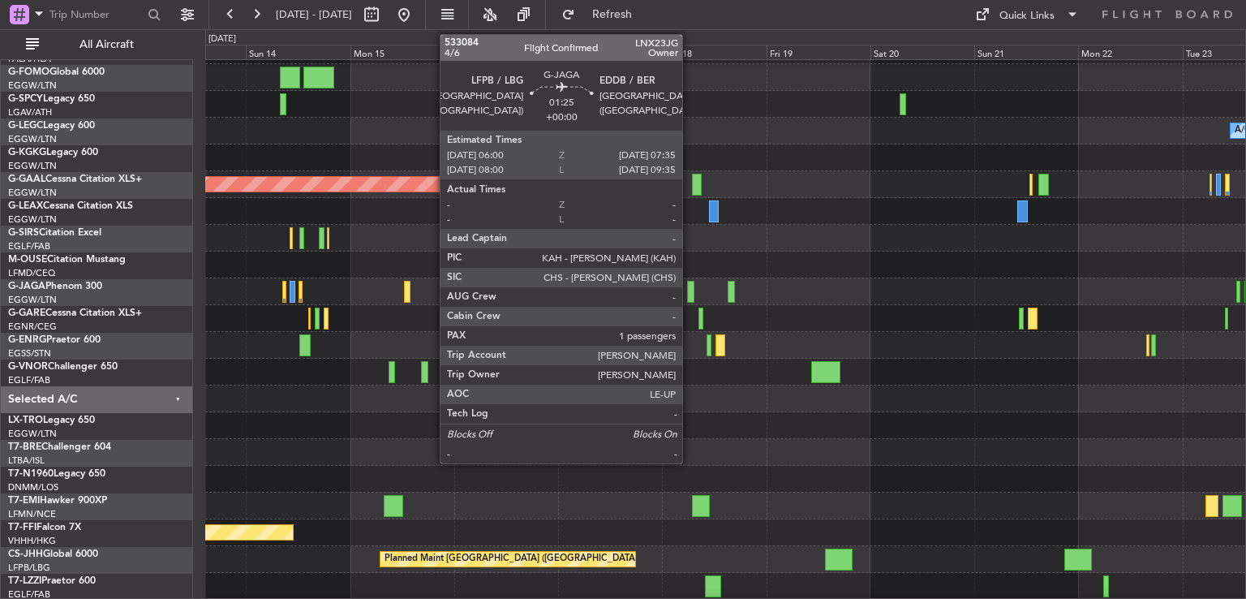
click at [690, 289] on div at bounding box center [690, 292] width 7 height 22
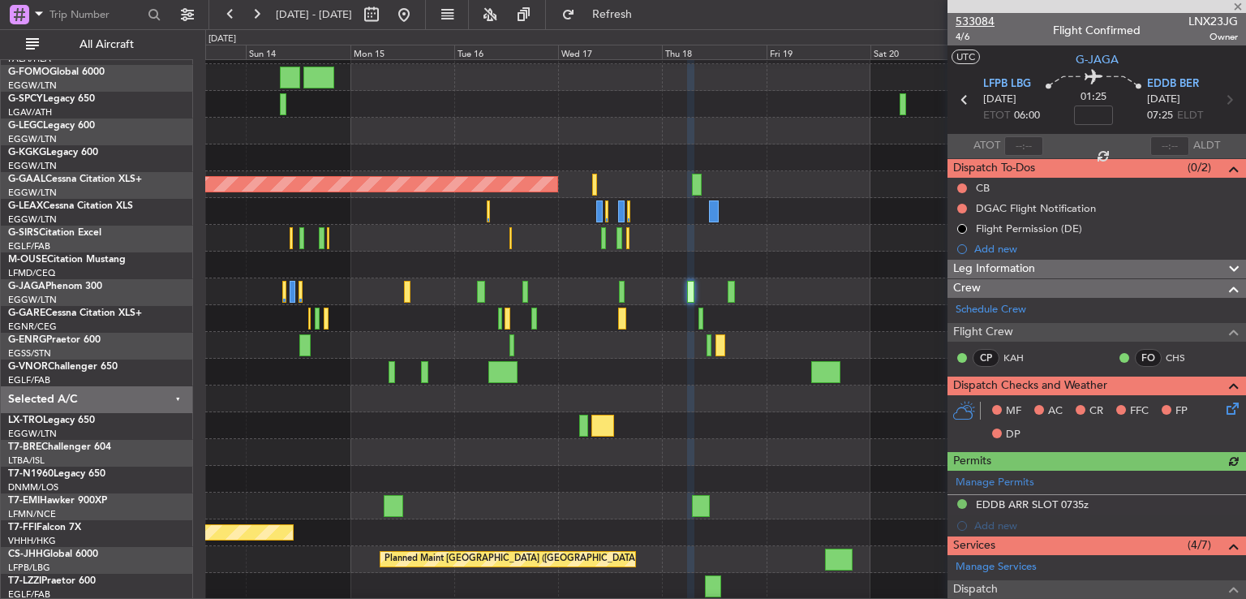
click at [980, 21] on span "533084" at bounding box center [975, 21] width 39 height 17
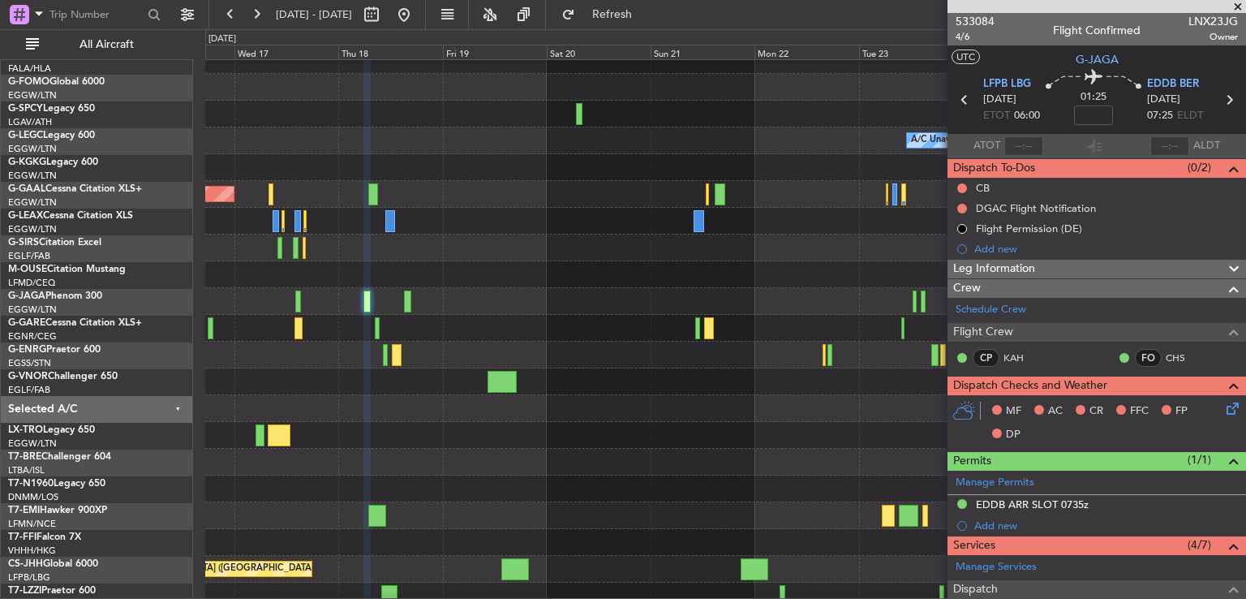
click at [434, 359] on div at bounding box center [725, 355] width 1040 height 27
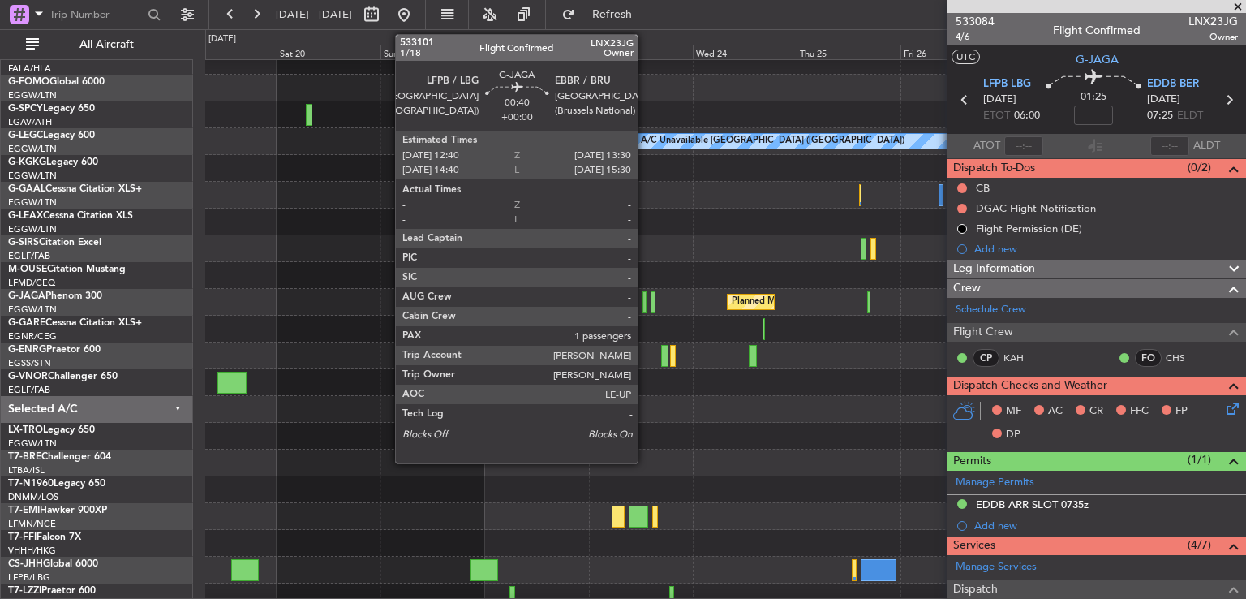
click at [645, 306] on div at bounding box center [645, 302] width 4 height 22
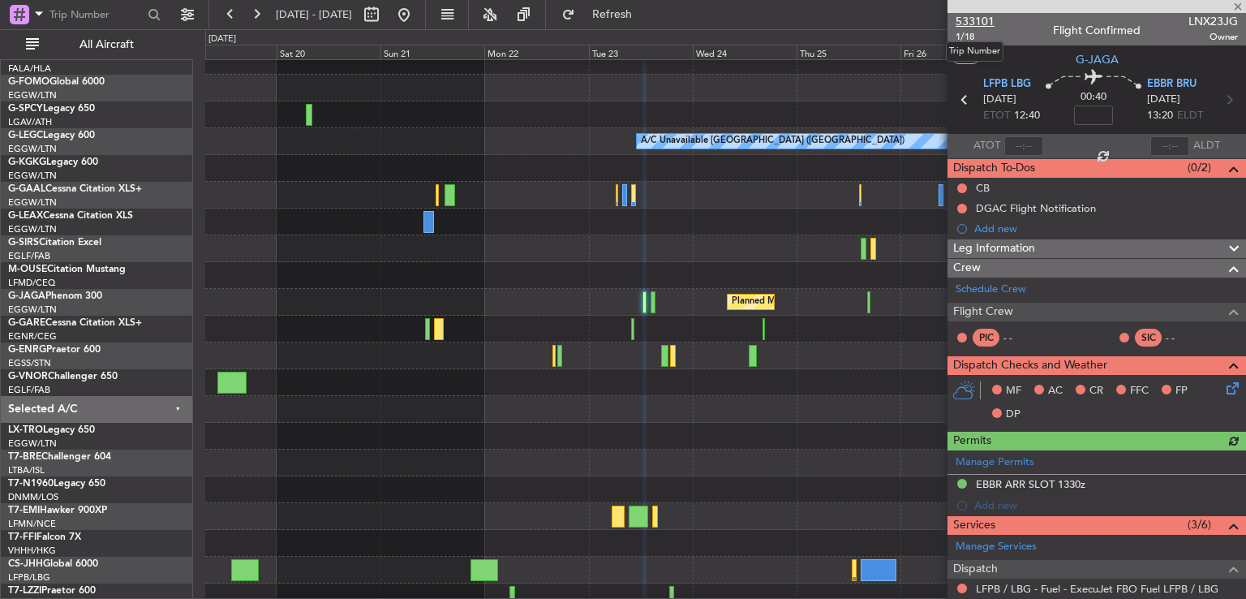
click at [989, 23] on span "533101" at bounding box center [975, 21] width 39 height 17
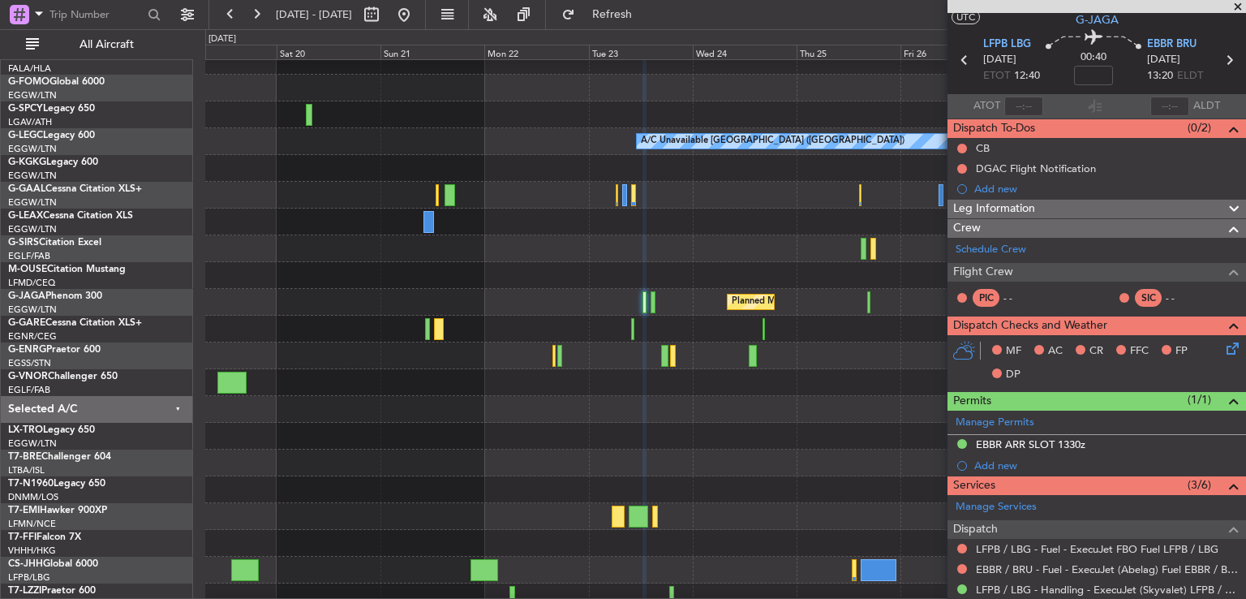
scroll to position [260, 0]
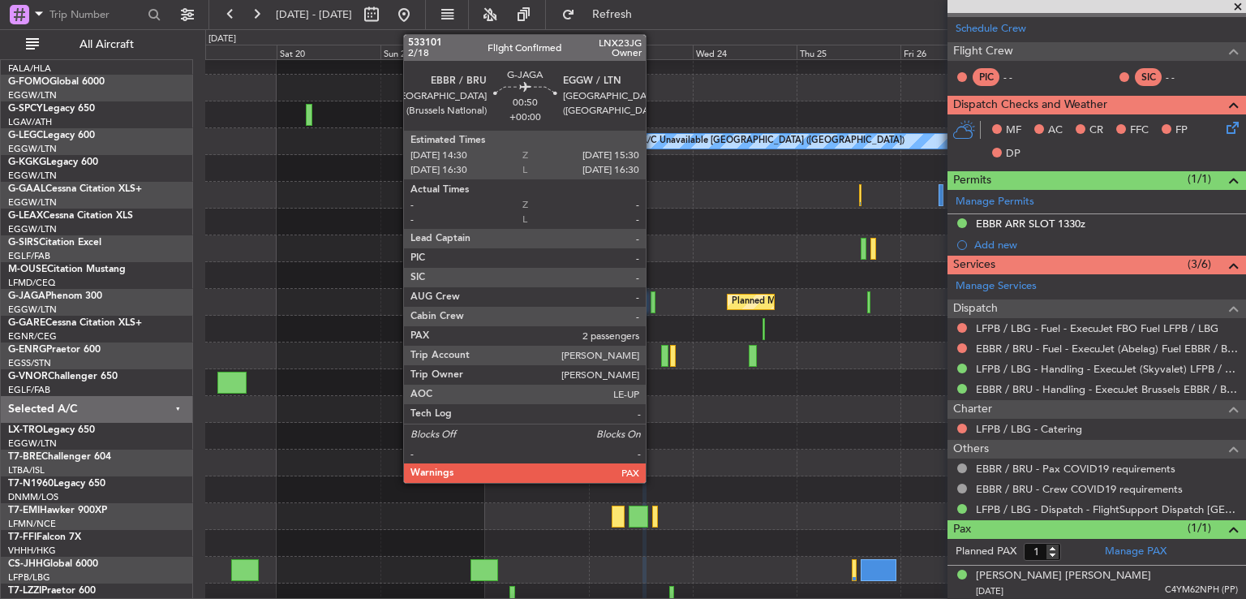
click at [653, 297] on div at bounding box center [653, 302] width 5 height 22
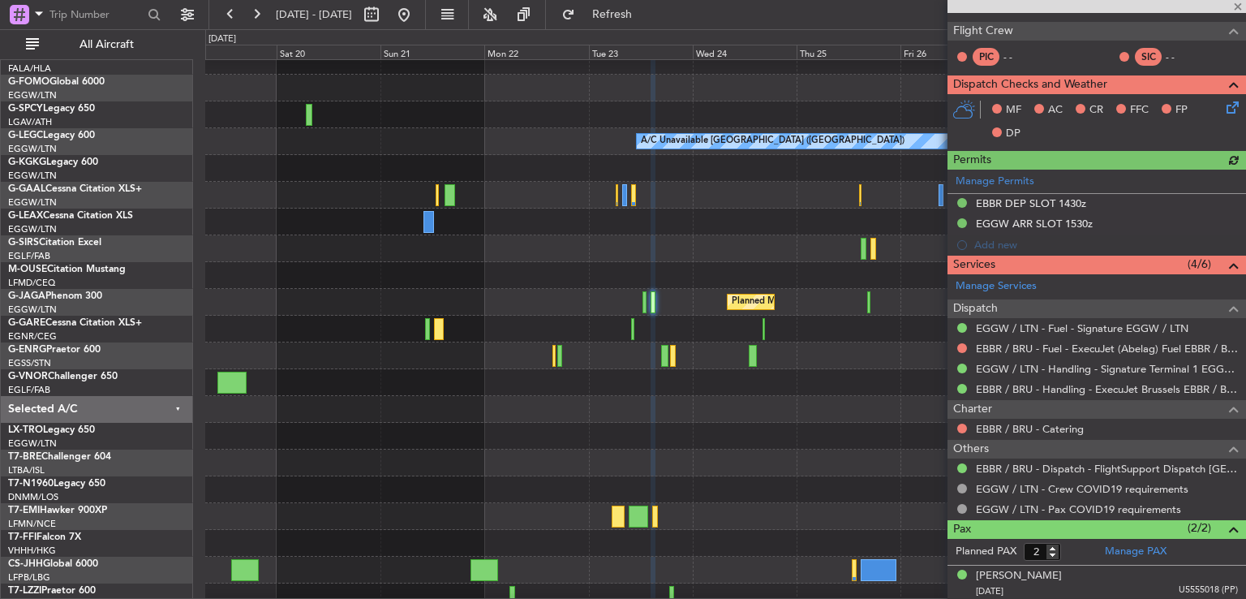
scroll to position [337, 0]
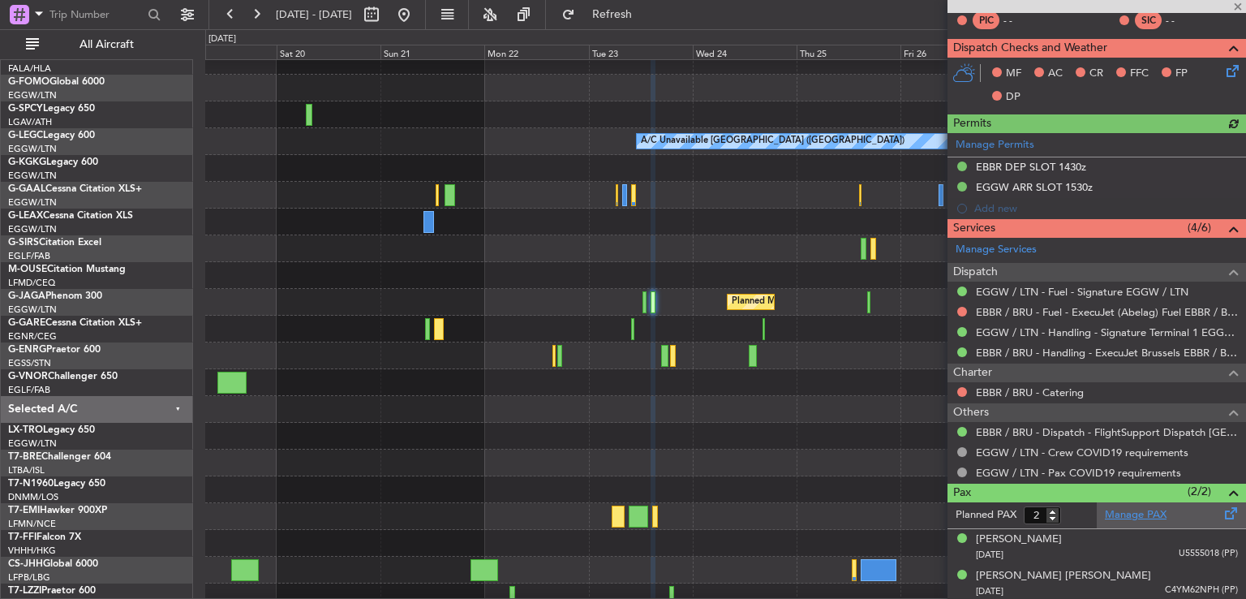
click at [1142, 509] on link "Manage PAX" at bounding box center [1136, 515] width 62 height 16
type input "1"
click at [1053, 514] on input "1" at bounding box center [1042, 515] width 37 height 18
click at [1076, 514] on form "Planned PAX 1" at bounding box center [1022, 515] width 149 height 26
click at [1237, 5] on span at bounding box center [1238, 7] width 16 height 15
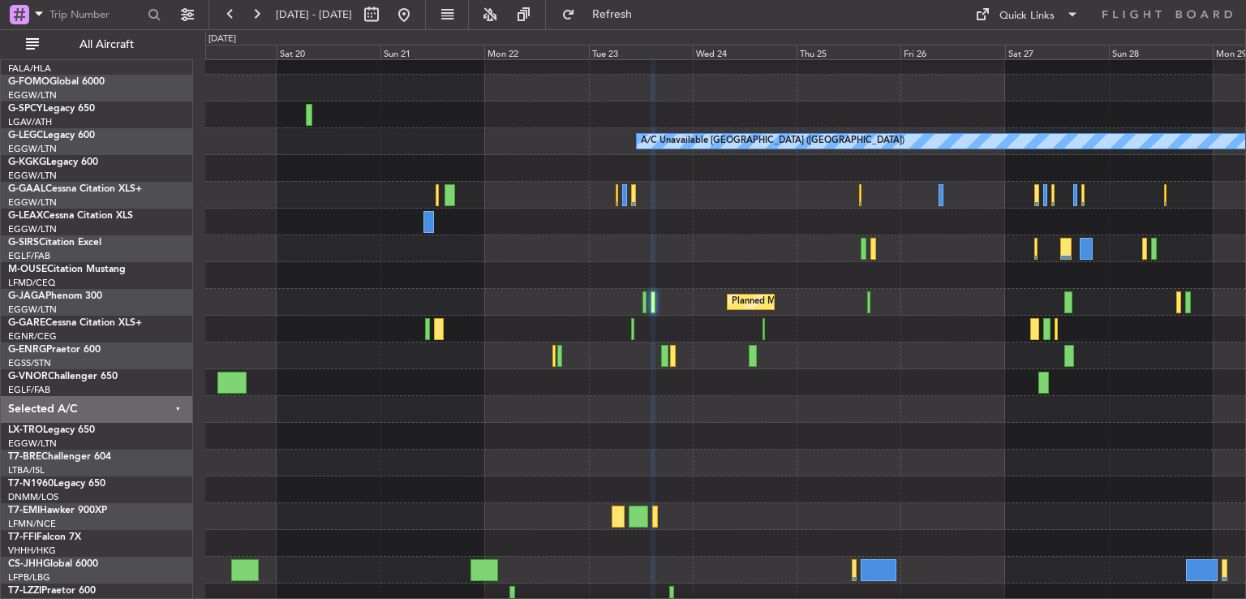
type input "0"
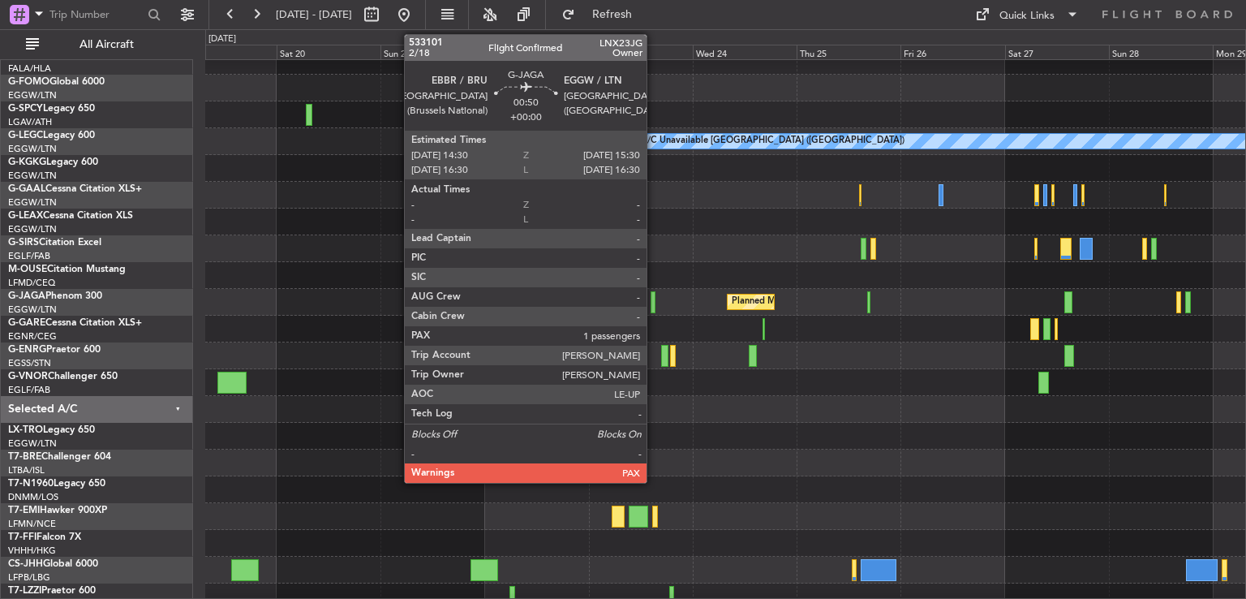
click at [654, 306] on div at bounding box center [653, 302] width 5 height 22
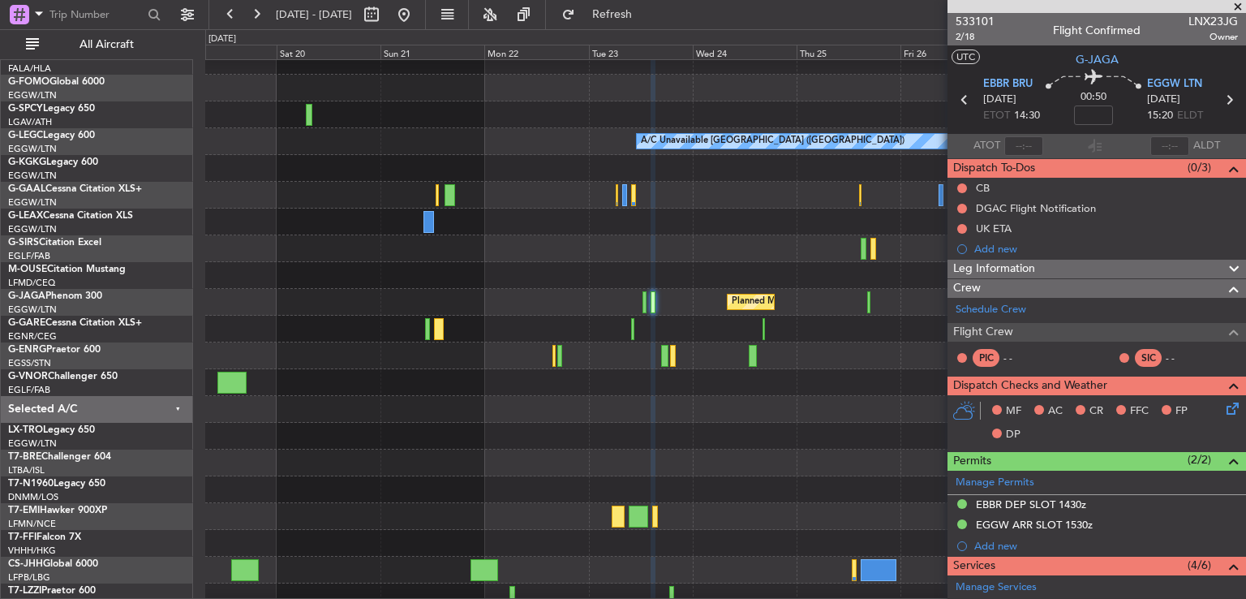
click at [1240, 7] on span at bounding box center [1238, 7] width 16 height 15
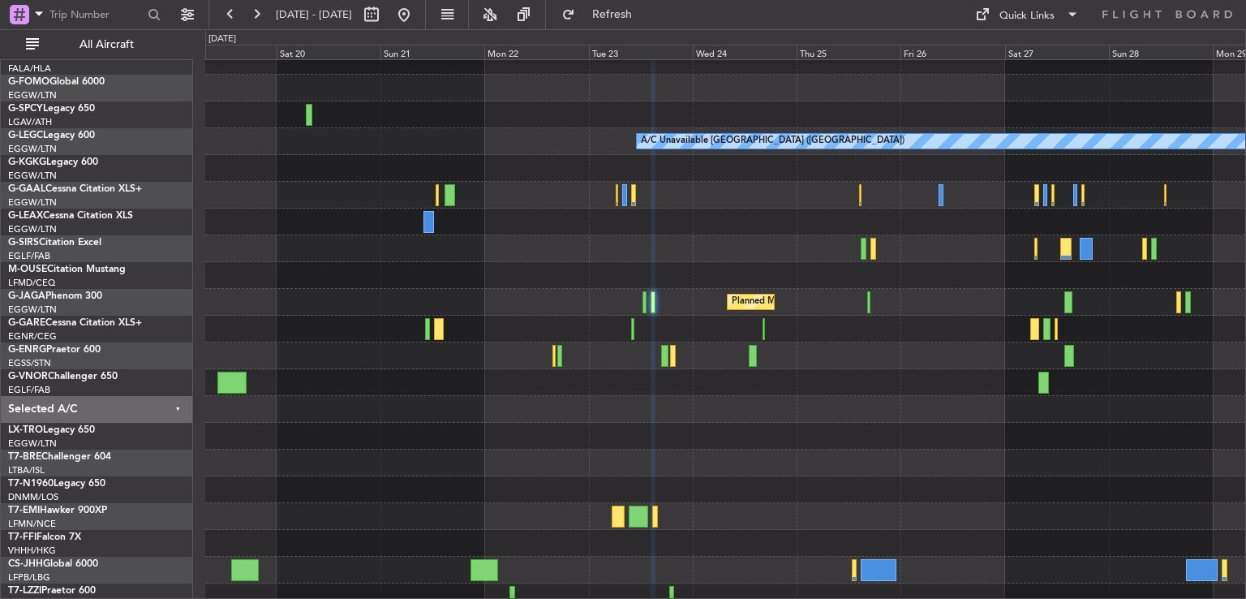
type input "0"
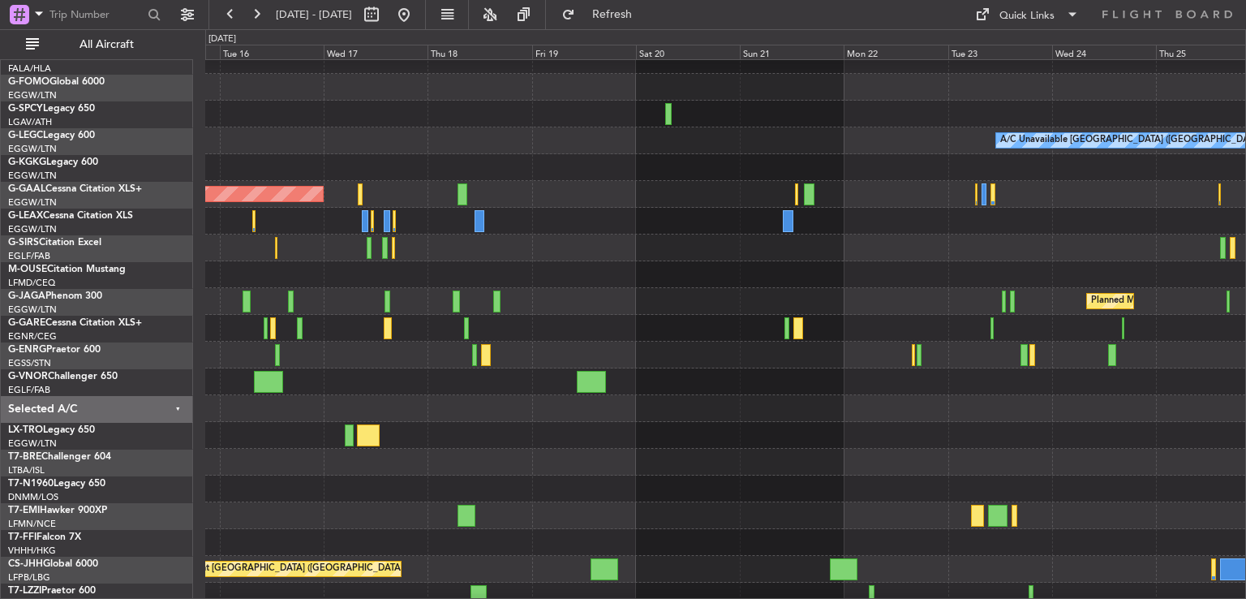
scroll to position [45, 0]
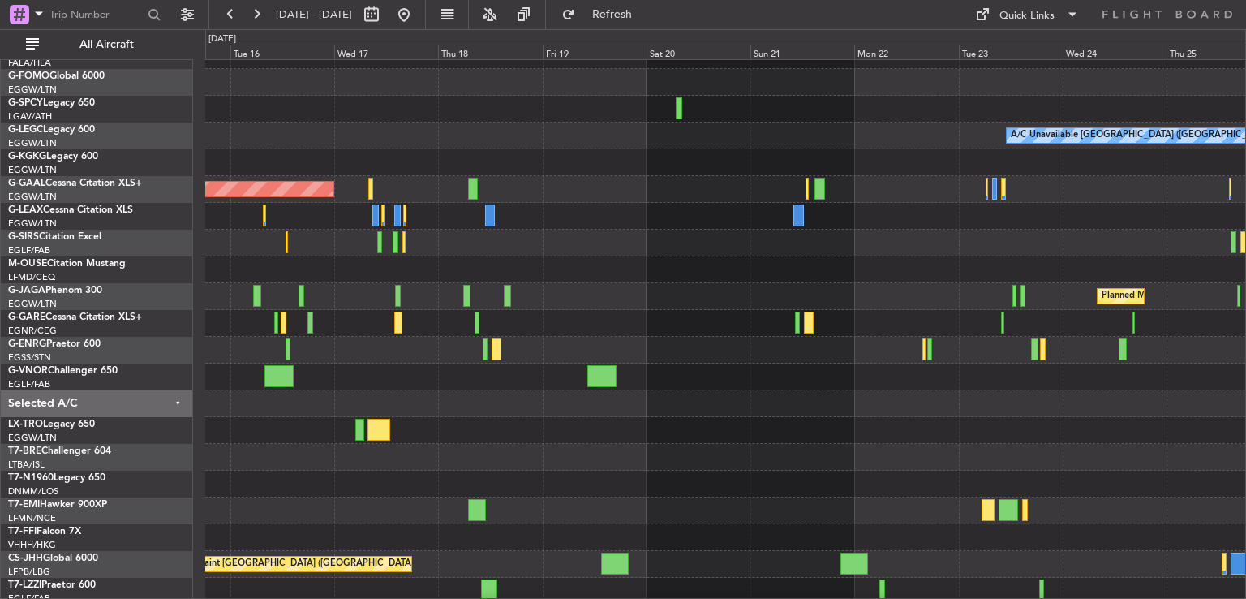
click at [777, 402] on div at bounding box center [725, 403] width 1040 height 27
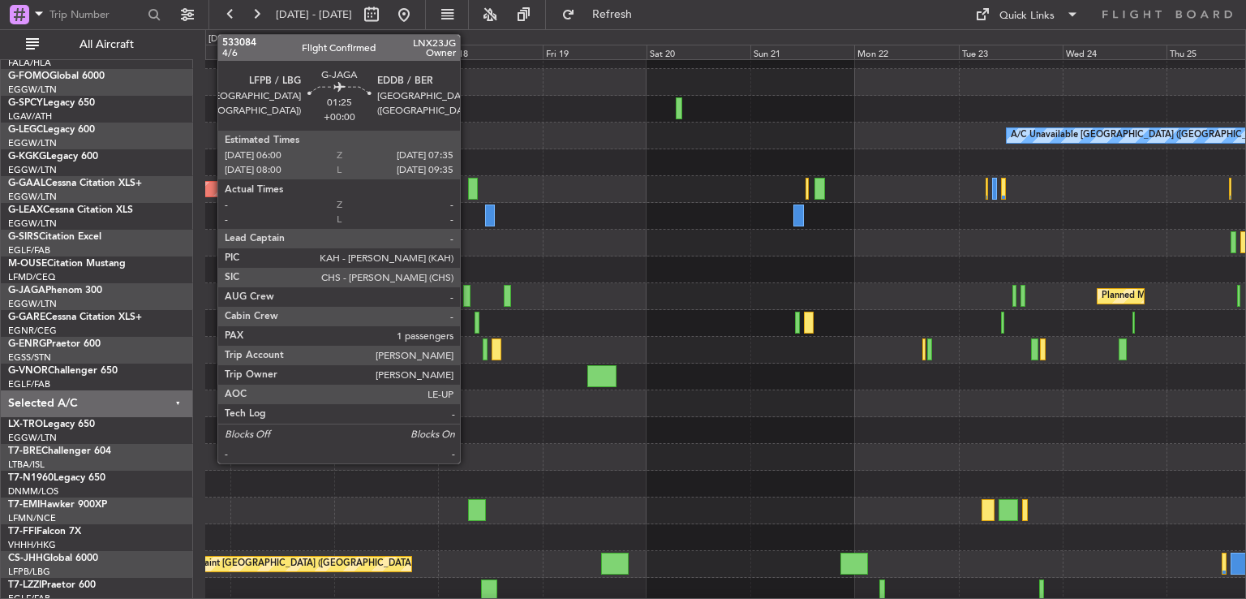
click at [467, 294] on div at bounding box center [466, 296] width 7 height 22
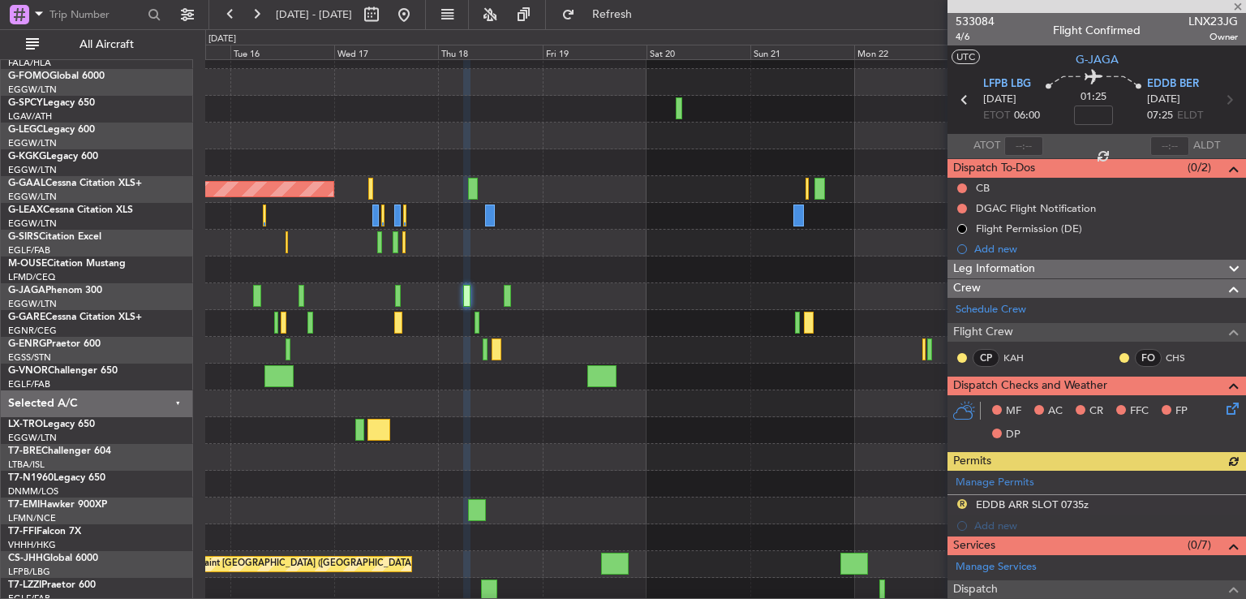
scroll to position [321, 0]
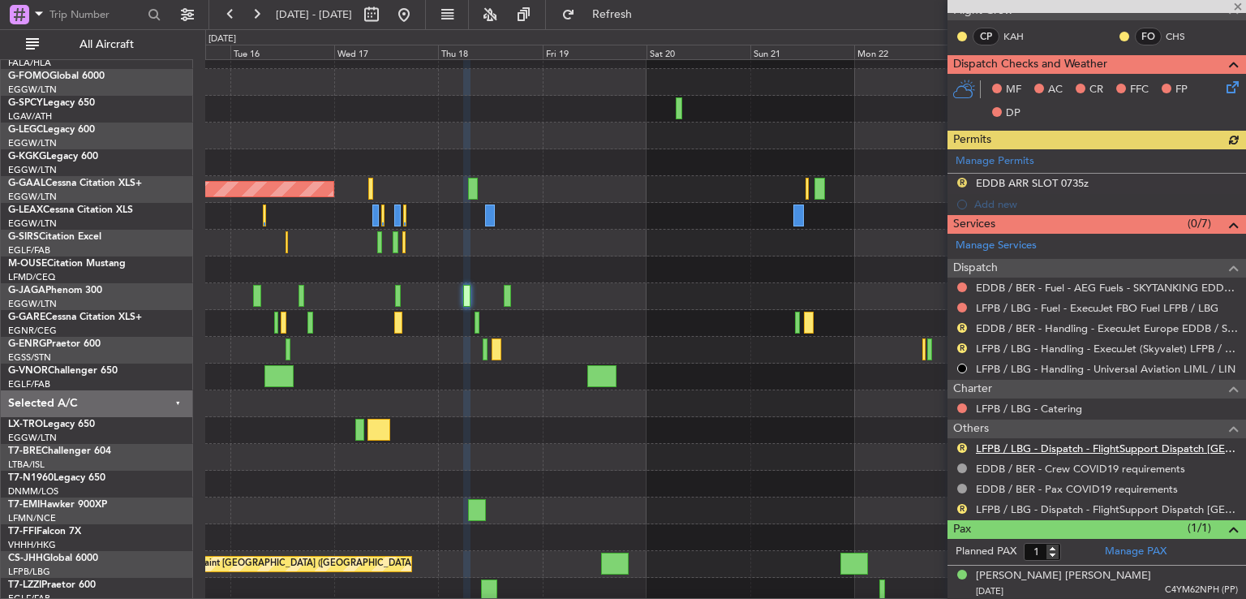
click at [1060, 443] on link "LFPB / LBG - Dispatch - FlightSupport Dispatch [GEOGRAPHIC_DATA]" at bounding box center [1107, 448] width 262 height 14
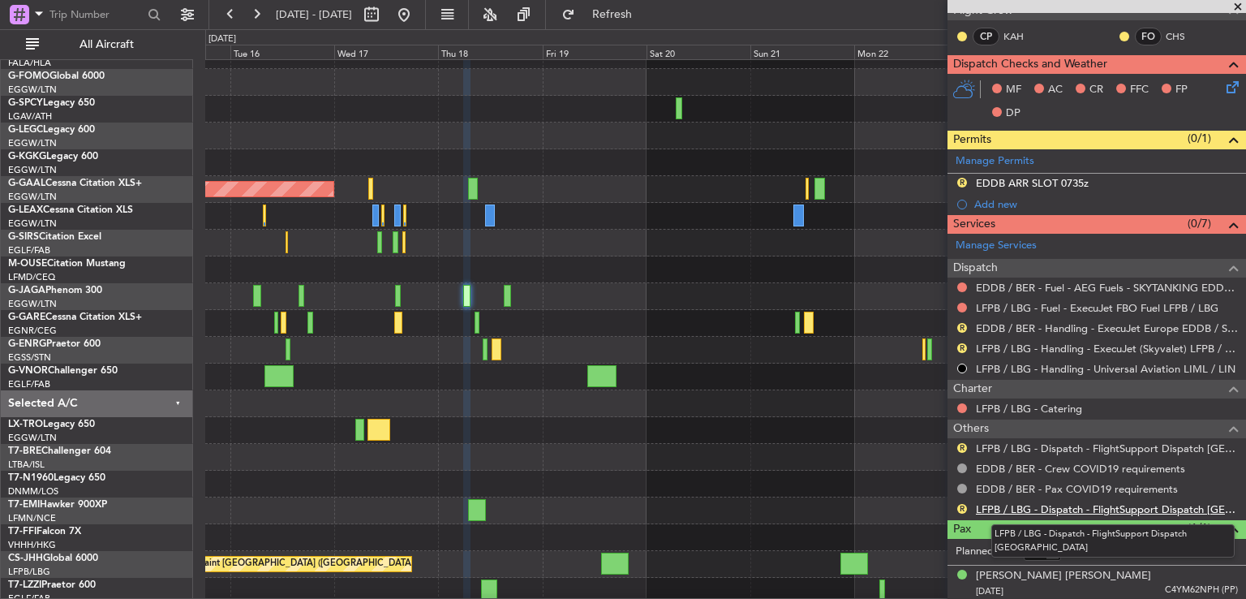
click at [1041, 510] on link "LFPB / LBG - Dispatch - FlightSupport Dispatch [GEOGRAPHIC_DATA]" at bounding box center [1107, 509] width 262 height 14
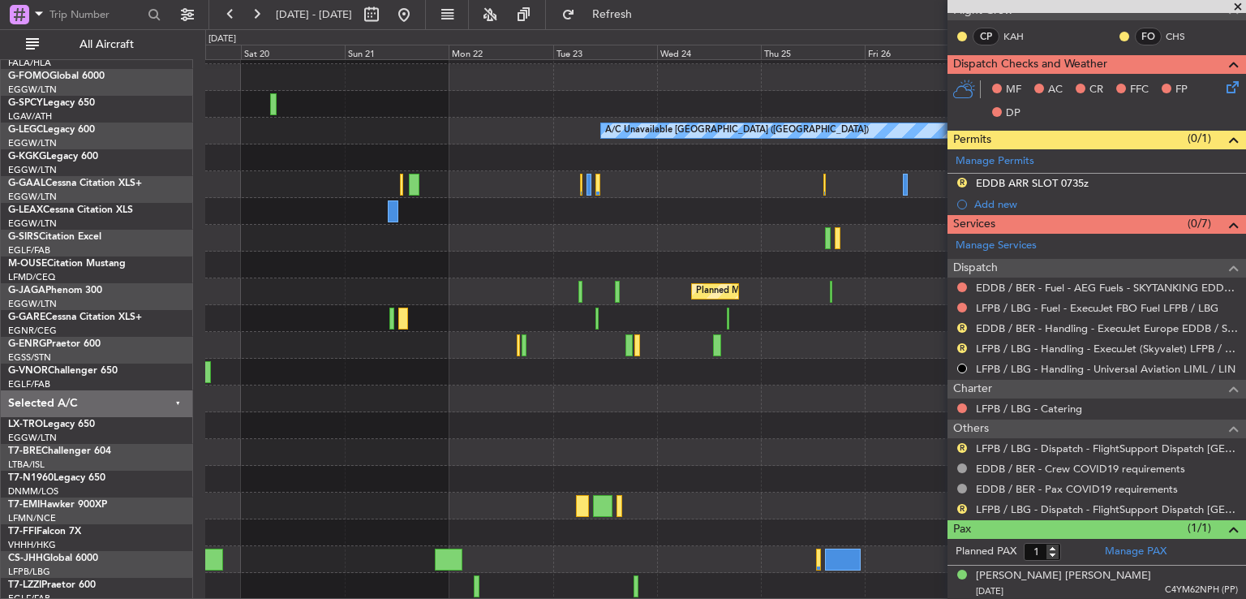
scroll to position [49, 0]
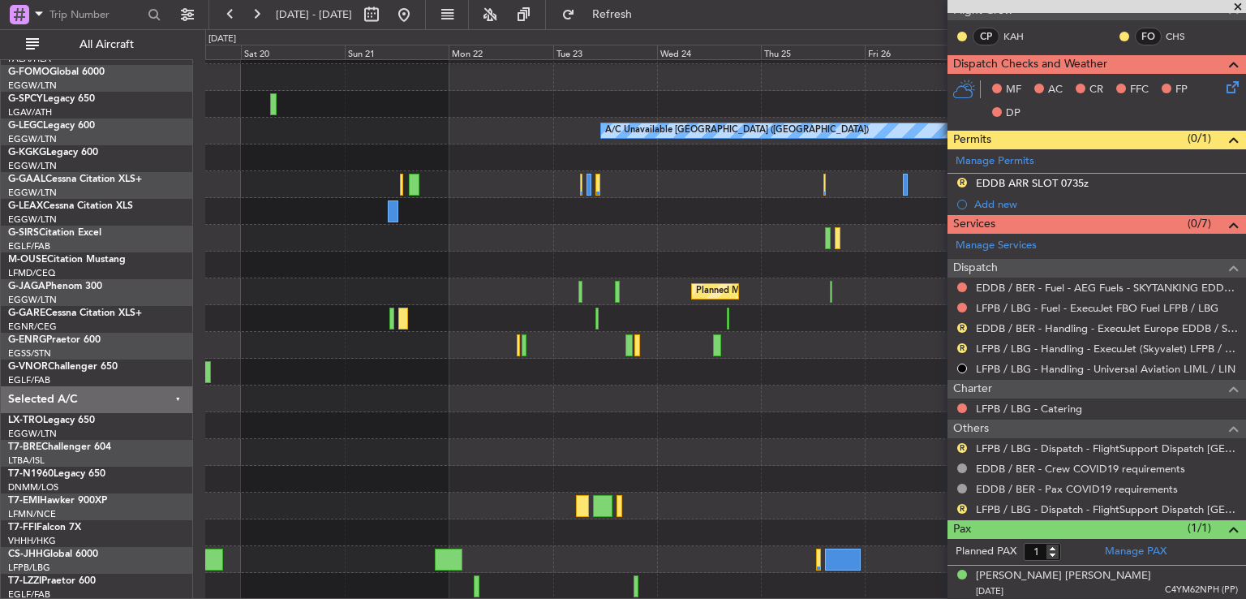
click at [452, 342] on div "A/C Unavailable [GEOGRAPHIC_DATA] ([GEOGRAPHIC_DATA]) Planned Maint [GEOGRAPHIC…" at bounding box center [725, 305] width 1040 height 589
drag, startPoint x: 990, startPoint y: 319, endPoint x: 810, endPoint y: 309, distance: 179.5
click at [810, 310] on fb-app "[DATE] - [DATE] Refresh Quick Links All Aircraft A/C Unavailable [GEOGRAPHIC_DA…" at bounding box center [623, 305] width 1246 height 587
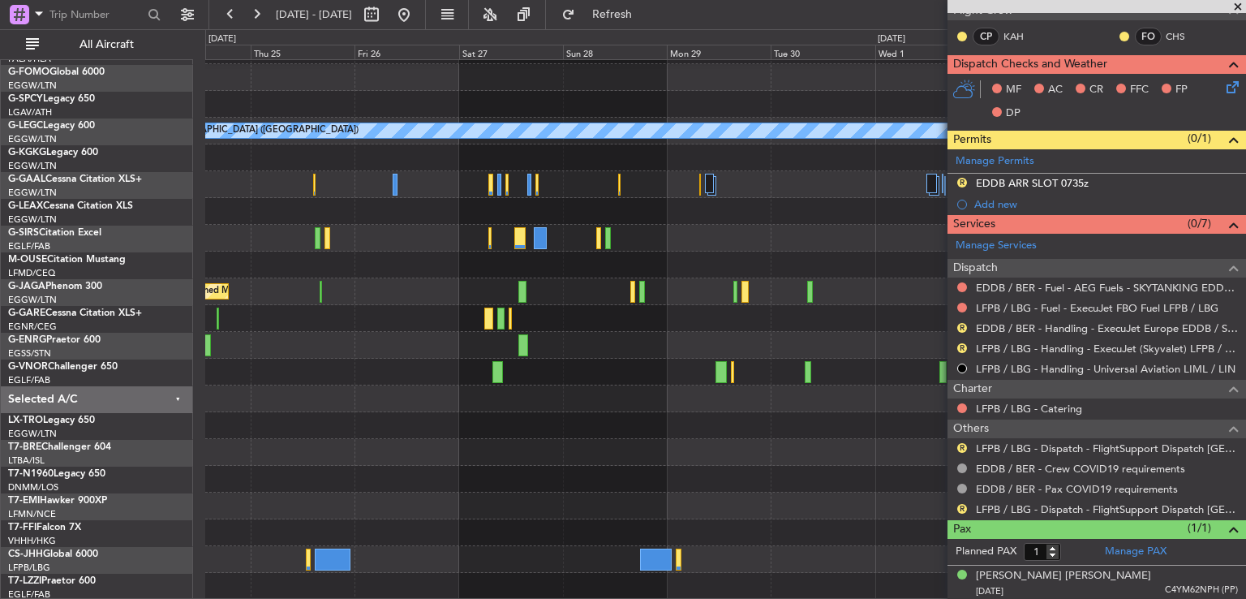
click at [300, 309] on div at bounding box center [725, 318] width 1040 height 27
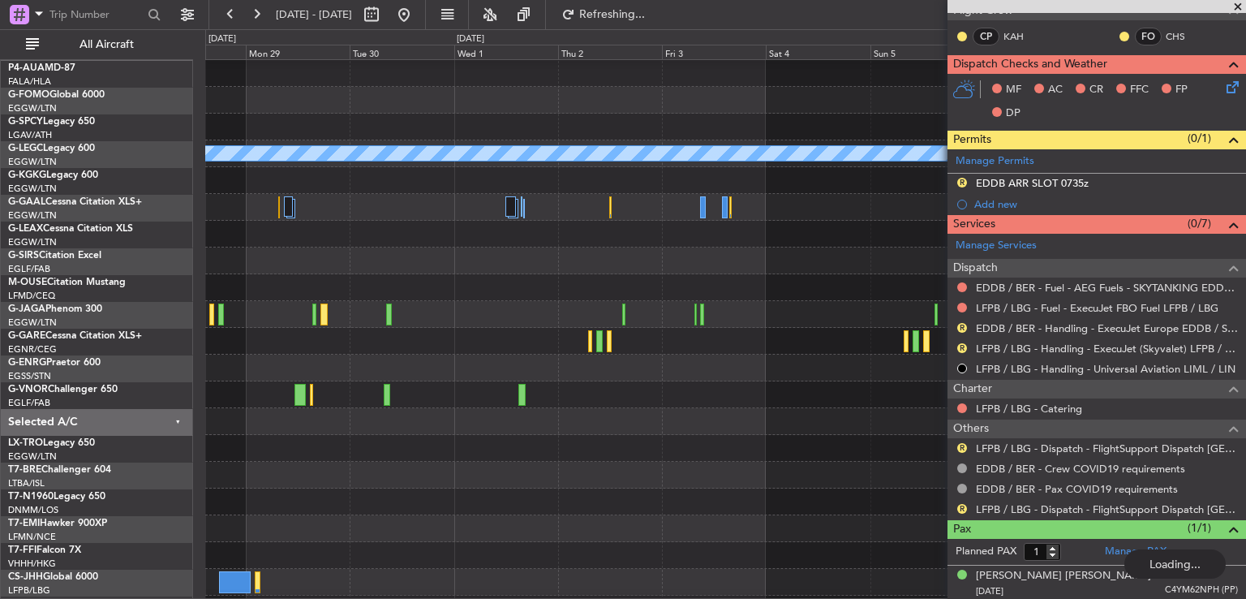
click at [439, 347] on div at bounding box center [725, 341] width 1040 height 27
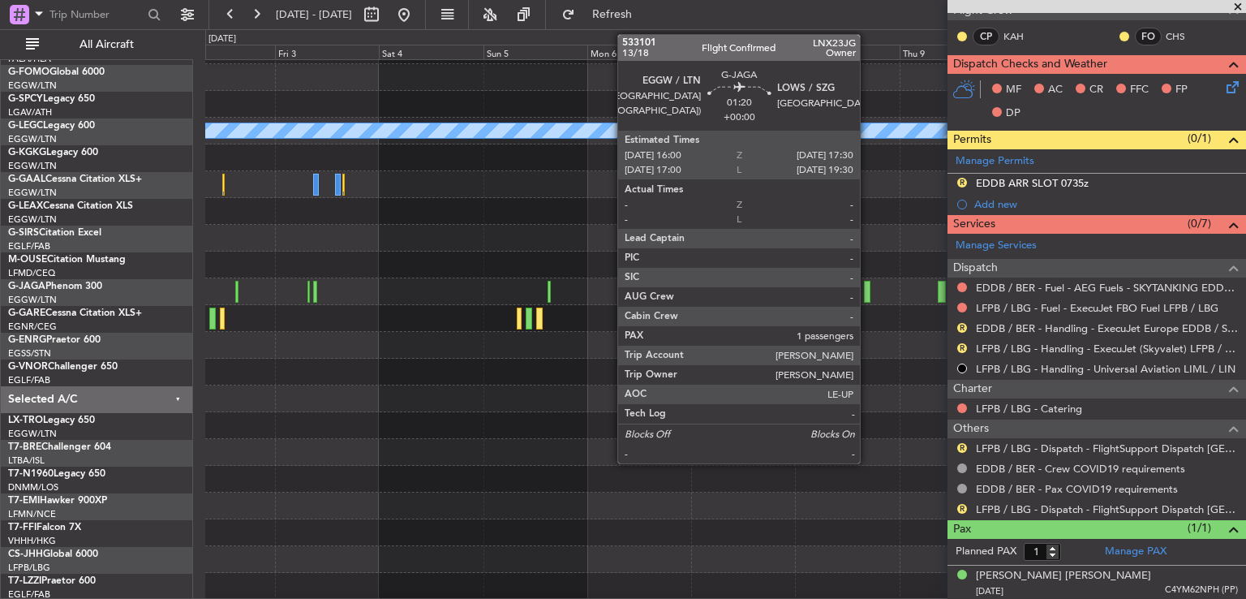
click at [867, 286] on div at bounding box center [867, 292] width 7 height 22
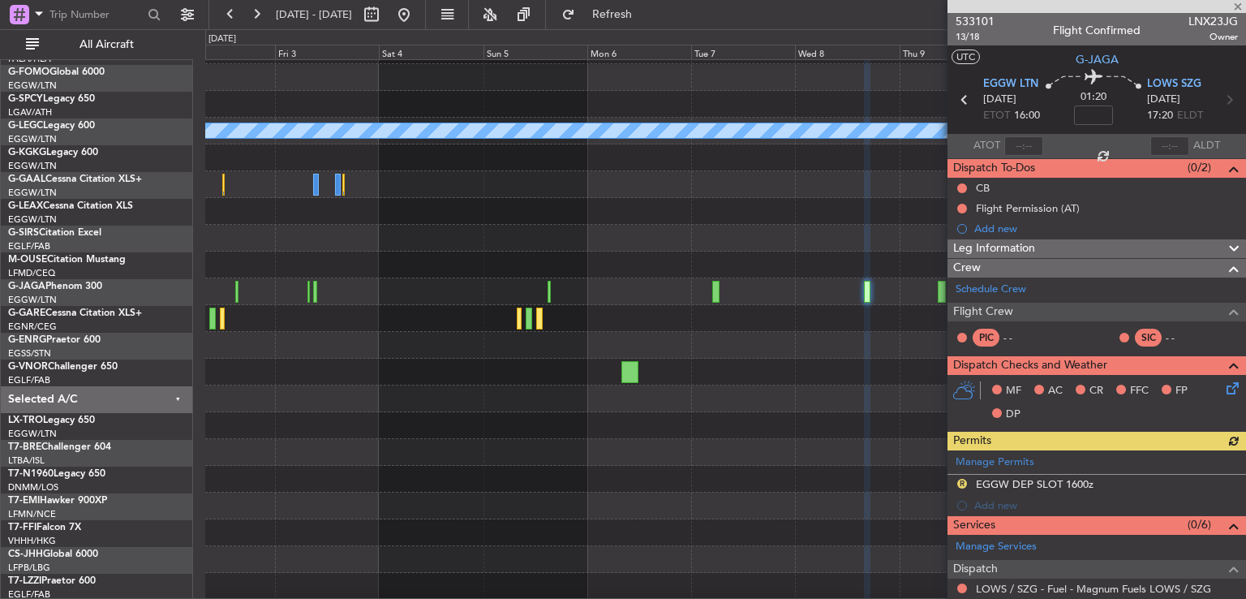
scroll to position [260, 0]
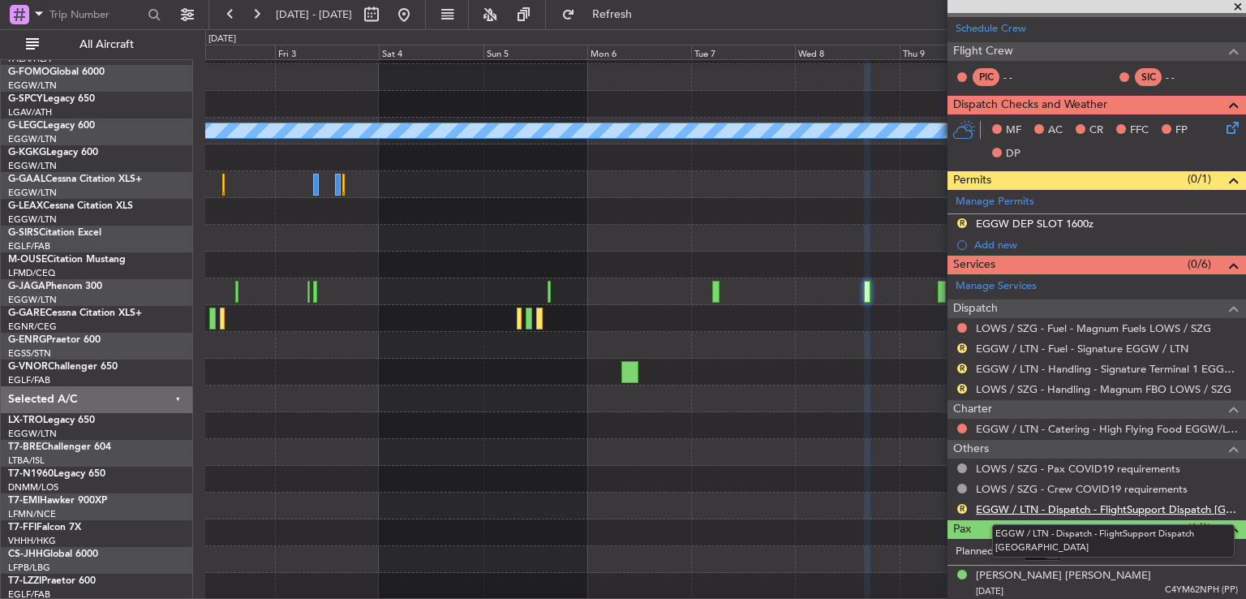
click at [1068, 504] on link "EGGW / LTN - Dispatch - FlightSupport Dispatch [GEOGRAPHIC_DATA]" at bounding box center [1107, 509] width 262 height 14
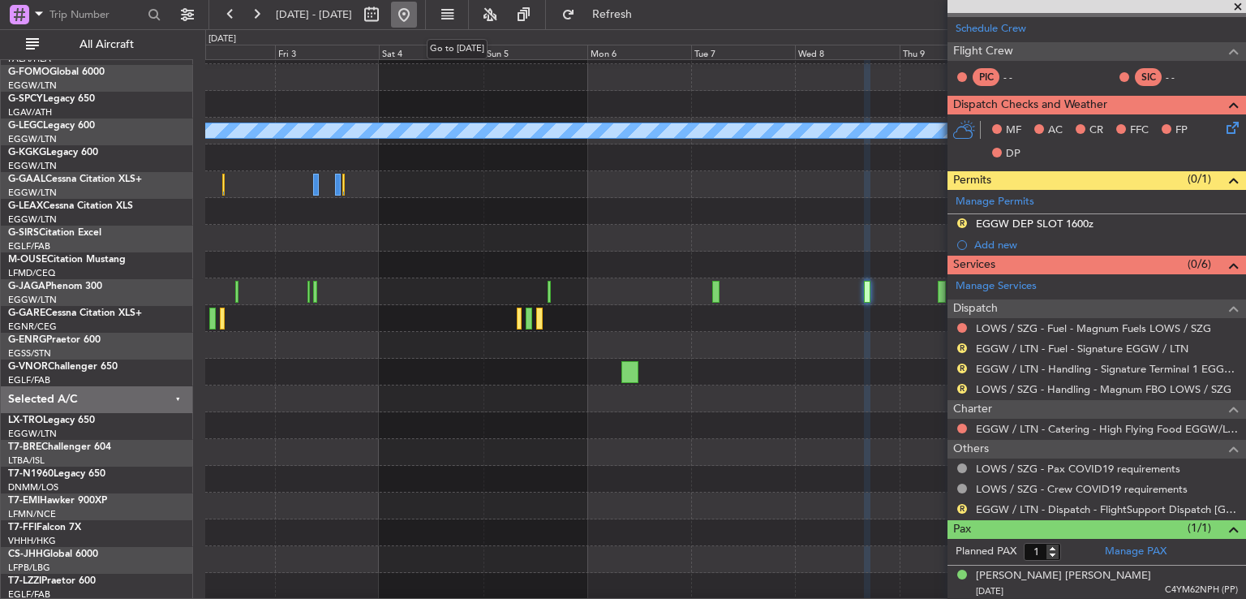
click at [417, 20] on button at bounding box center [404, 15] width 26 height 26
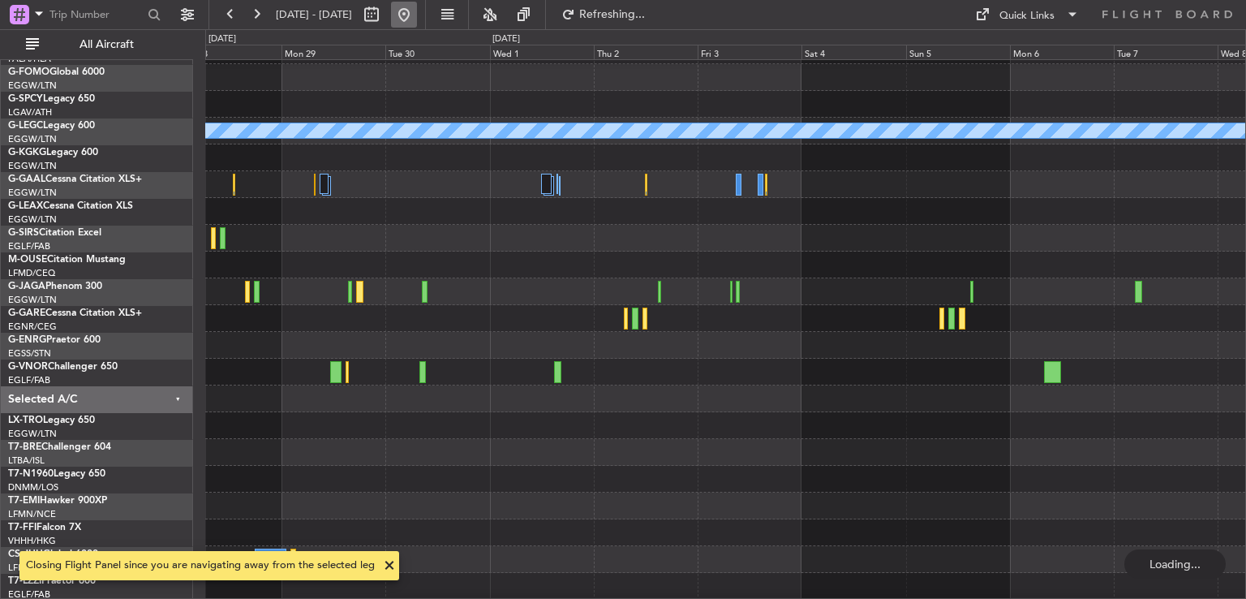
scroll to position [0, 0]
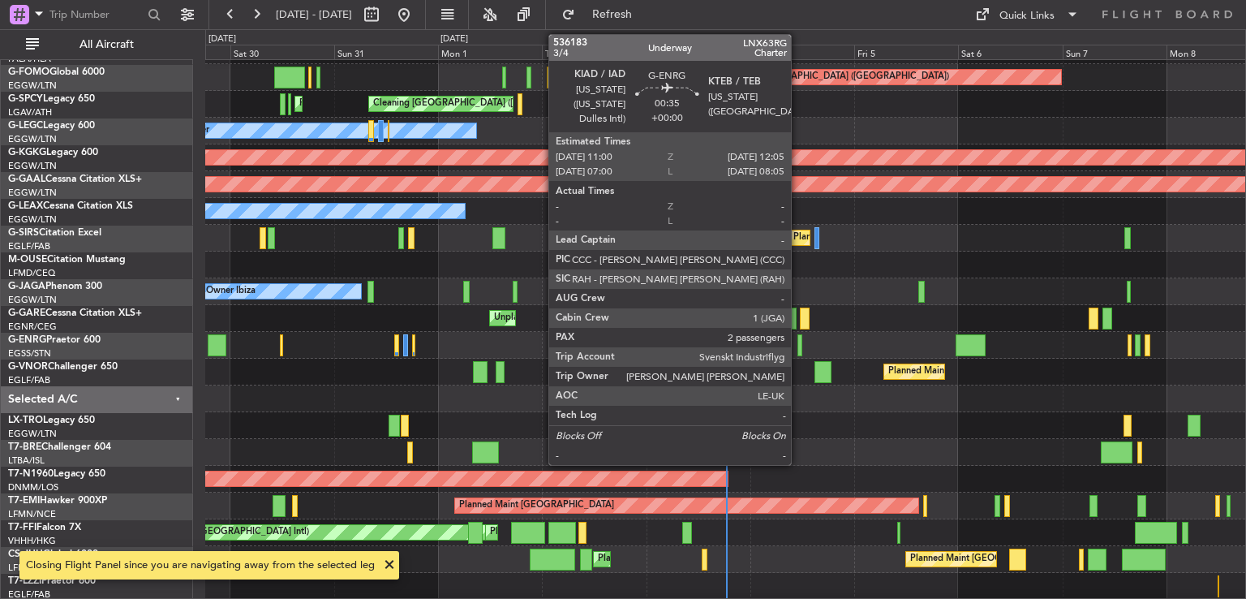
click at [798, 346] on div at bounding box center [799, 345] width 5 height 22
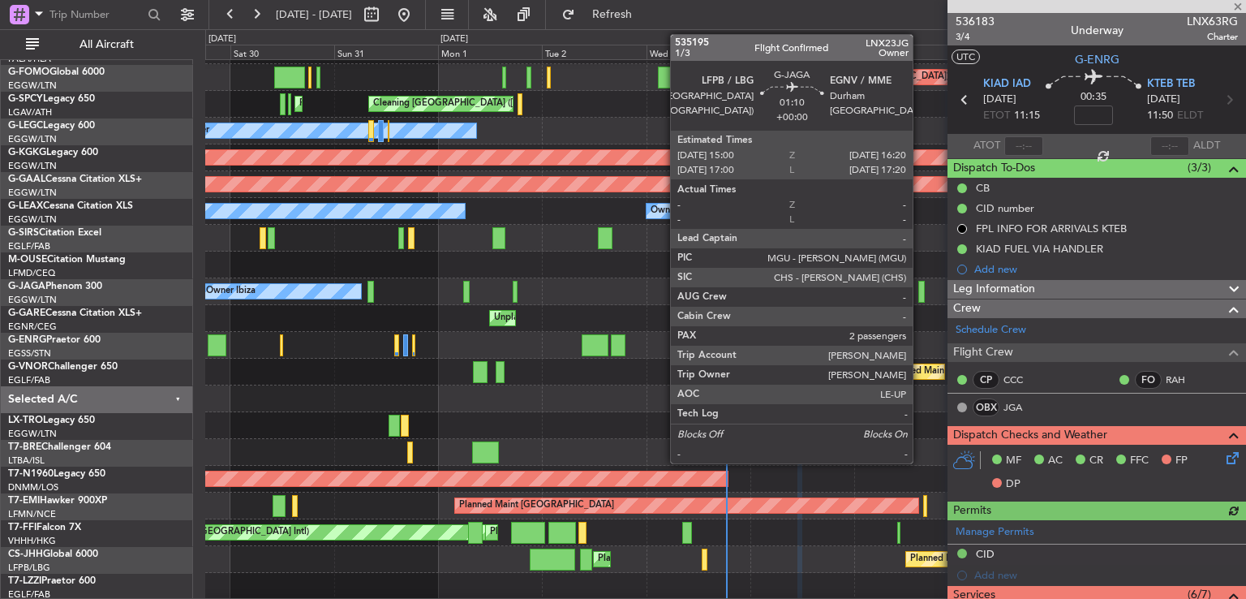
click at [920, 295] on div at bounding box center [921, 292] width 6 height 22
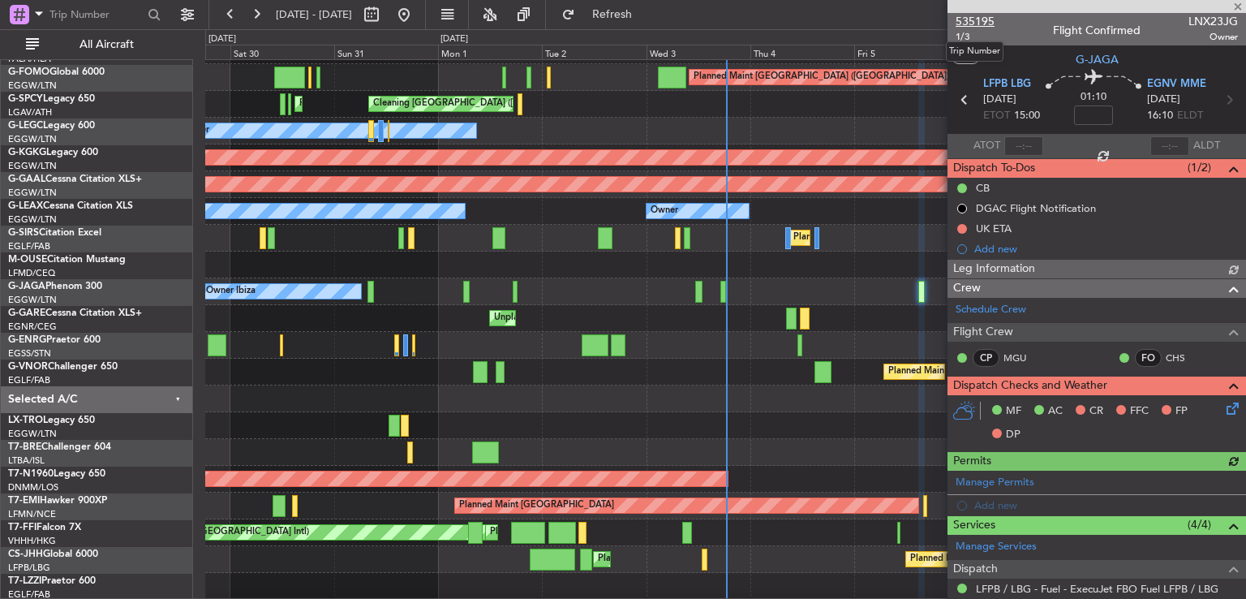
click at [970, 19] on span "535195" at bounding box center [975, 21] width 39 height 17
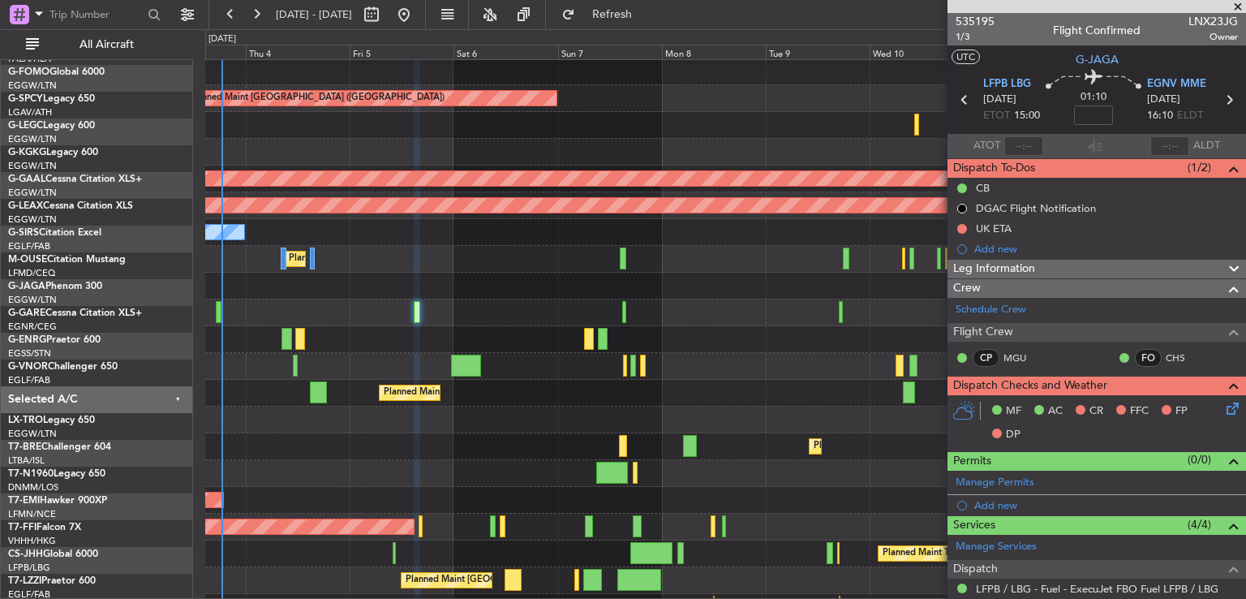
scroll to position [28, 0]
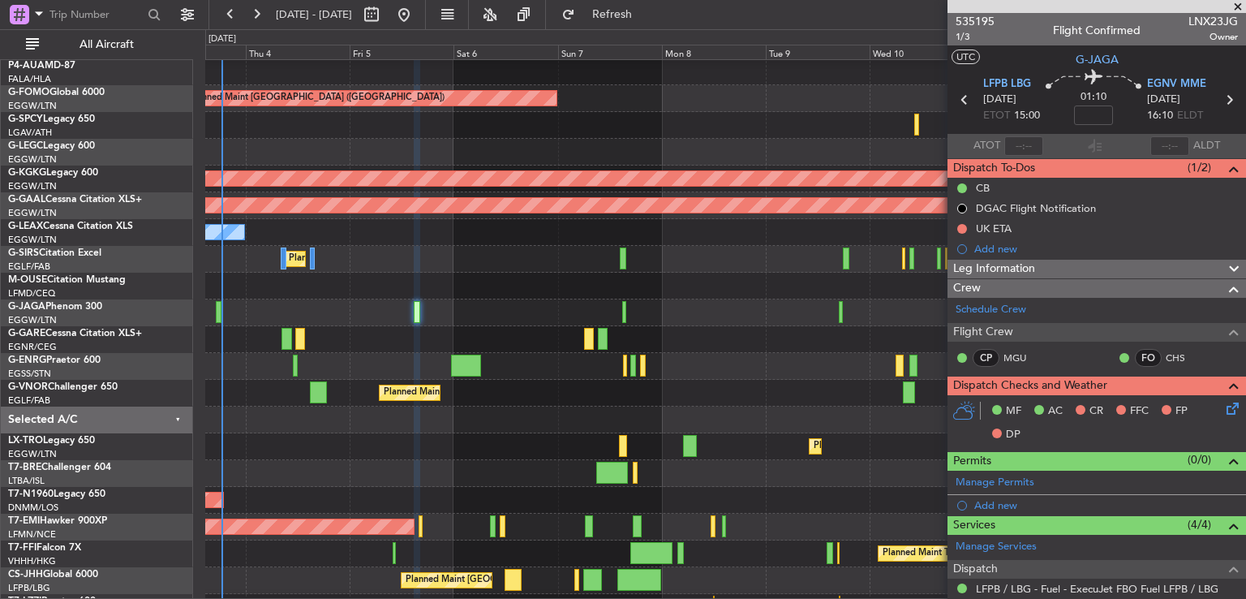
click at [296, 226] on div "Owner Owner" at bounding box center [725, 232] width 1040 height 27
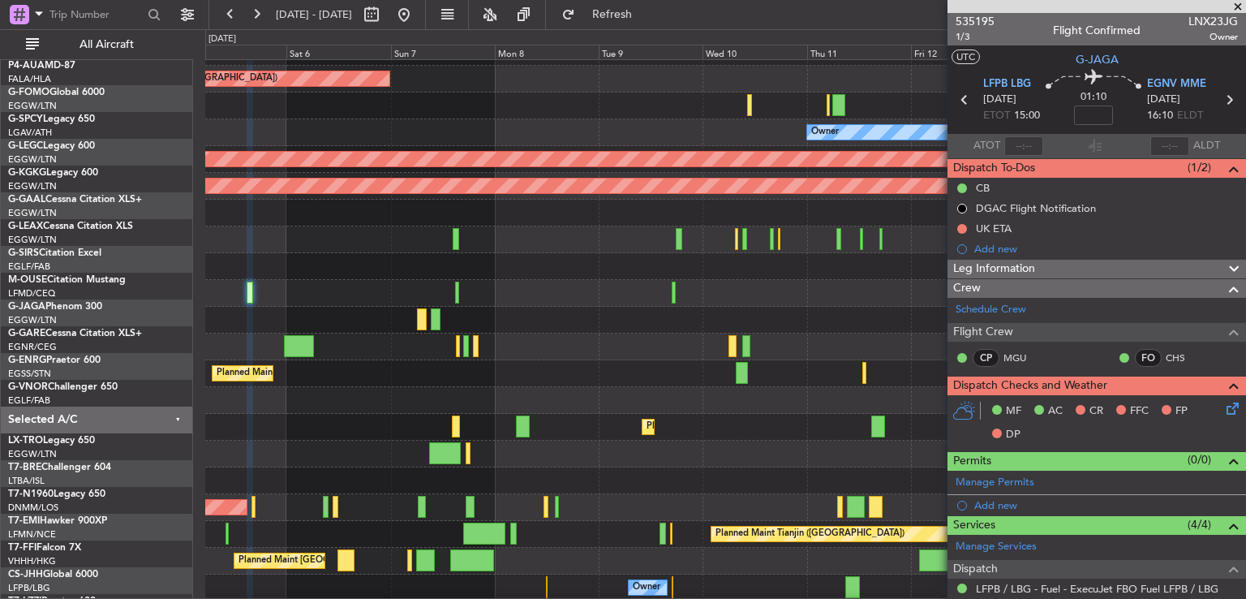
scroll to position [49, 0]
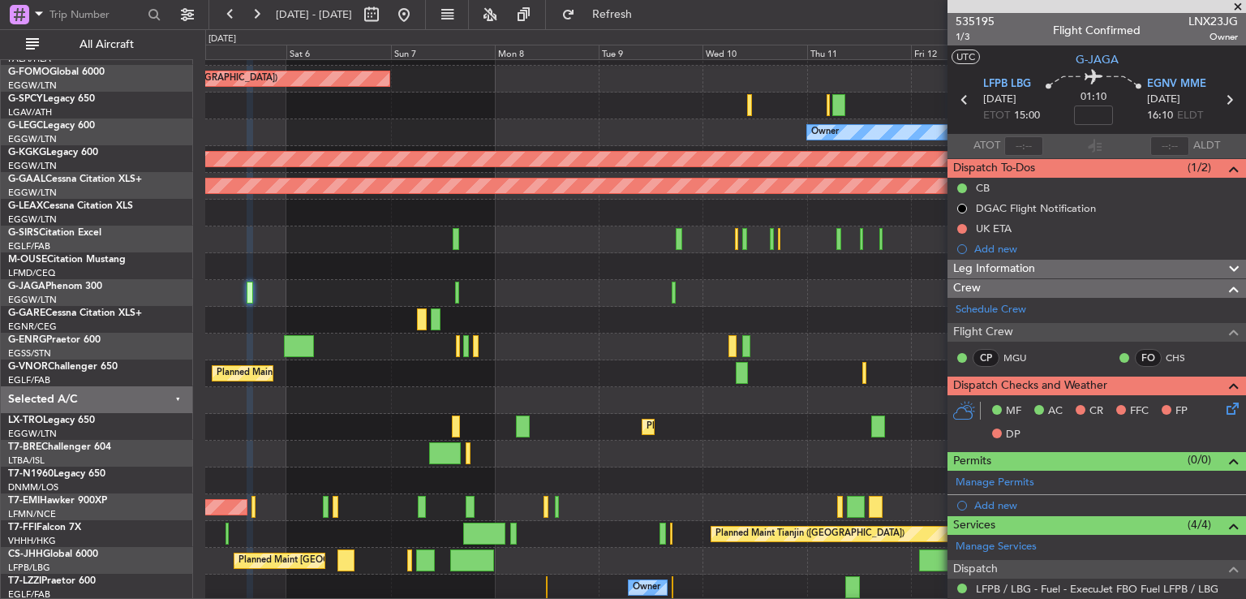
click at [580, 303] on div at bounding box center [725, 293] width 1040 height 27
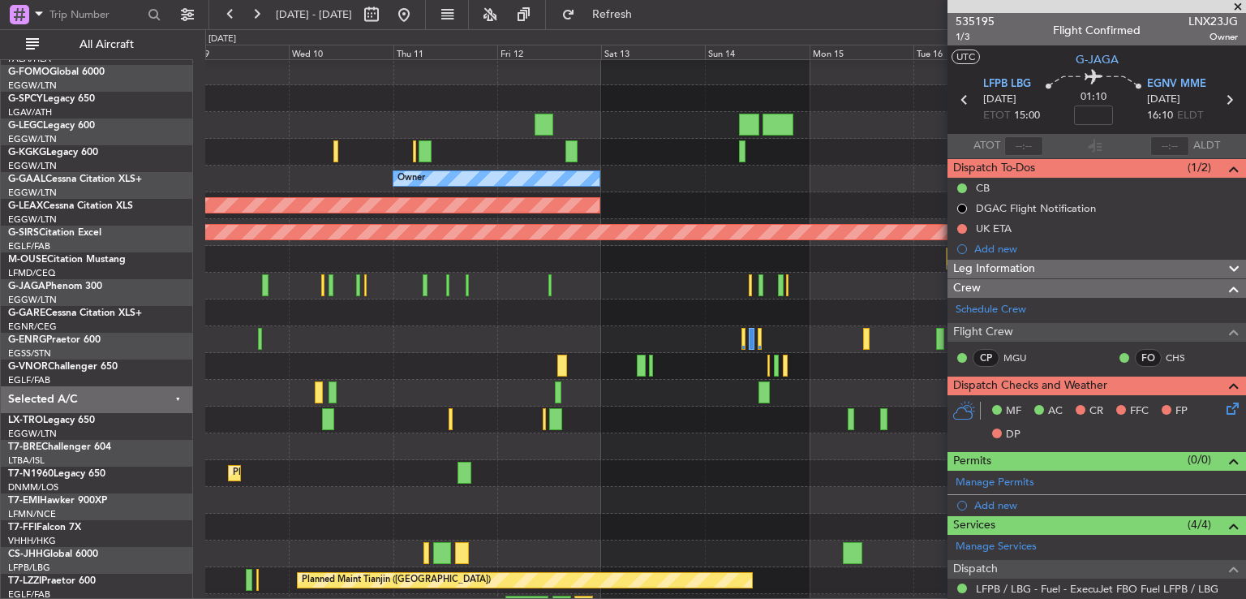
scroll to position [2, 0]
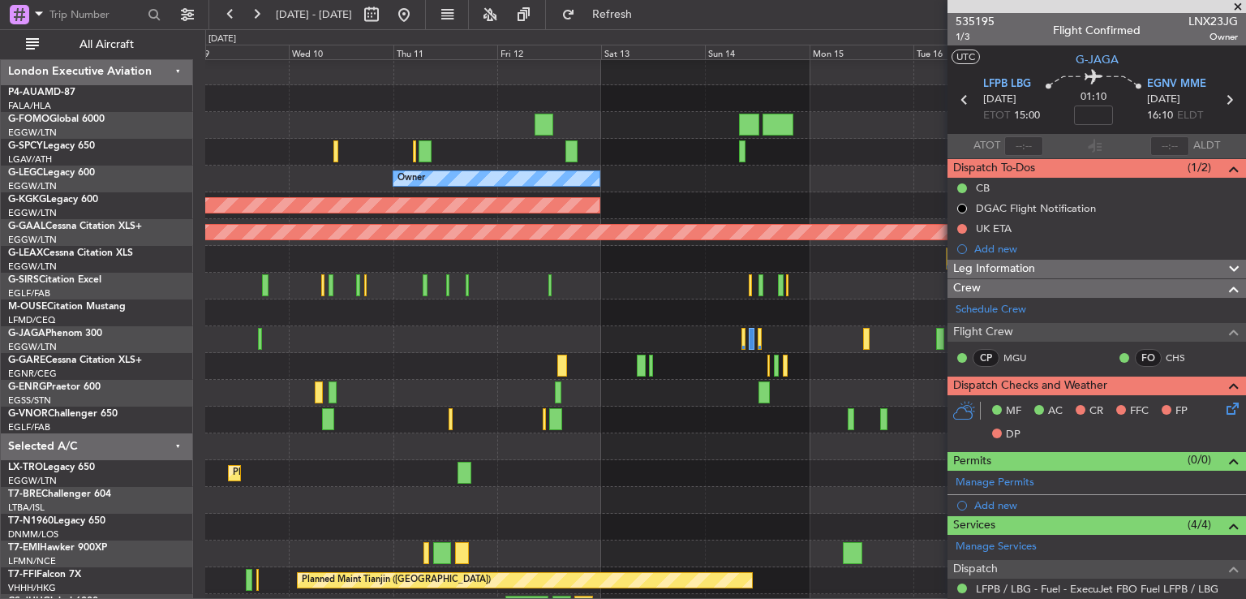
click at [434, 358] on div at bounding box center [725, 366] width 1040 height 27
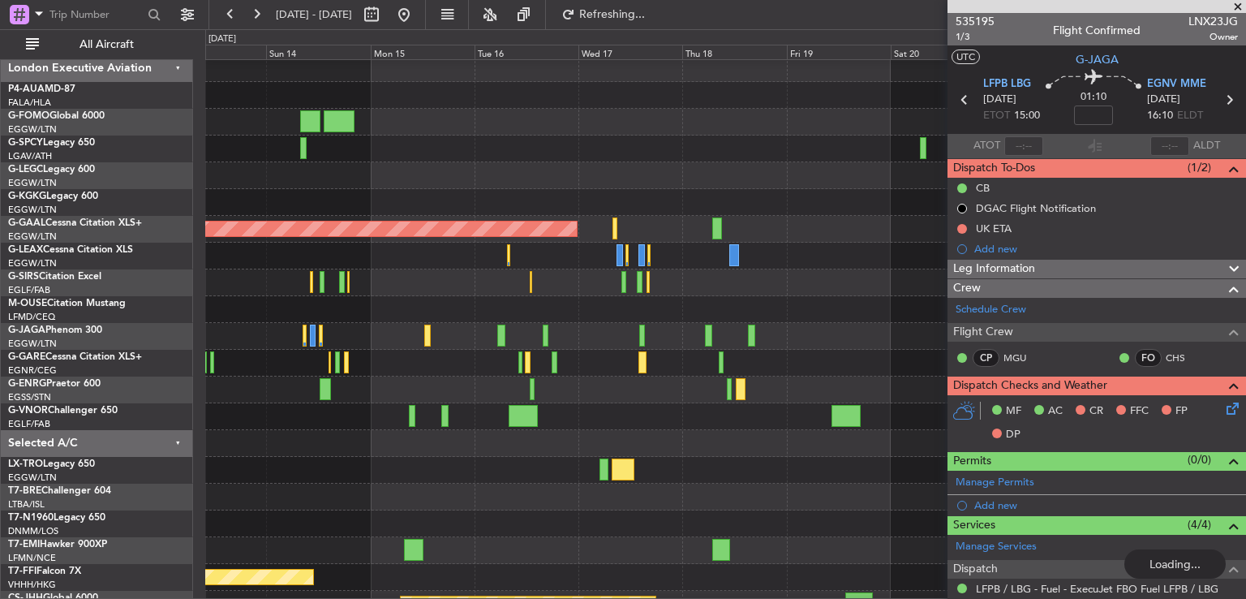
scroll to position [6, 0]
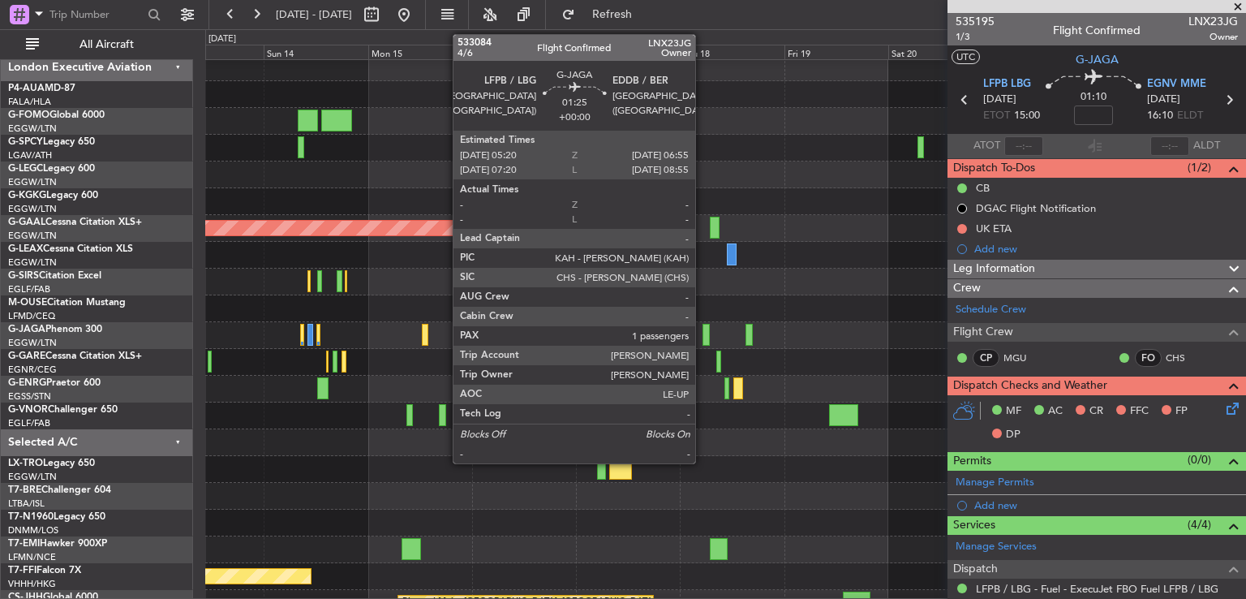
click at [703, 340] on div at bounding box center [706, 335] width 7 height 22
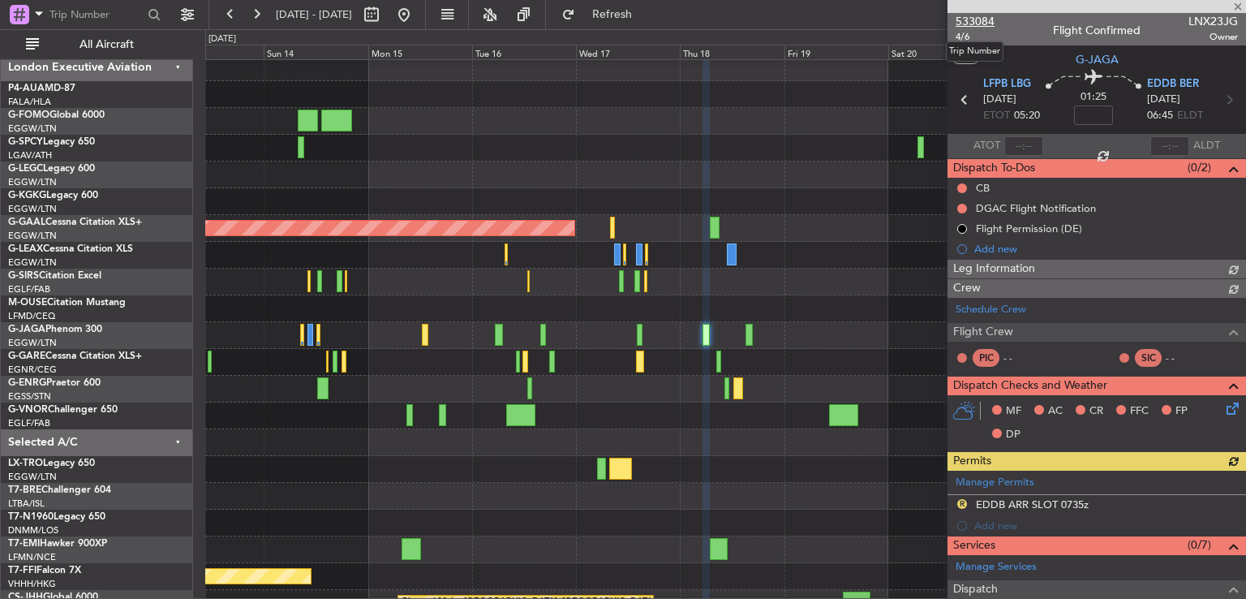
click at [984, 16] on span "533084" at bounding box center [975, 21] width 39 height 17
click at [417, 18] on button at bounding box center [404, 15] width 26 height 26
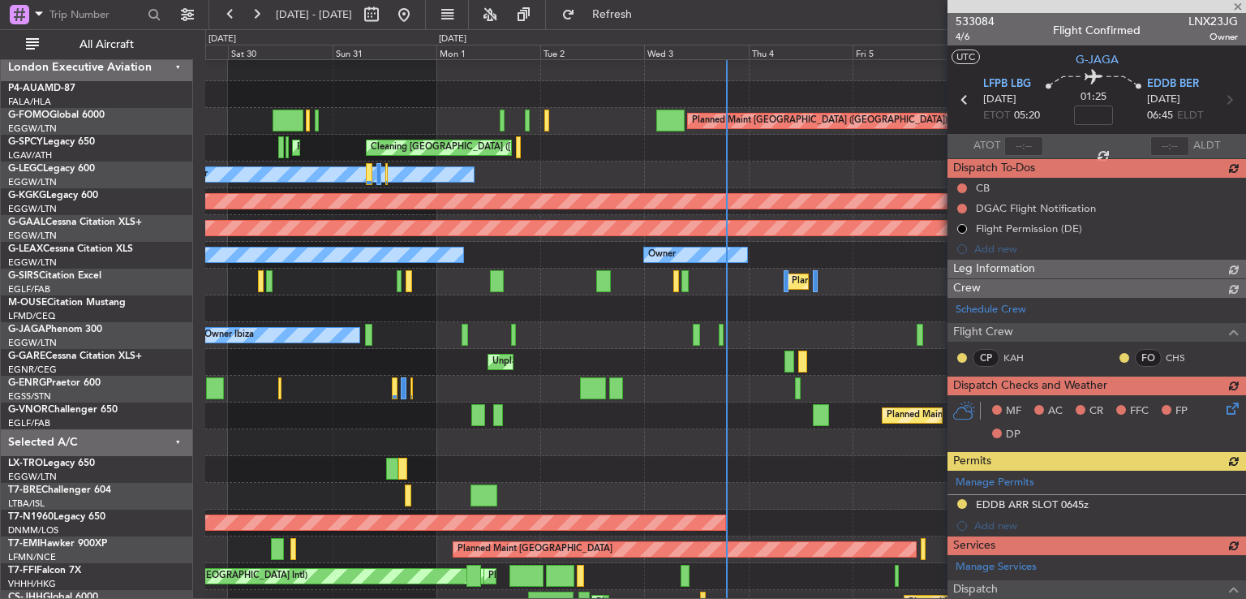
click at [1239, 7] on div at bounding box center [1097, 6] width 299 height 13
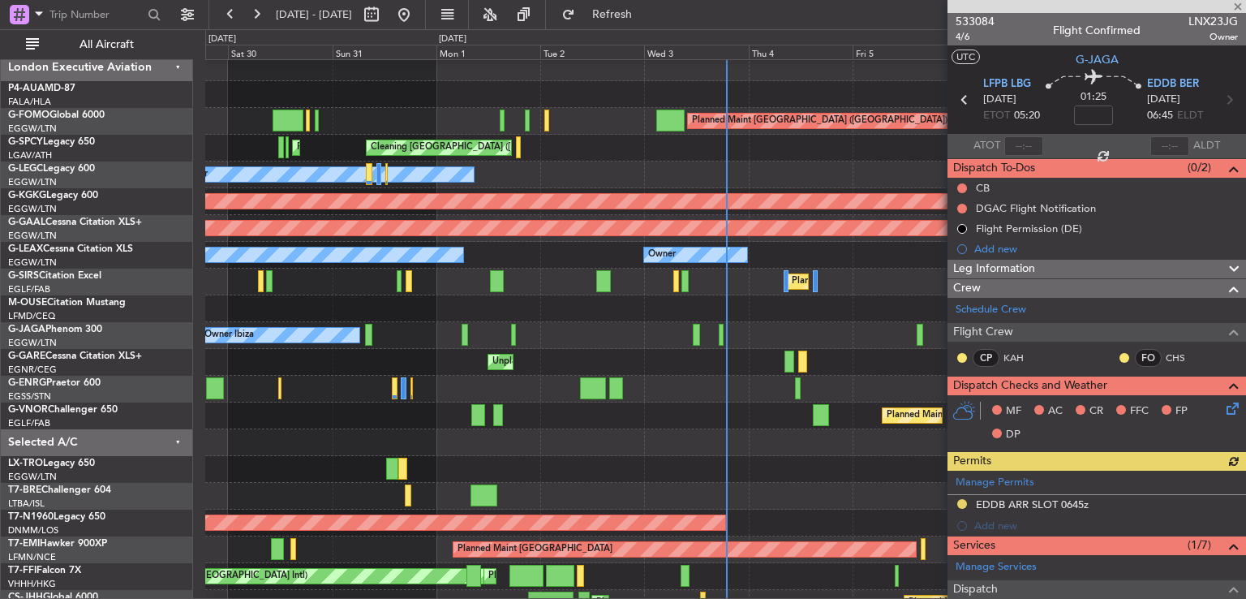
click at [1239, 6] on div at bounding box center [1097, 6] width 299 height 13
click at [1237, 4] on span at bounding box center [1238, 7] width 16 height 15
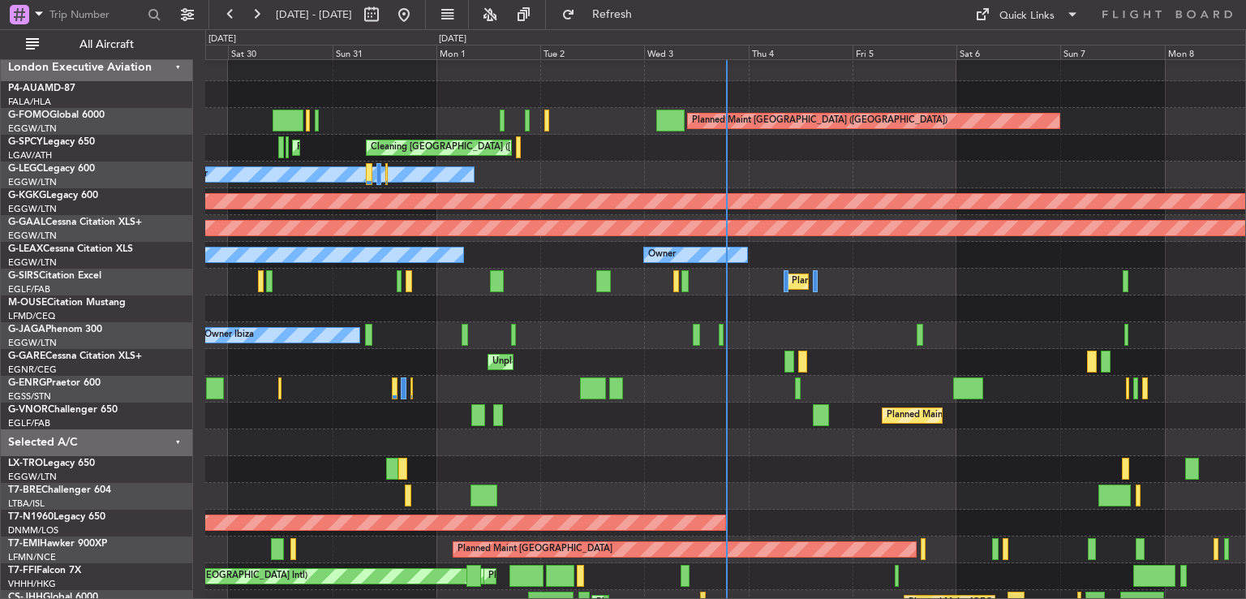
type input "0"
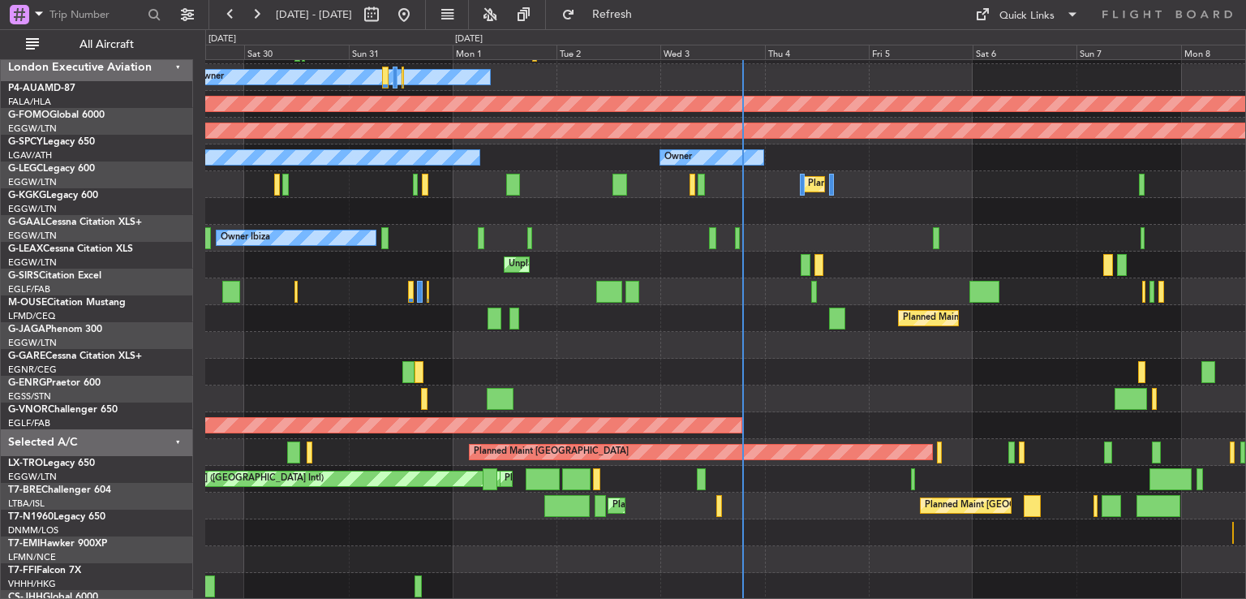
scroll to position [103, 0]
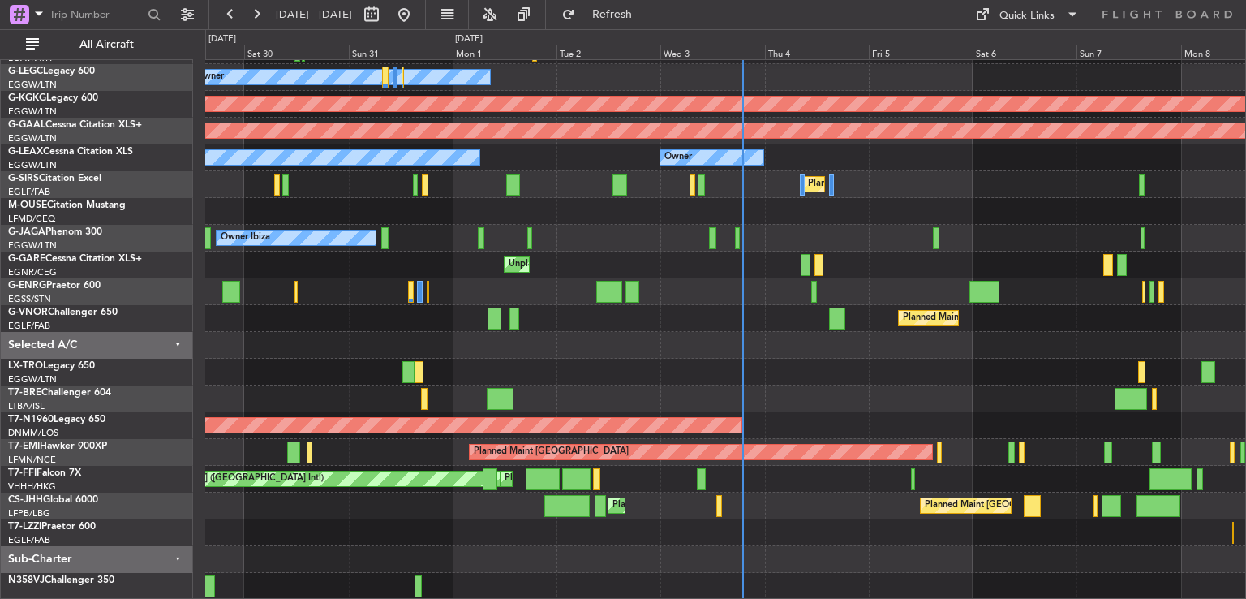
click at [845, 385] on div at bounding box center [725, 398] width 1040 height 27
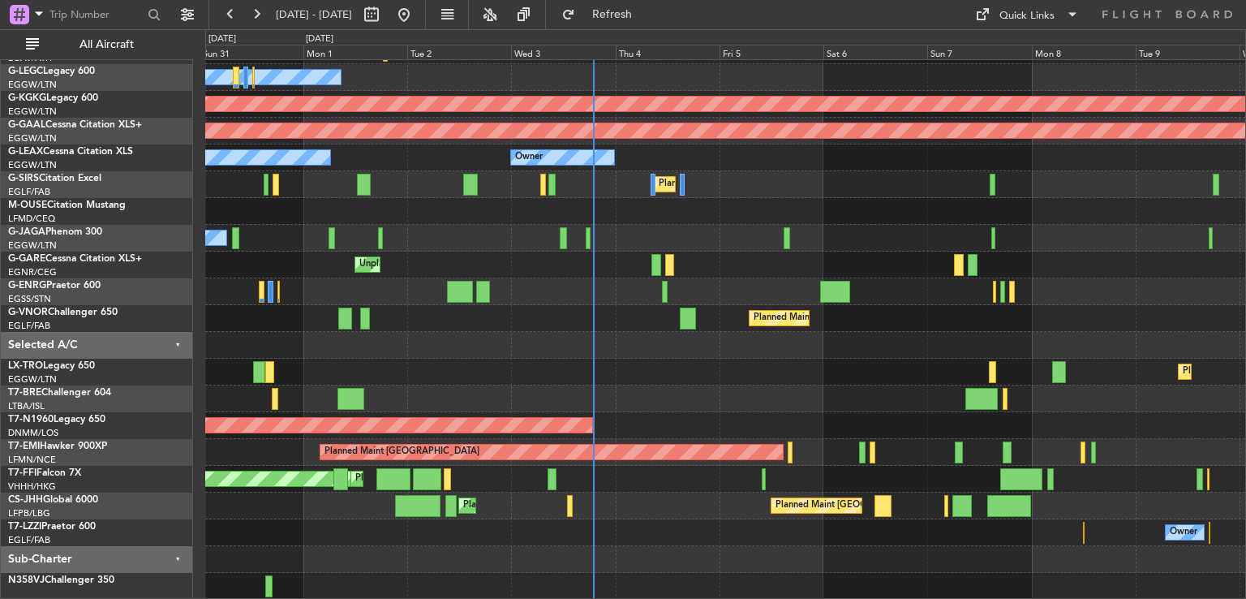
click at [761, 532] on div "Cleaning [GEOGRAPHIC_DATA] ([PERSON_NAME] Intl) Planned Maint [GEOGRAPHIC_DATA]…" at bounding box center [725, 278] width 1040 height 643
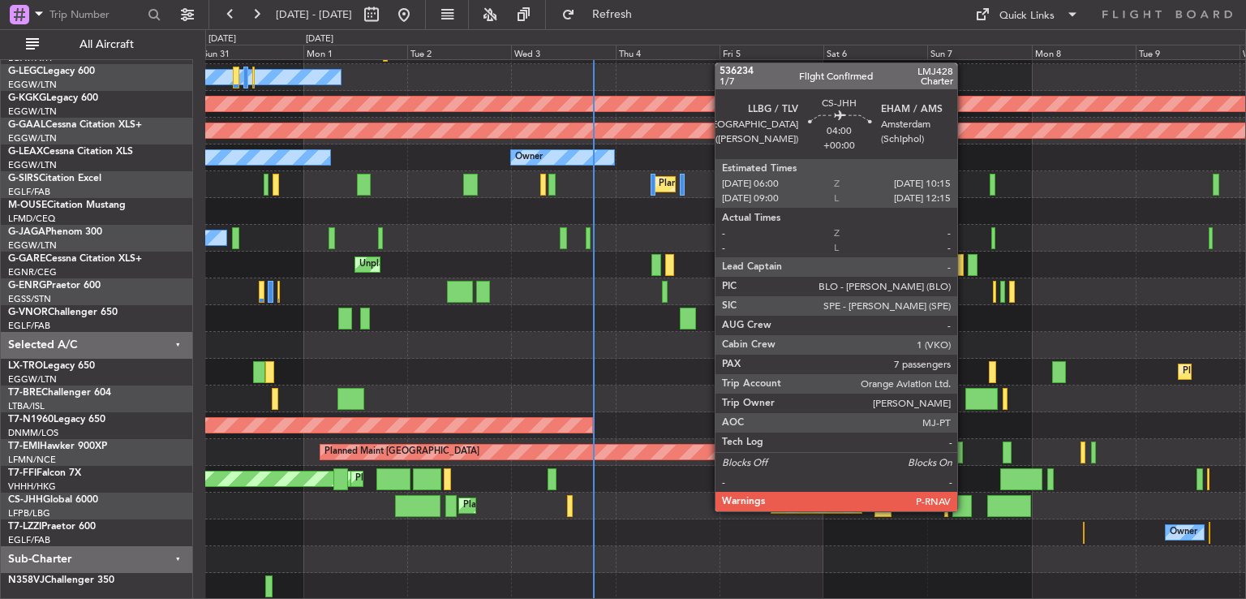
click at [965, 509] on div at bounding box center [961, 506] width 19 height 22
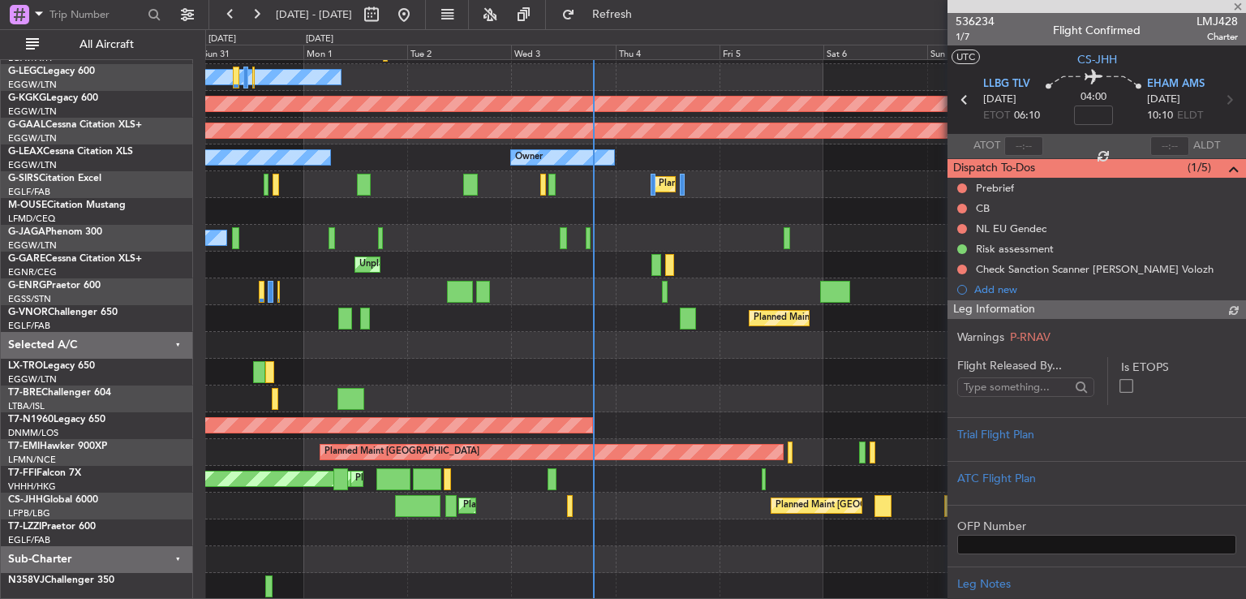
click at [979, 24] on span "536234" at bounding box center [975, 21] width 39 height 17
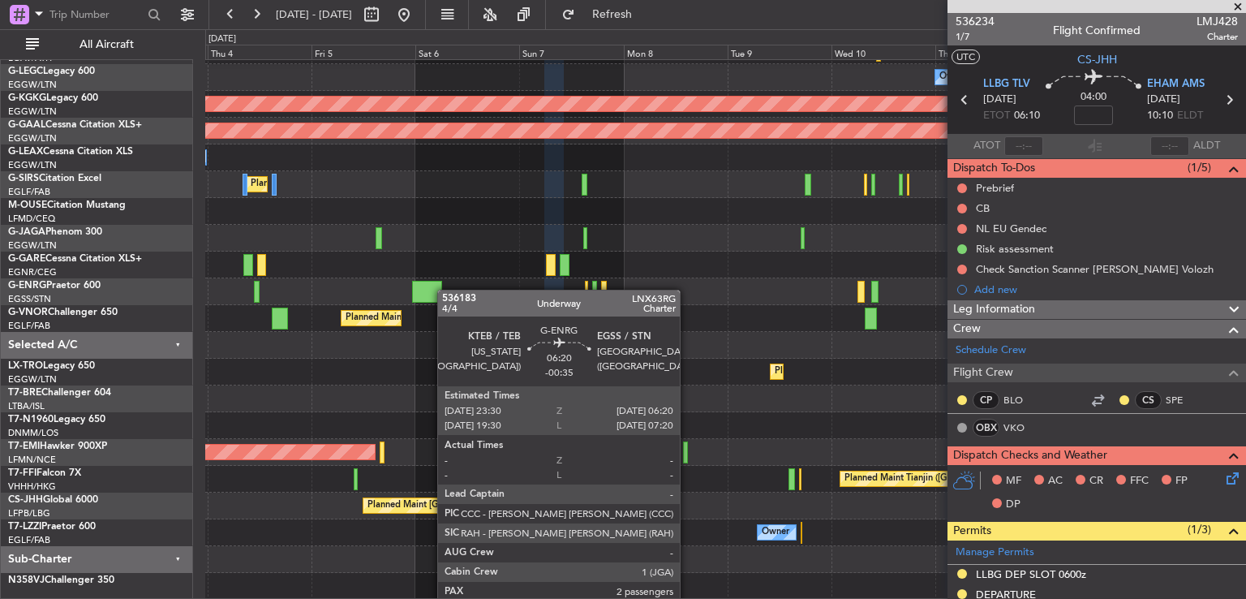
click at [438, 282] on div "Cleaning [GEOGRAPHIC_DATA] ([PERSON_NAME] Intl) Owner AOG Maint [GEOGRAPHIC_DAT…" at bounding box center [725, 278] width 1040 height 643
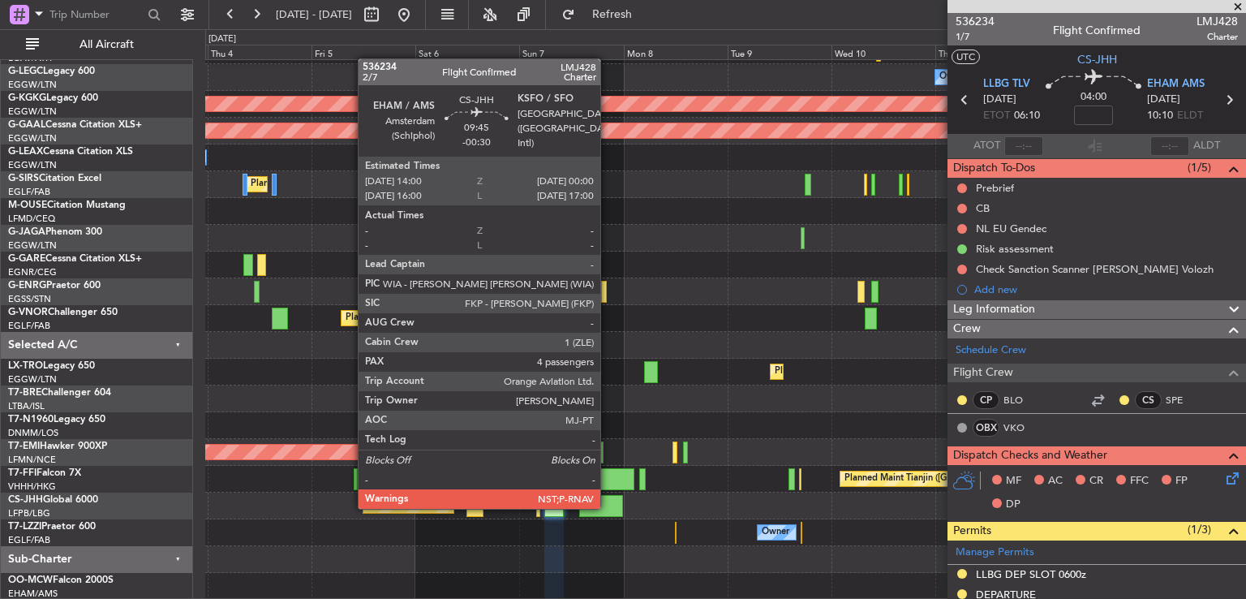
click at [608, 507] on div at bounding box center [601, 506] width 44 height 22
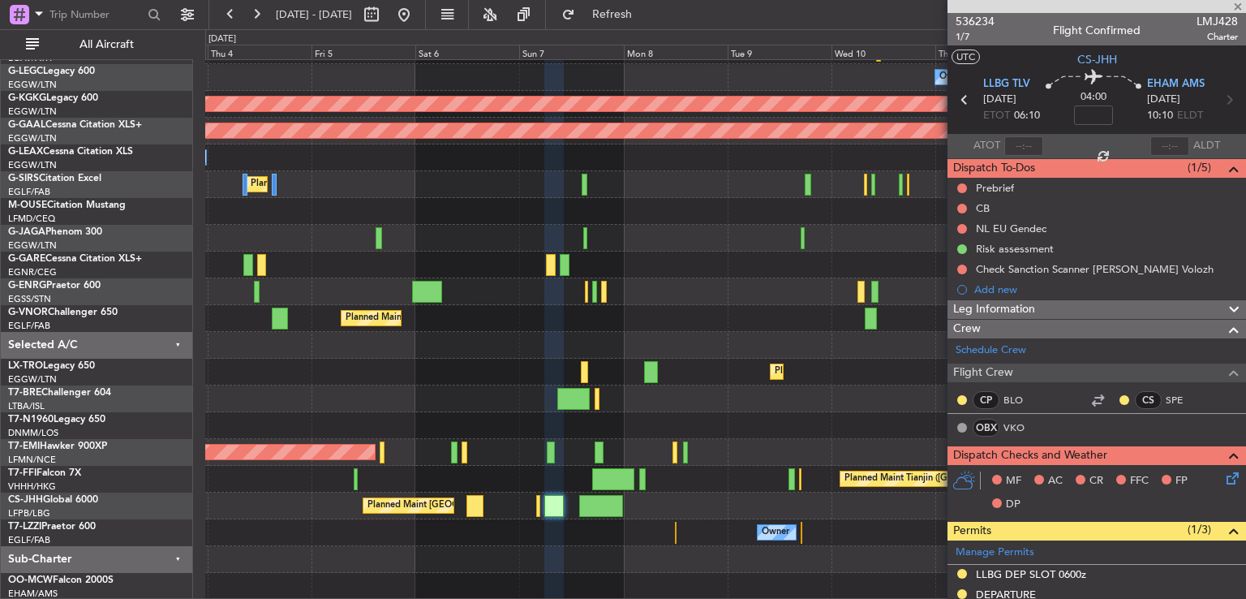
type input "-00:30"
type input "4"
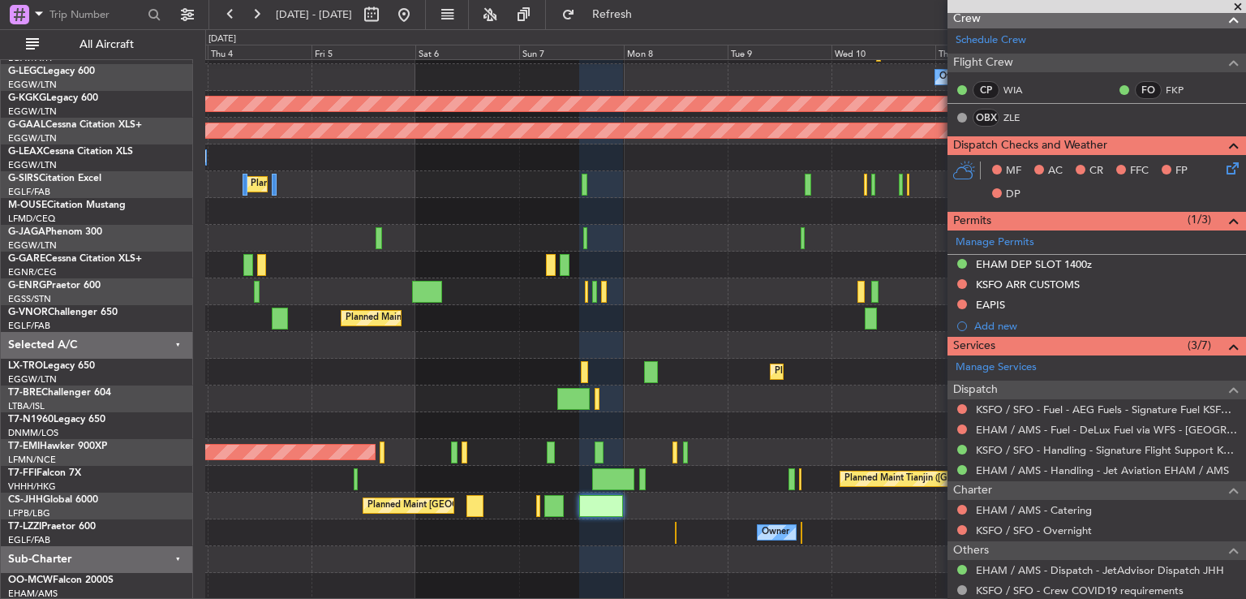
scroll to position [521, 0]
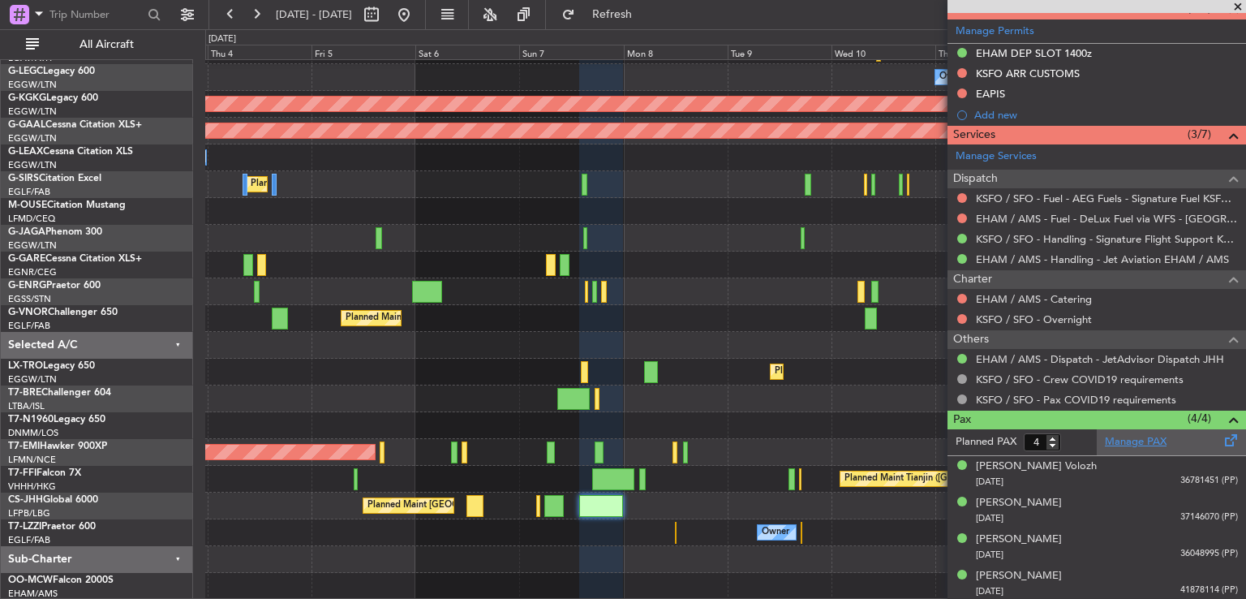
click at [1132, 430] on div "Manage PAX" at bounding box center [1171, 442] width 149 height 26
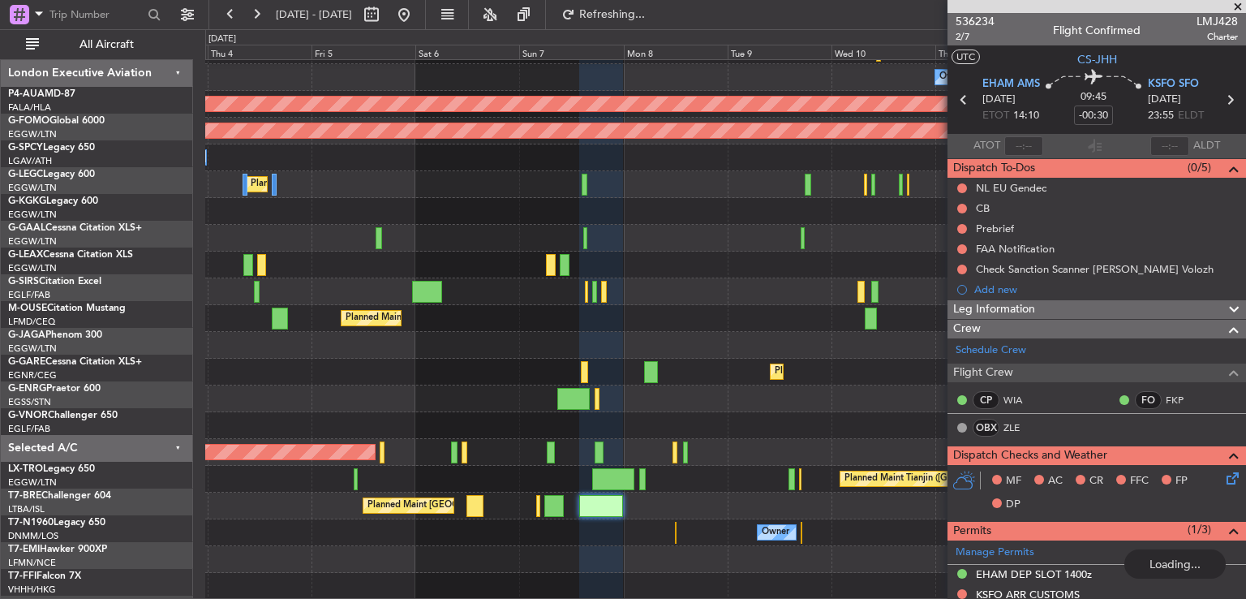
scroll to position [521, 0]
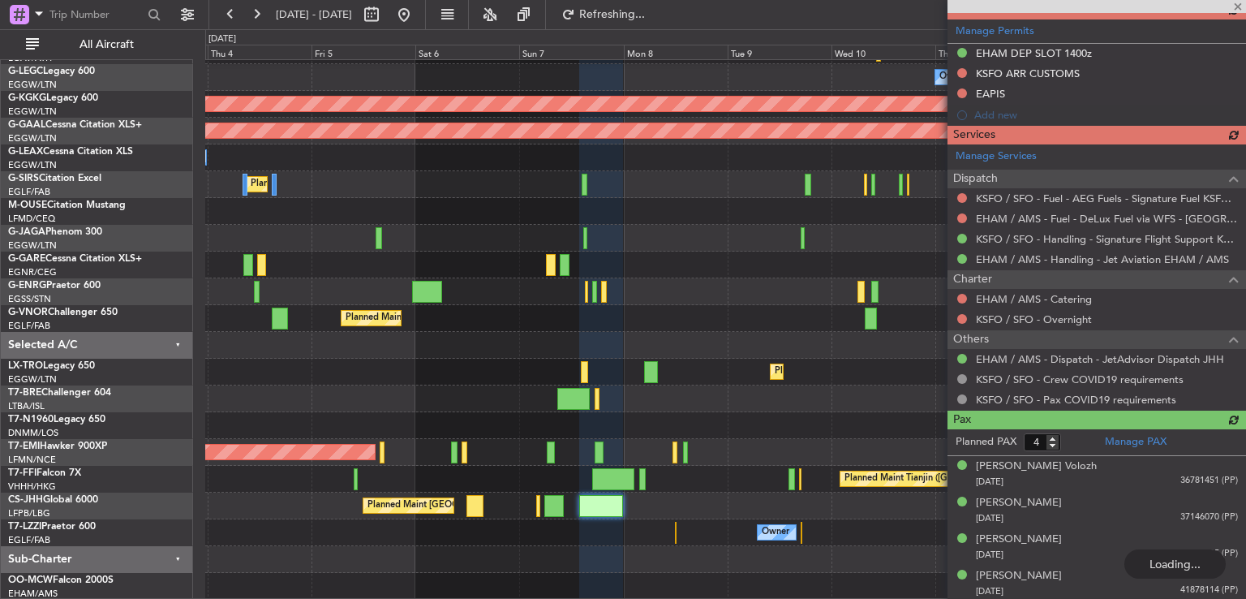
type input "5"
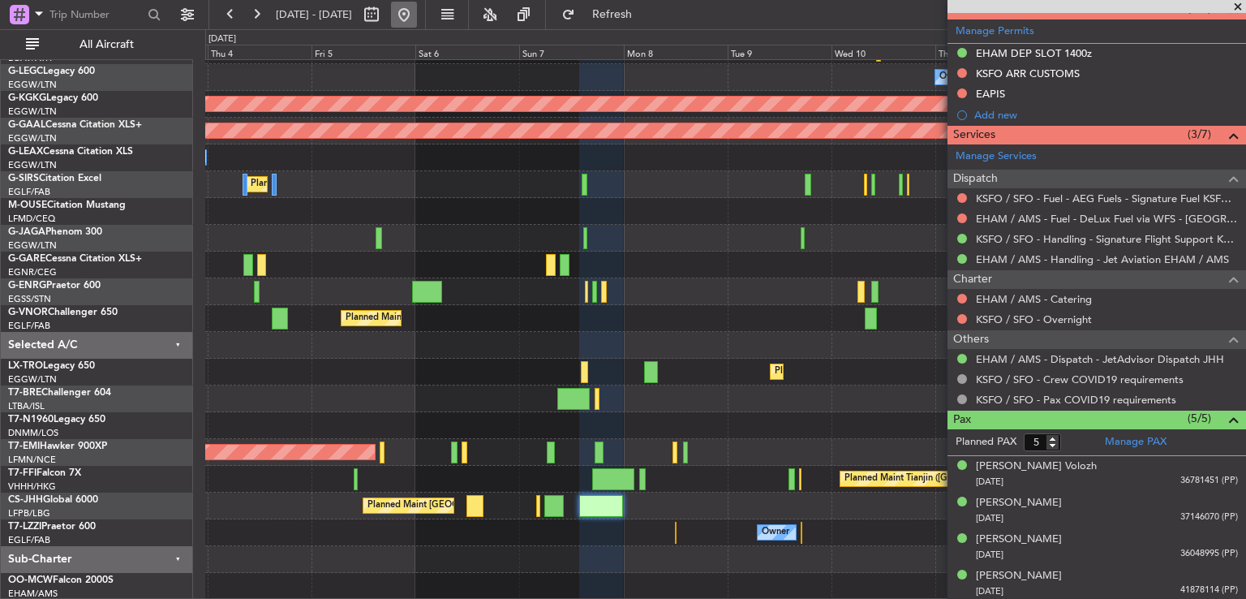
click at [417, 12] on button at bounding box center [404, 15] width 26 height 26
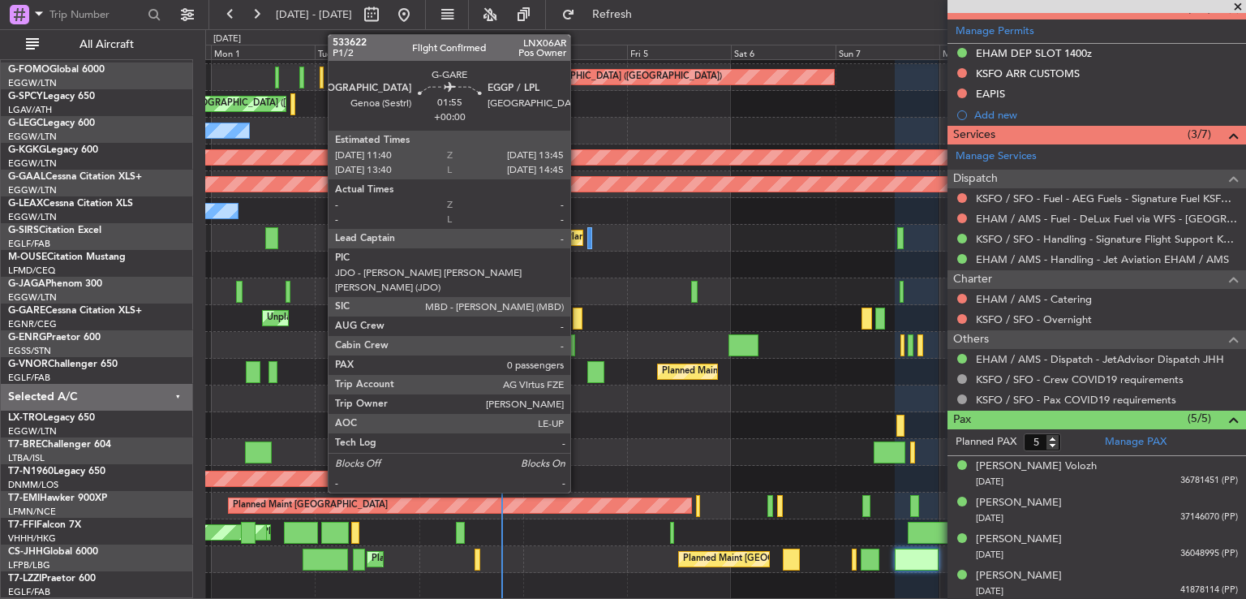
scroll to position [49, 0]
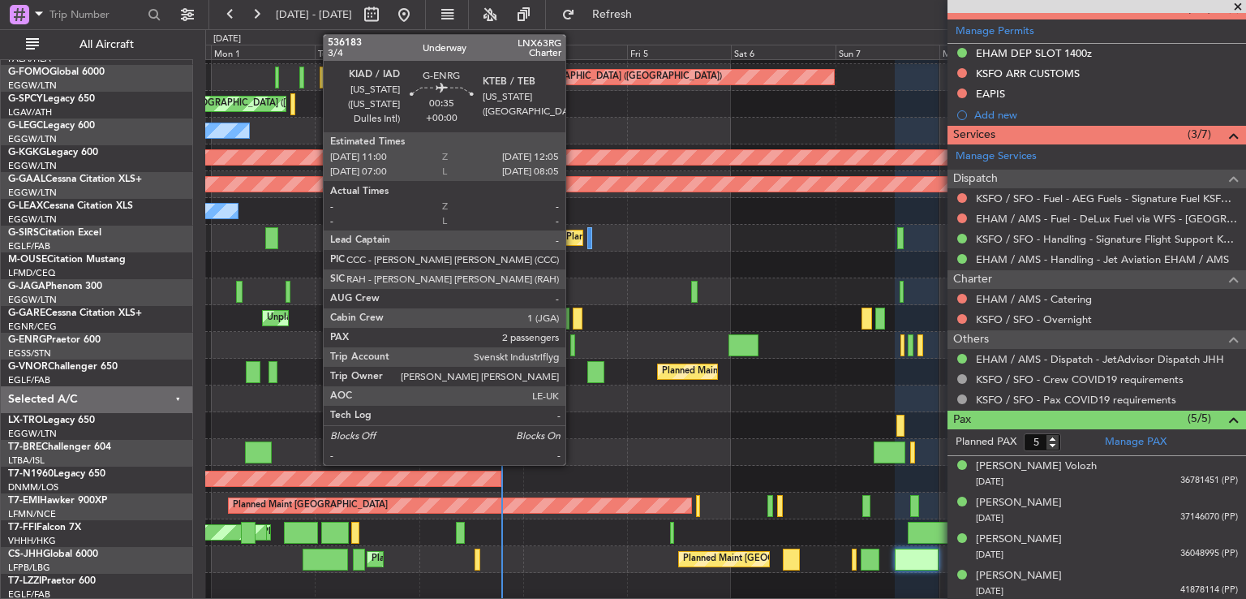
click at [573, 351] on div at bounding box center [572, 345] width 5 height 22
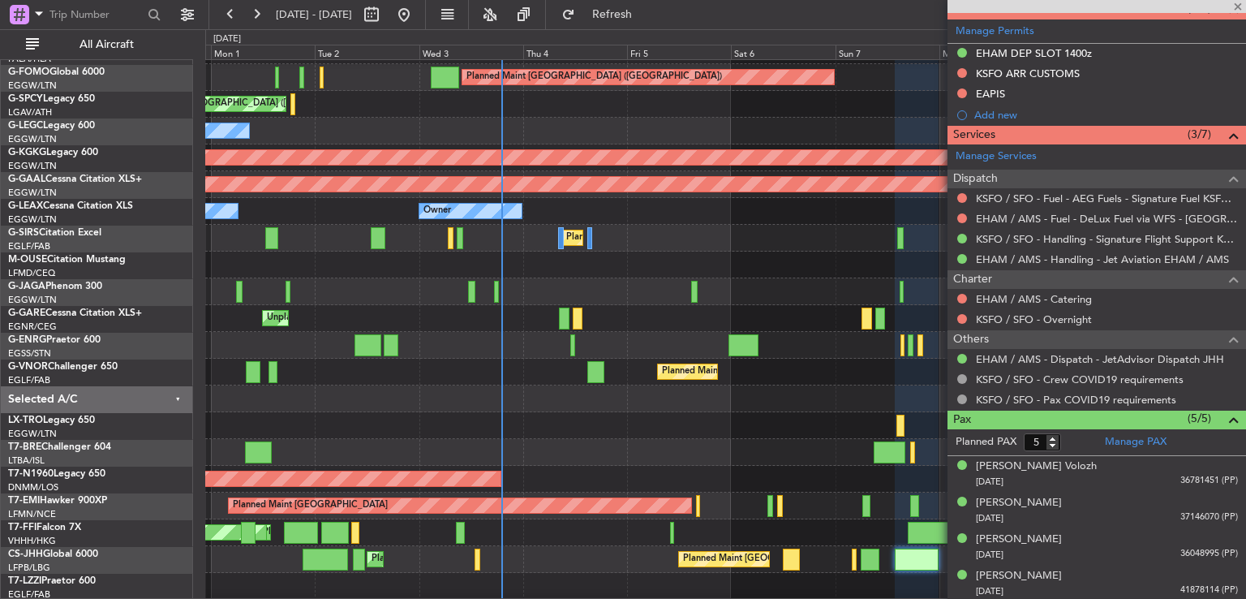
type input "2"
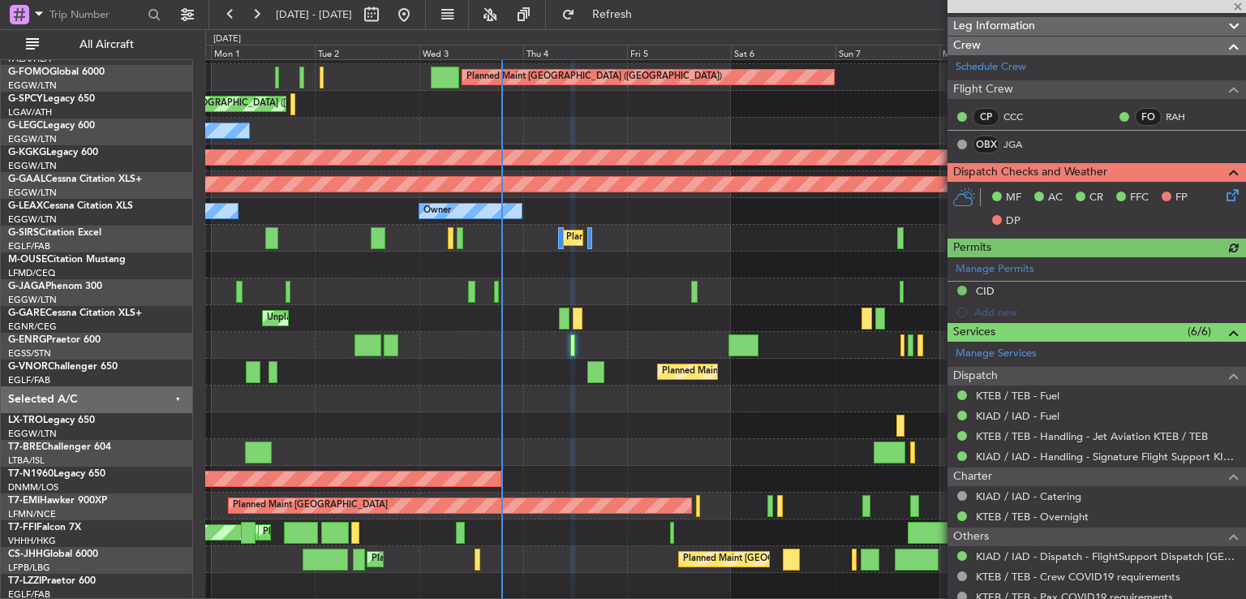
scroll to position [260, 0]
